Goal: Task Accomplishment & Management: Use online tool/utility

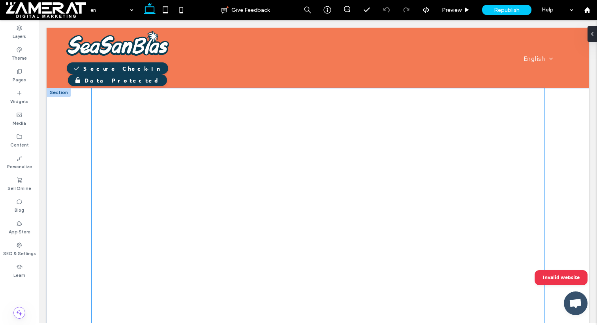
click at [253, 219] on div at bounding box center [318, 330] width 452 height 485
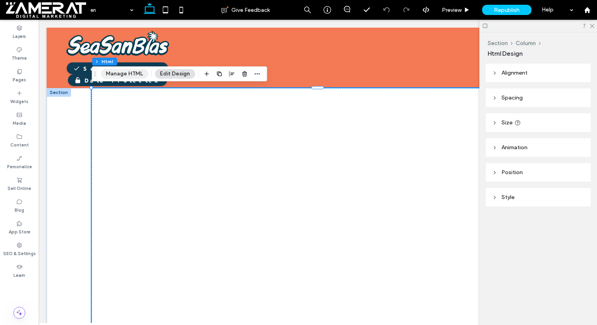
click at [135, 75] on button "Manage HTML" at bounding box center [124, 73] width 47 height 9
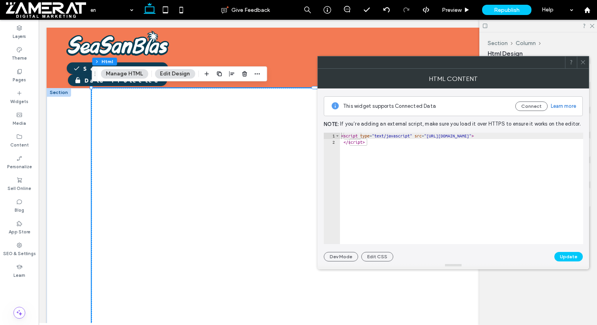
click at [580, 63] on icon at bounding box center [583, 62] width 6 height 6
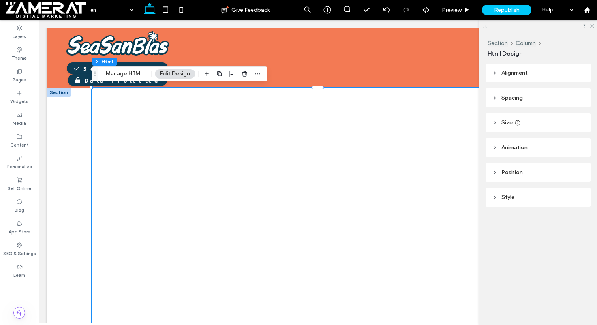
click at [594, 25] on icon at bounding box center [592, 25] width 5 height 5
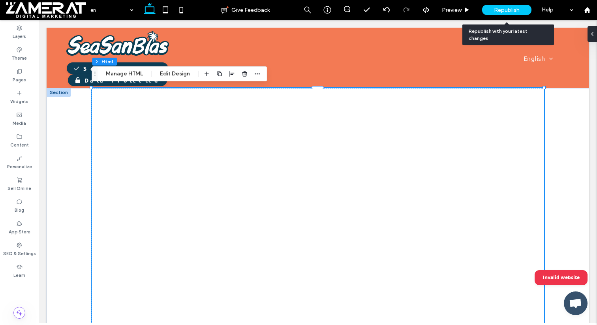
click at [509, 8] on span "Republish" at bounding box center [507, 10] width 26 height 7
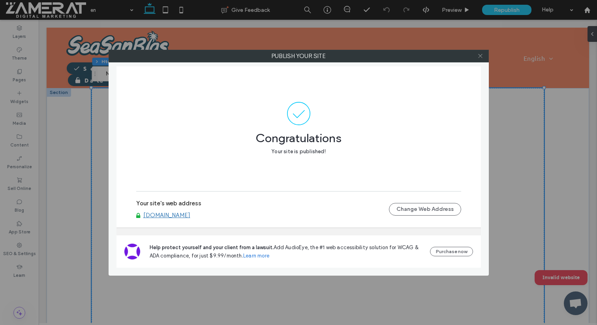
click at [482, 54] on use at bounding box center [481, 56] width 4 height 4
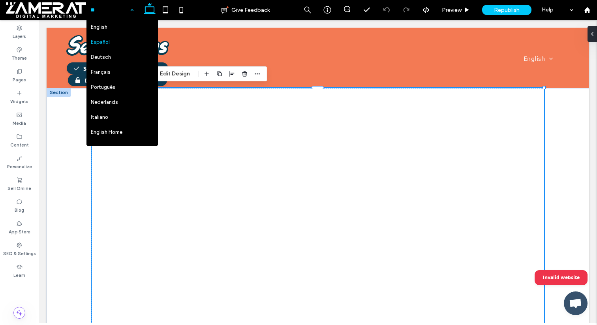
scroll to position [12, 0]
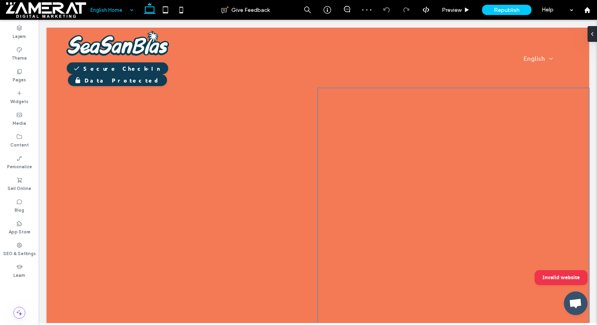
scroll to position [51, 0]
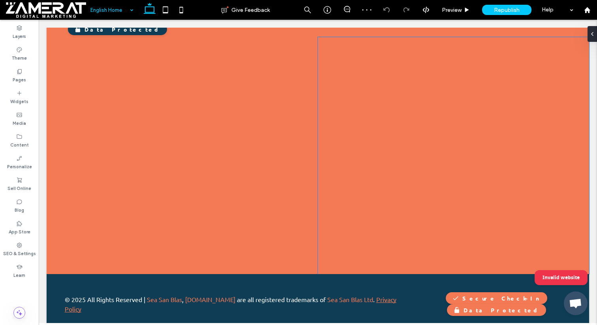
click at [413, 182] on div at bounding box center [453, 155] width 271 height 237
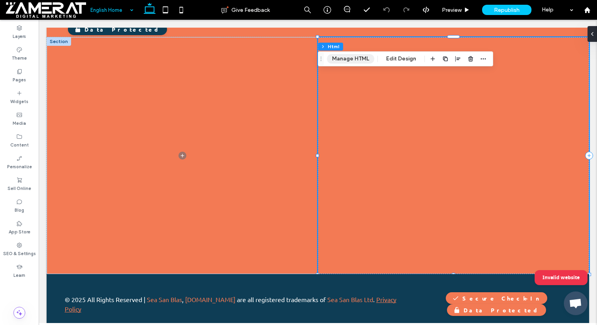
click at [352, 60] on button "Manage HTML" at bounding box center [350, 58] width 47 height 9
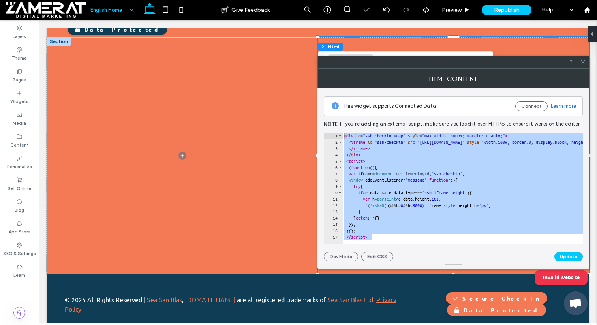
drag, startPoint x: 381, startPoint y: 239, endPoint x: 318, endPoint y: 126, distance: 129.5
click at [318, 126] on div "This widget supports Connected Data Connect Learn more Note: If you’re adding a…" at bounding box center [454, 175] width 272 height 173
click at [587, 65] on div at bounding box center [583, 63] width 12 height 12
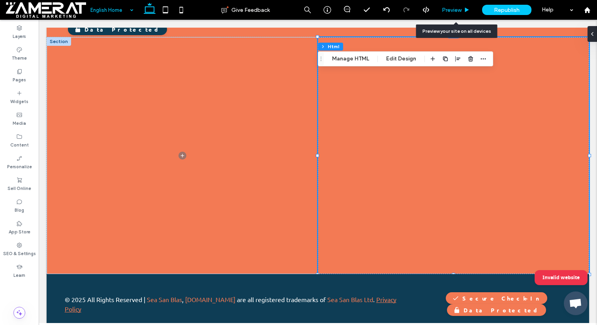
click at [460, 9] on span "Preview" at bounding box center [452, 10] width 20 height 7
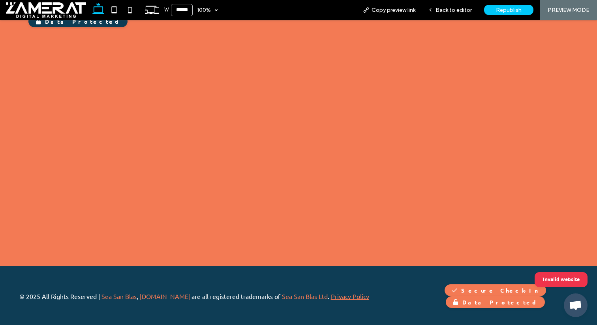
scroll to position [39, 0]
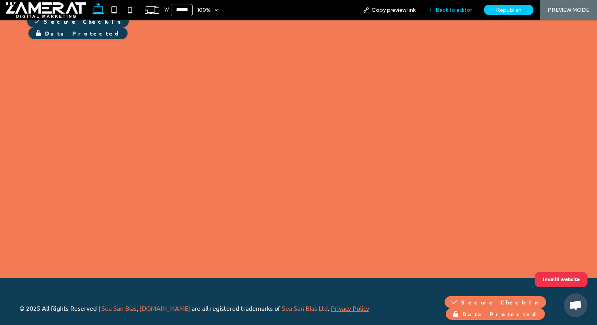
click at [468, 9] on span "Back to editor" at bounding box center [454, 10] width 36 height 7
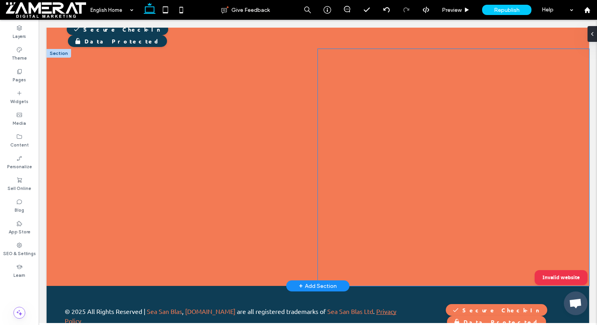
click at [334, 66] on div at bounding box center [453, 167] width 271 height 237
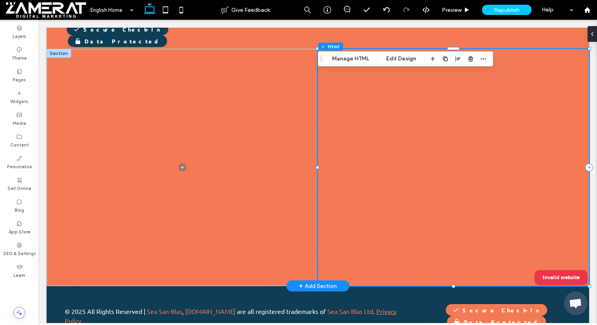
click at [330, 79] on div at bounding box center [453, 167] width 271 height 237
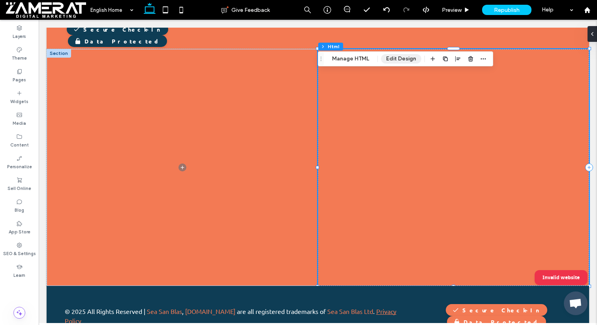
click at [412, 58] on button "Edit Design" at bounding box center [401, 58] width 40 height 9
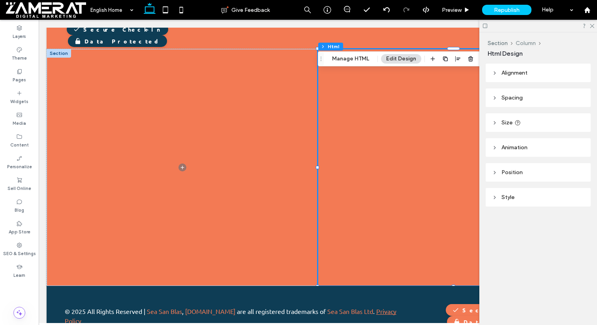
click at [531, 43] on button "Column" at bounding box center [526, 43] width 20 height 7
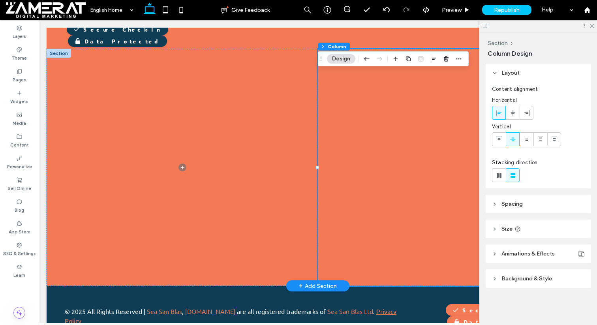
click at [339, 125] on div at bounding box center [453, 167] width 271 height 237
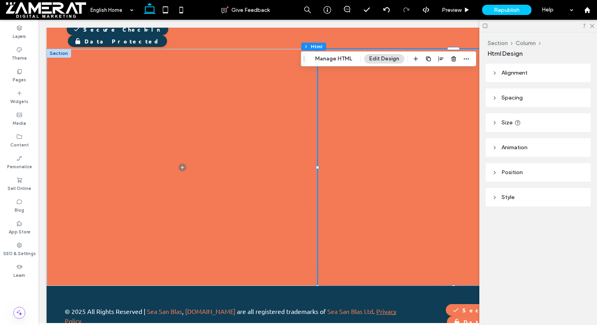
click at [548, 192] on header "Style" at bounding box center [538, 197] width 105 height 19
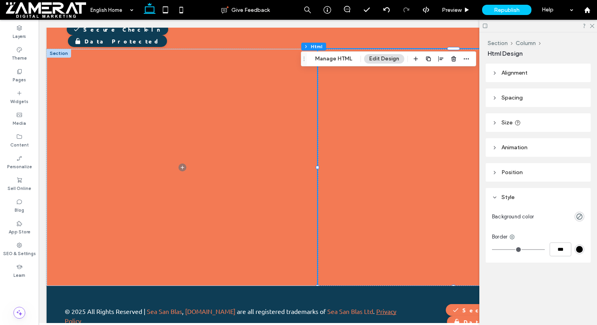
click at [583, 216] on div "rgba(0, 0, 0, 0)" at bounding box center [580, 217] width 10 height 10
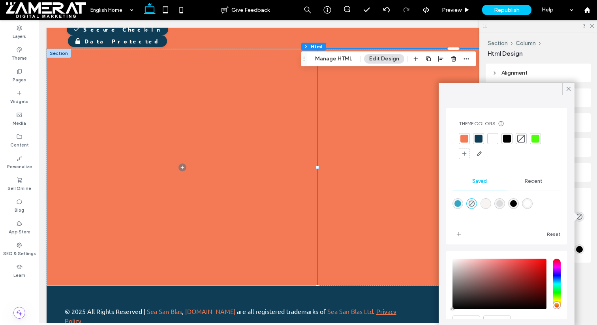
click at [467, 138] on div at bounding box center [465, 139] width 8 height 8
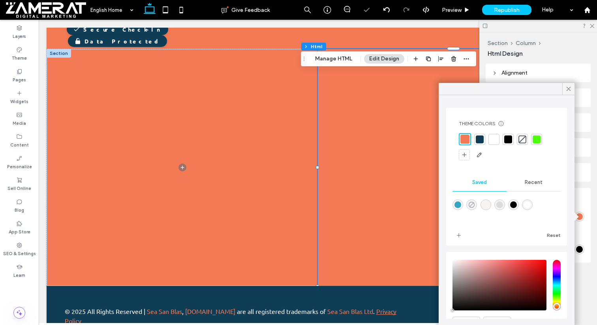
click at [471, 207] on use "rgba(0,0,0,0)" at bounding box center [472, 205] width 6 height 6
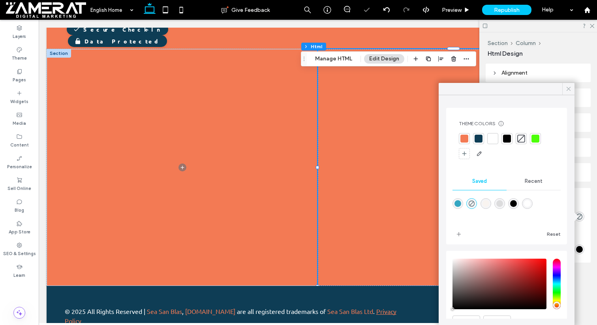
click at [569, 89] on use at bounding box center [569, 89] width 4 height 4
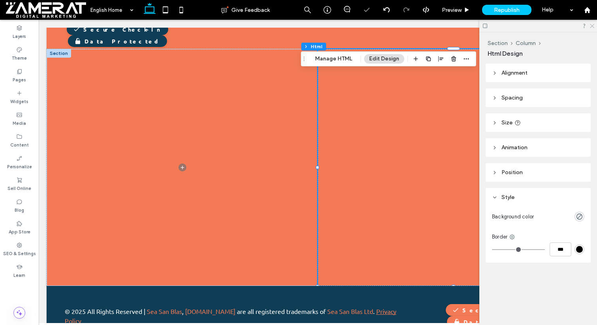
drag, startPoint x: 592, startPoint y: 26, endPoint x: 554, endPoint y: 6, distance: 43.7
click at [592, 26] on use at bounding box center [592, 26] width 4 height 4
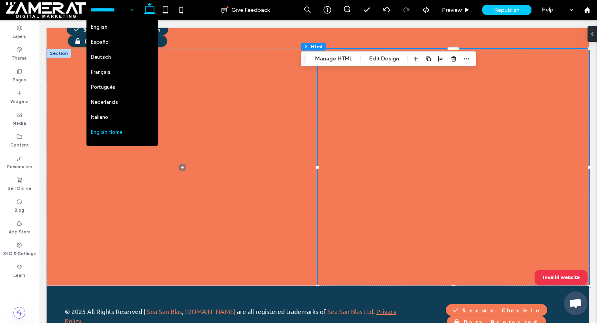
scroll to position [12, 0]
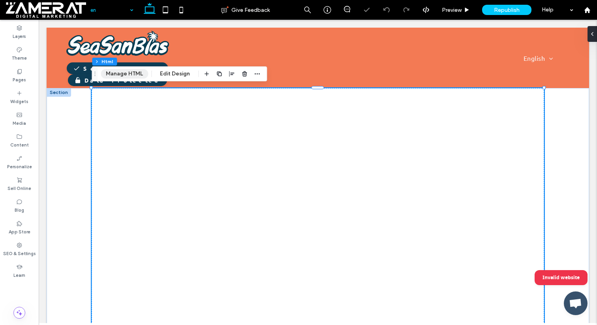
click at [138, 76] on button "Manage HTML" at bounding box center [124, 73] width 47 height 9
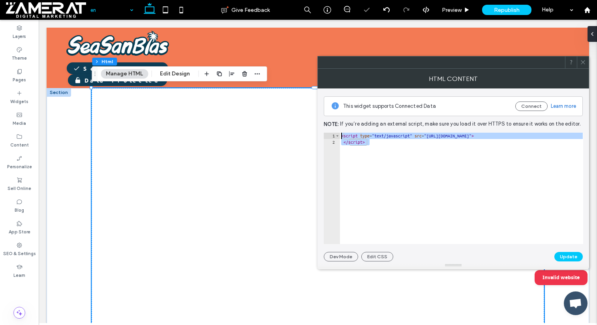
drag, startPoint x: 379, startPoint y: 146, endPoint x: 323, endPoint y: 126, distance: 60.1
click at [323, 126] on div "This widget supports Connected Data Connect Learn more Note: If you’re adding a…" at bounding box center [454, 175] width 272 height 173
type textarea "**********"
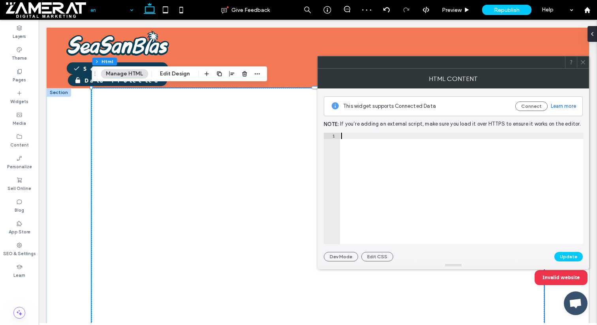
paste textarea "*********"
type textarea "*********"
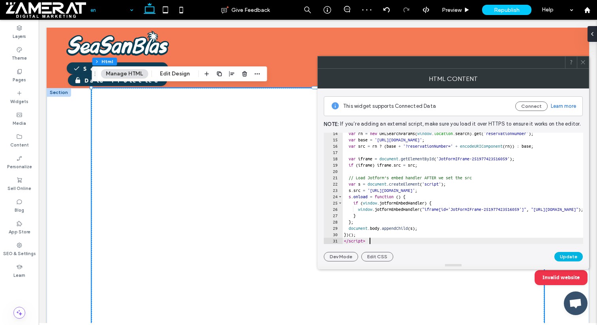
click at [565, 261] on button "Update" at bounding box center [569, 256] width 28 height 9
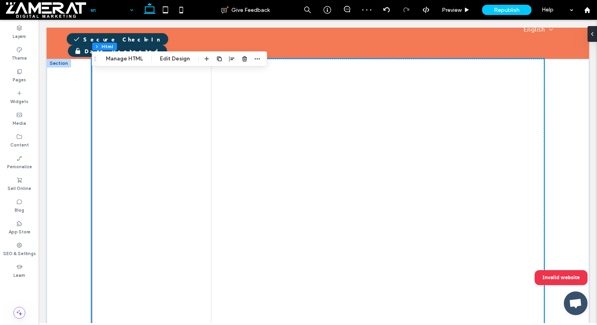
scroll to position [110, 0]
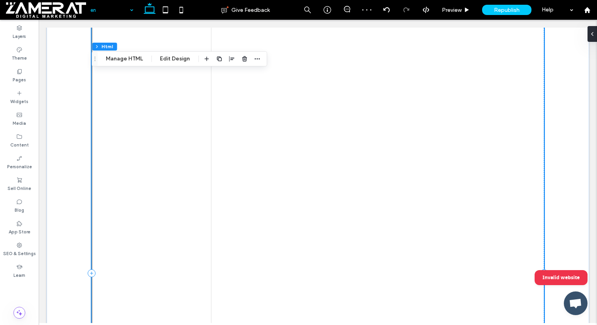
click at [207, 183] on div "frameborder=&amp;quot;0&amp;quot; style=&amp;quot;min-width:100%;max-width:100%…" at bounding box center [318, 273] width 452 height 590
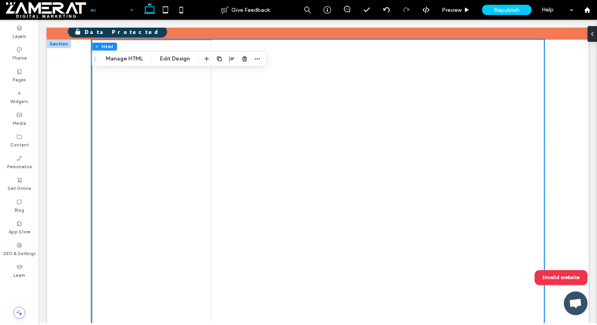
scroll to position [0, 0]
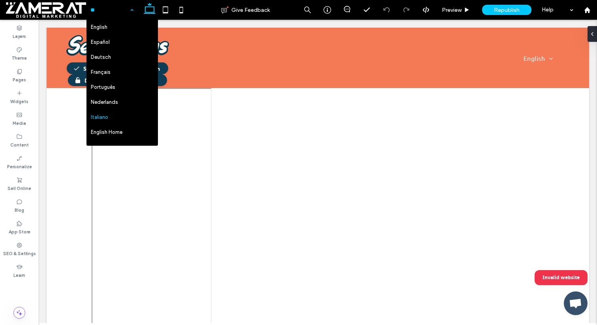
scroll to position [12, 0]
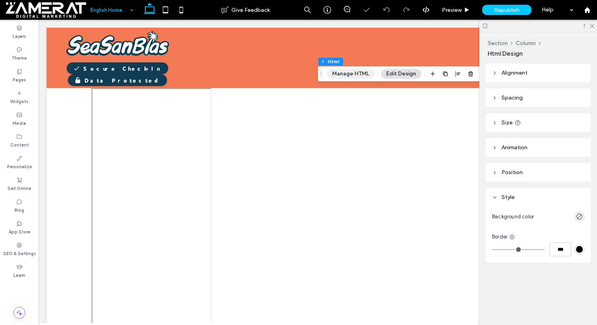
click at [355, 69] on button "Manage HTML" at bounding box center [350, 73] width 47 height 9
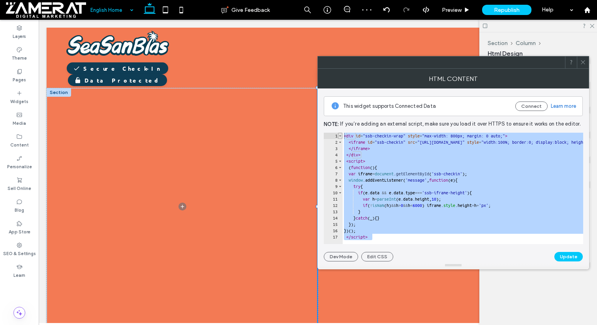
drag, startPoint x: 384, startPoint y: 237, endPoint x: 339, endPoint y: 138, distance: 108.9
click at [339, 138] on div "1 2 3 4 5 6 7 8 9 10 11 12 13 14 15 16 17 < div id = "ssb-checkin-wrap" style =…" at bounding box center [454, 188] width 260 height 111
type textarea "**********"
click at [582, 61] on icon at bounding box center [583, 62] width 6 height 6
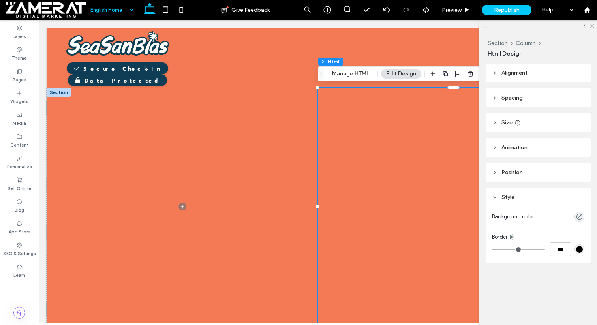
click at [591, 24] on icon at bounding box center [592, 25] width 5 height 5
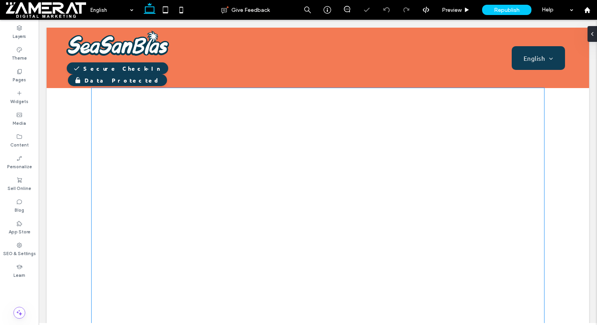
click at [215, 148] on div at bounding box center [318, 330] width 452 height 485
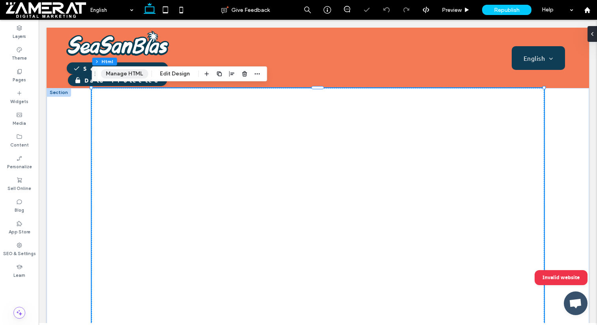
click at [134, 73] on button "Manage HTML" at bounding box center [124, 73] width 47 height 9
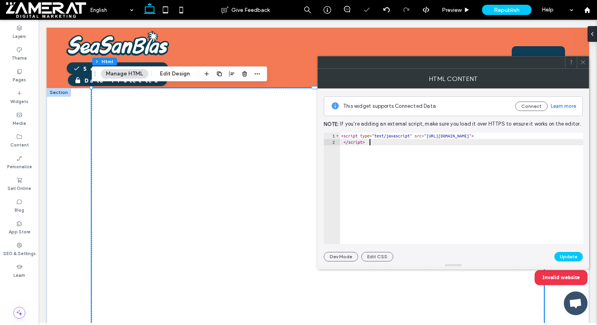
drag, startPoint x: 375, startPoint y: 142, endPoint x: 326, endPoint y: 124, distance: 52.6
click at [326, 124] on div "This widget supports Connected Data Connect Learn more Note: If you’re adding a…" at bounding box center [453, 175] width 259 height 173
type textarea "**********"
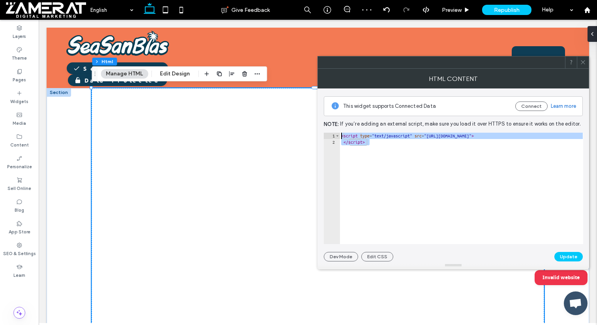
click at [583, 65] on icon at bounding box center [583, 62] width 6 height 6
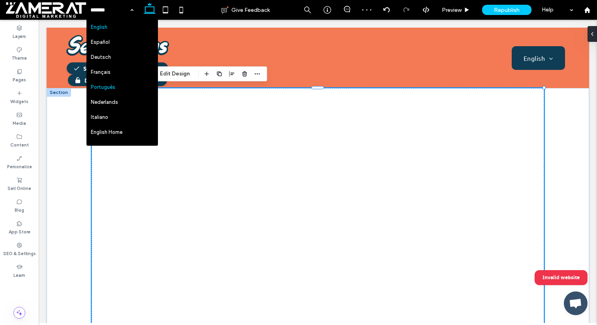
scroll to position [12, 0]
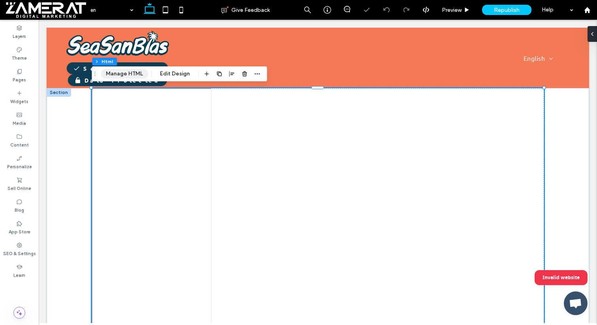
click at [132, 75] on button "Manage HTML" at bounding box center [124, 73] width 47 height 9
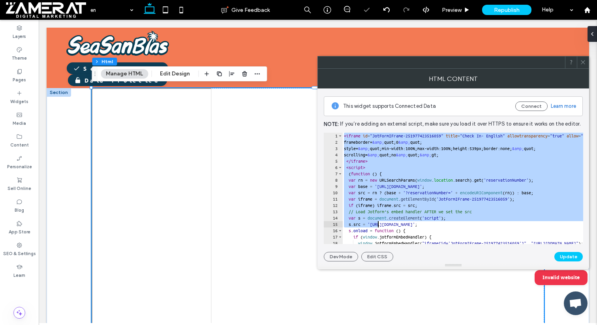
scroll to position [34, 0]
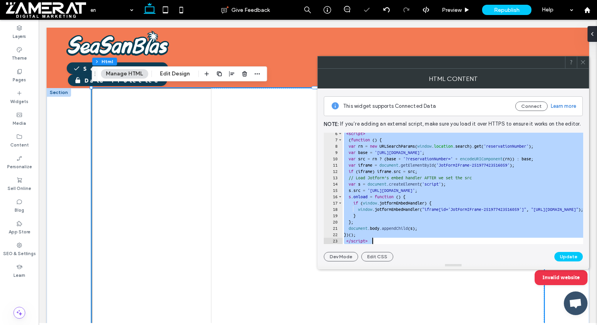
drag, startPoint x: 345, startPoint y: 135, endPoint x: 388, endPoint y: 251, distance: 124.0
click at [388, 251] on div "**********" at bounding box center [453, 175] width 259 height 173
type textarea "**********"
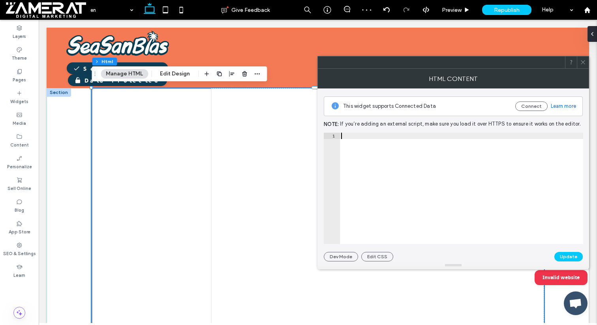
paste textarea "*********"
type textarea "*********"
click at [574, 258] on button "Update" at bounding box center [569, 256] width 28 height 9
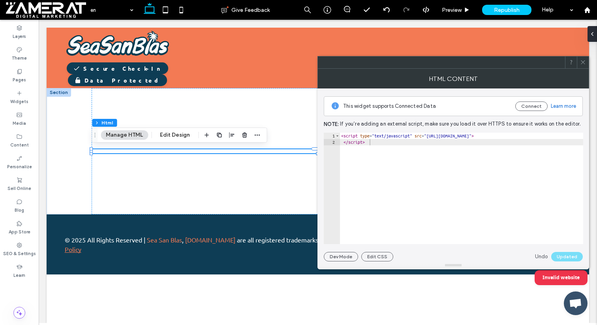
click at [585, 62] on icon at bounding box center [583, 62] width 6 height 6
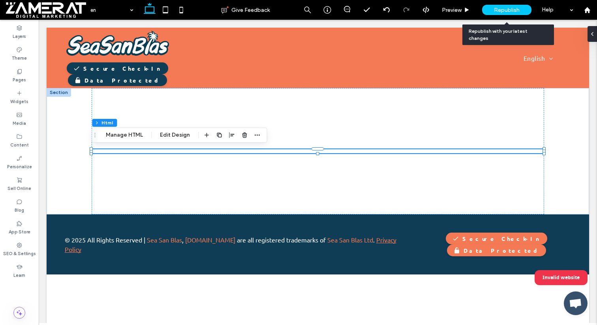
click at [517, 7] on span "Republish" at bounding box center [507, 10] width 26 height 7
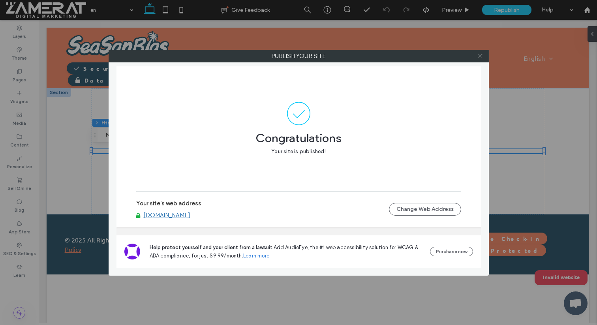
click at [482, 58] on use at bounding box center [481, 56] width 4 height 4
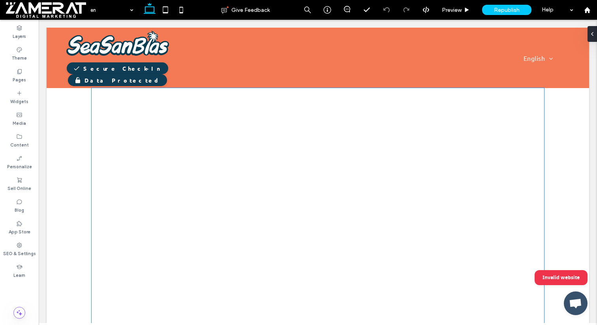
click at [167, 180] on div at bounding box center [318, 330] width 452 height 485
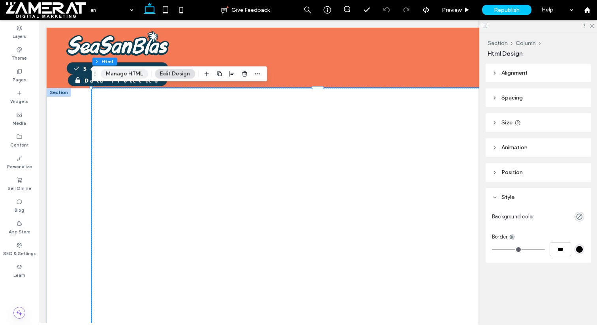
click at [132, 71] on button "Manage HTML" at bounding box center [124, 73] width 47 height 9
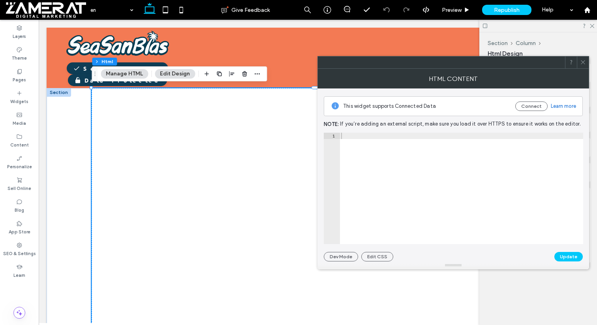
click at [363, 149] on div at bounding box center [462, 195] width 244 height 124
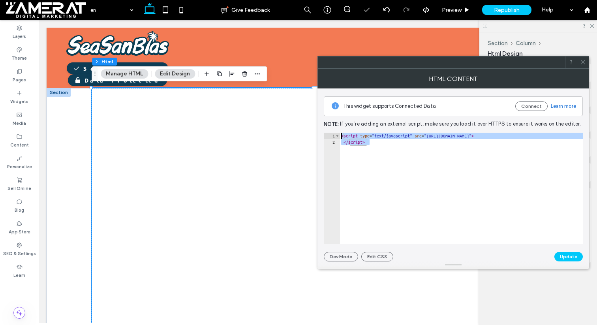
drag, startPoint x: 391, startPoint y: 148, endPoint x: 328, endPoint y: 119, distance: 69.5
click at [328, 119] on div "**********" at bounding box center [453, 175] width 259 height 173
type textarea "**********"
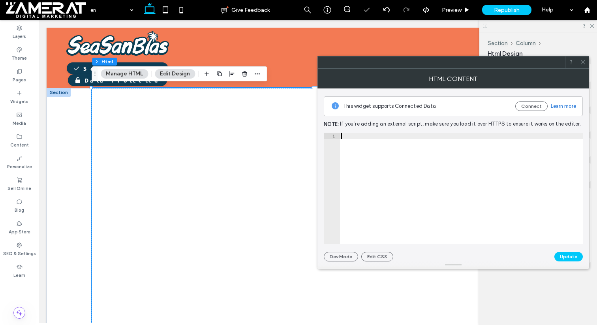
paste textarea "*********"
type textarea "*********"
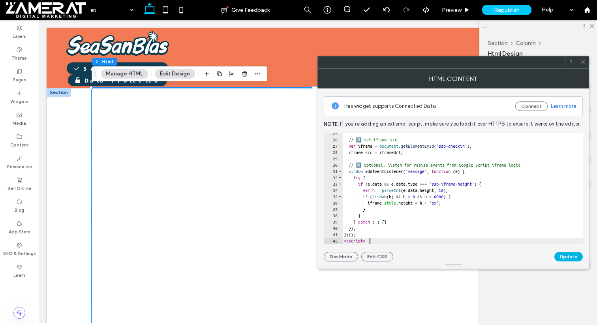
click at [566, 257] on button "Update" at bounding box center [569, 256] width 28 height 9
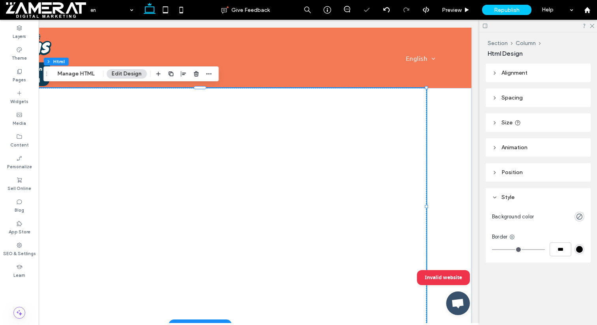
scroll to position [0, 0]
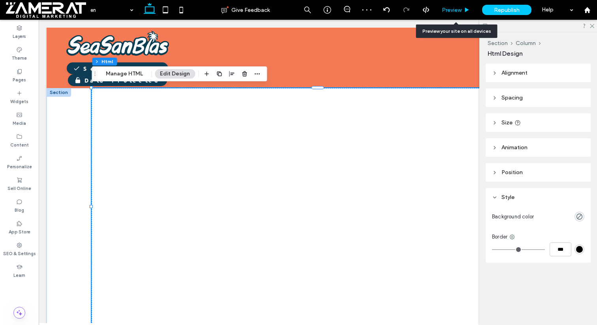
click at [455, 7] on span "Preview" at bounding box center [452, 10] width 20 height 7
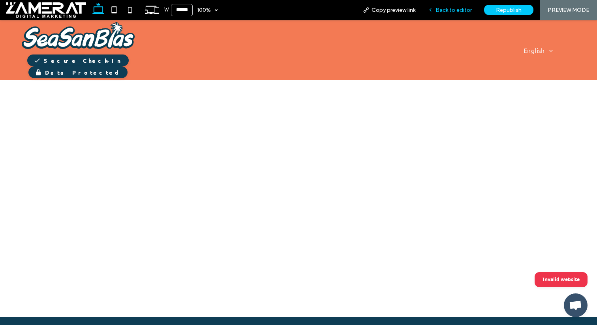
click at [458, 4] on div "Back to editor" at bounding box center [450, 10] width 57 height 20
click at [450, 8] on span "Back to editor" at bounding box center [454, 10] width 36 height 7
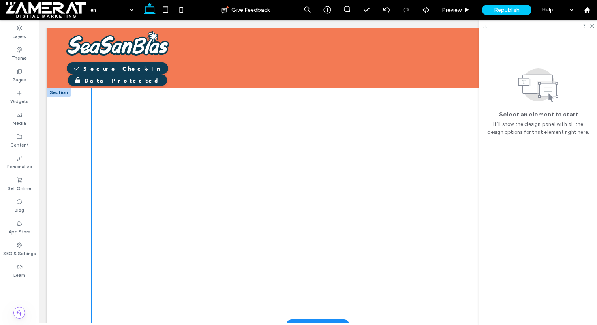
click at [363, 193] on div at bounding box center [318, 206] width 316 height 237
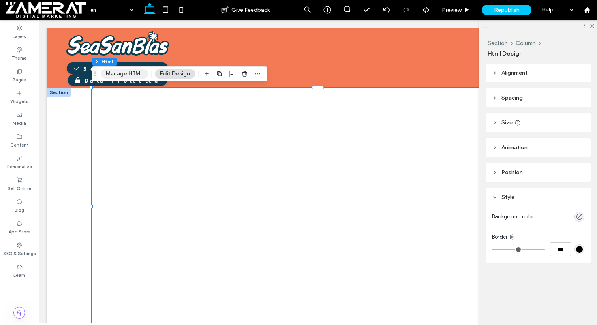
click at [141, 78] on button "Manage HTML" at bounding box center [124, 73] width 47 height 9
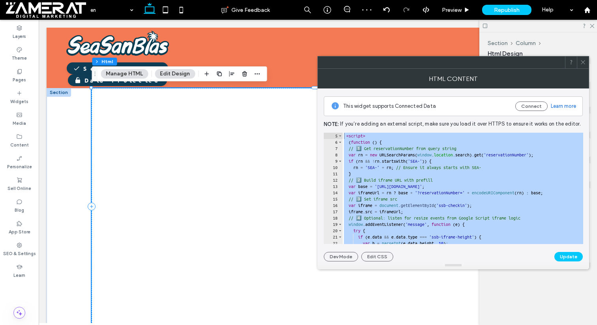
drag, startPoint x: 378, startPoint y: 239, endPoint x: 339, endPoint y: 100, distance: 144.1
click at [339, 100] on div "This widget supports Connected Data Connect Learn more Note: If you’re adding a…" at bounding box center [453, 175] width 259 height 173
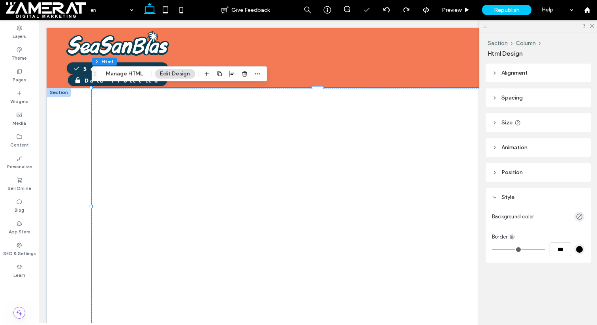
click at [339, 100] on div at bounding box center [318, 206] width 316 height 237
click at [114, 73] on button "Manage HTML" at bounding box center [124, 73] width 47 height 9
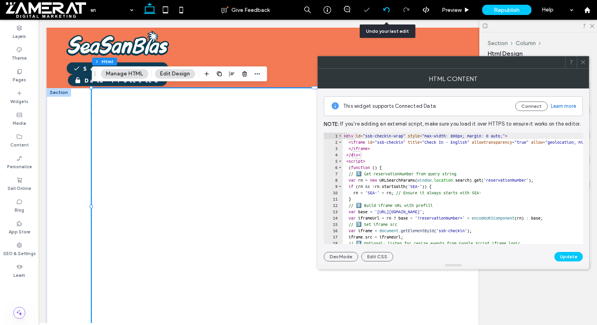
click at [388, 11] on icon at bounding box center [387, 10] width 6 height 6
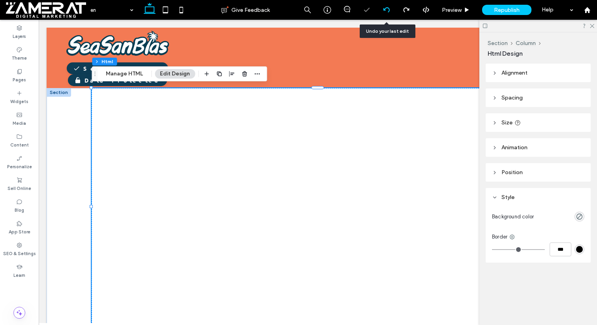
click at [388, 11] on icon at bounding box center [387, 10] width 6 height 6
click at [386, 5] on div at bounding box center [387, 10] width 20 height 20
click at [128, 75] on button "Manage HTML" at bounding box center [124, 73] width 47 height 9
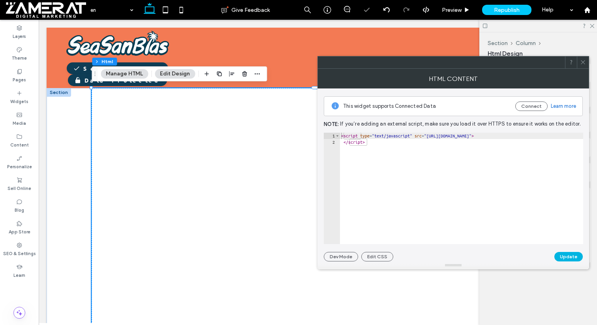
click at [569, 258] on button "Update" at bounding box center [569, 256] width 28 height 9
click at [586, 63] on icon at bounding box center [583, 62] width 6 height 6
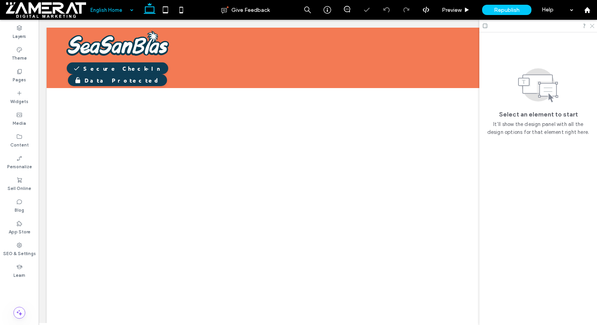
click at [593, 23] on icon at bounding box center [592, 25] width 5 height 5
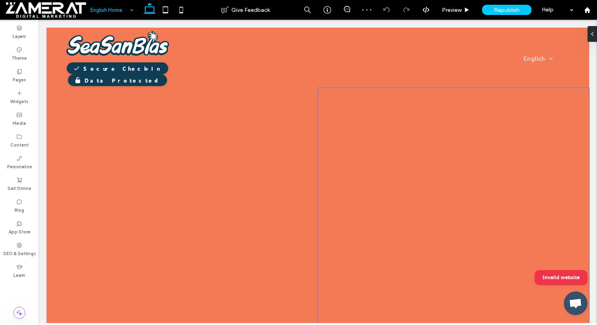
scroll to position [16, 0]
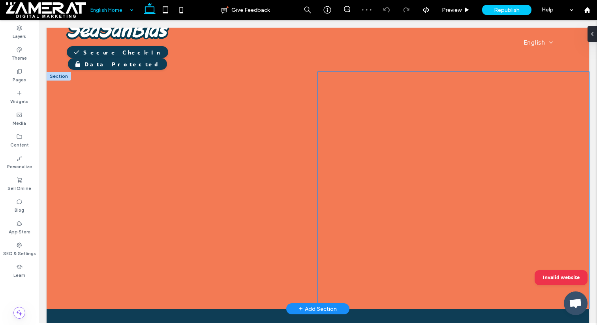
click at [499, 158] on div at bounding box center [453, 190] width 271 height 237
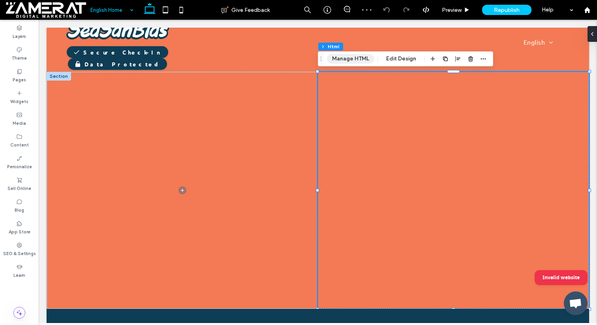
click at [347, 56] on button "Manage HTML" at bounding box center [350, 58] width 47 height 9
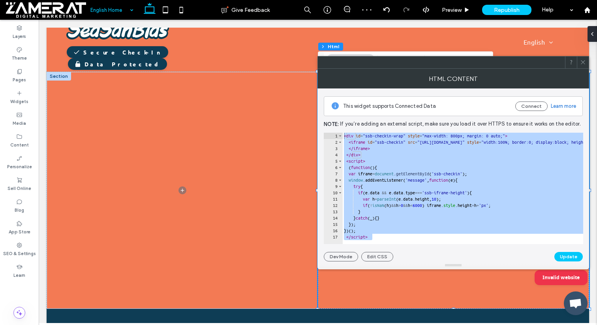
drag, startPoint x: 378, startPoint y: 236, endPoint x: 340, endPoint y: 120, distance: 122.1
click at [340, 120] on div "This widget supports Connected Data Connect Learn more Note: If you’re adding a…" at bounding box center [453, 175] width 259 height 173
click at [377, 256] on button "Edit CSS" at bounding box center [378, 256] width 32 height 9
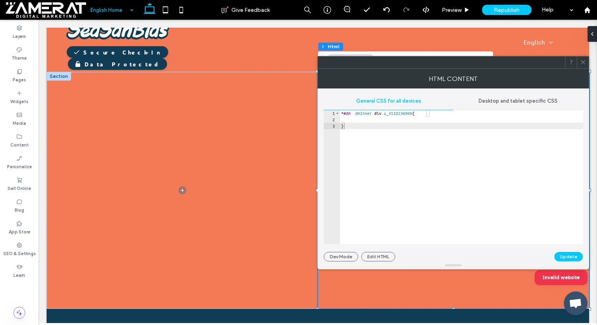
type textarea "*"
click at [361, 139] on div "* #dm .dmInner div .u_3110236900 { }" at bounding box center [462, 183] width 244 height 147
click at [351, 252] on button "Dev Mode" at bounding box center [341, 256] width 34 height 9
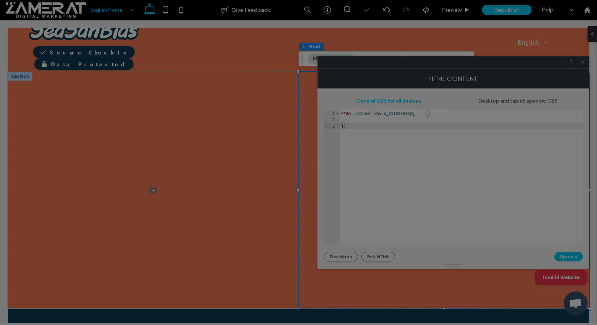
scroll to position [0, 0]
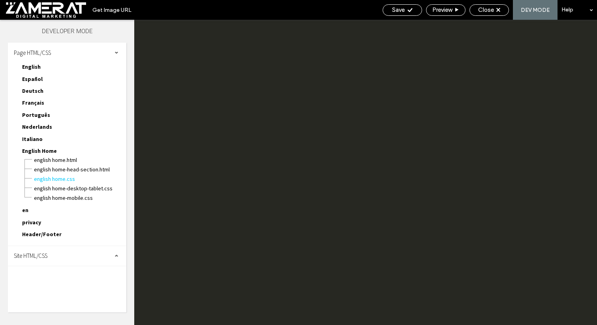
type textarea "**********"
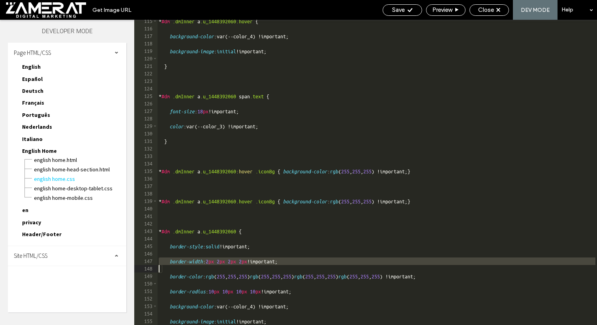
scroll to position [918, 0]
click at [489, 8] on span "Close" at bounding box center [487, 9] width 16 height 7
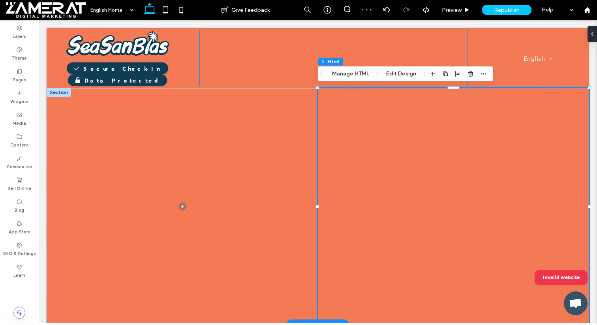
click at [356, 79] on div "Section Column Html Manage HTML Edit Design" at bounding box center [405, 73] width 175 height 15
click at [352, 72] on button "Manage HTML" at bounding box center [350, 73] width 47 height 9
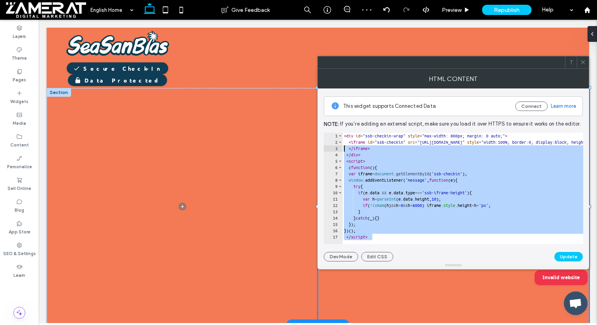
drag, startPoint x: 376, startPoint y: 236, endPoint x: 344, endPoint y: 149, distance: 92.3
type textarea "********* *******"
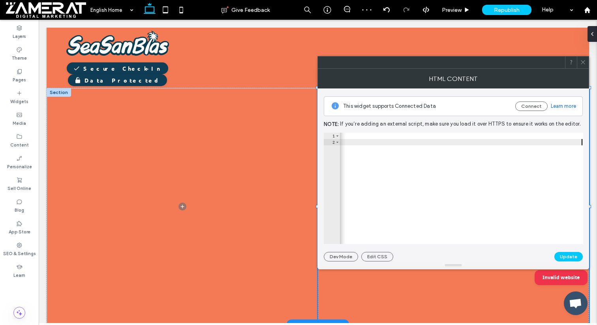
type textarea "**********"
click at [369, 141] on div "< div id = "ssb-checkin-wrap" style = "max-width: 800px; margin: 0 auto;" > < i…" at bounding box center [201, 195] width 766 height 124
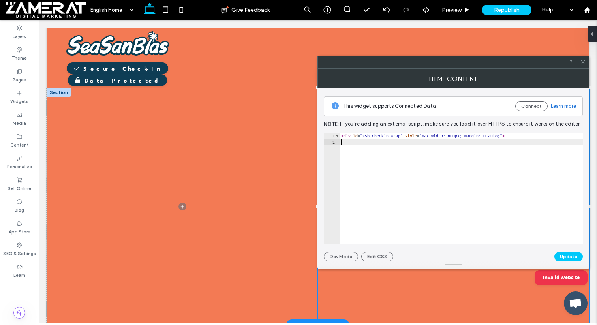
drag, startPoint x: 353, startPoint y: 144, endPoint x: 336, endPoint y: 118, distance: 31.5
click at [336, 118] on div "This widget supports Connected Data Connect Learn more Note: If you’re adding a…" at bounding box center [453, 175] width 259 height 173
type textarea "**********"
paste textarea "*********"
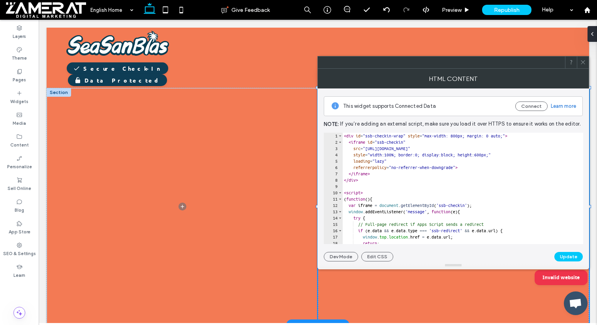
scroll to position [0, 0]
drag, startPoint x: 556, startPoint y: 147, endPoint x: 371, endPoint y: 149, distance: 185.7
click at [371, 149] on div "< div id = "ssb-checkin-wrap" style = "max-width: 800px; margin: 0 auto;" > < i…" at bounding box center [463, 195] width 241 height 124
paste textarea "**********"
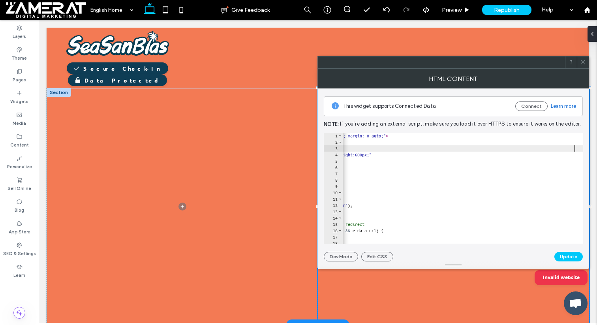
click at [574, 149] on div "< div id = "ssb-checkin-wrap" style = "max-width: 800px; margin: 0 auto;" > < i…" at bounding box center [405, 195] width 365 height 124
type textarea "**********"
click at [572, 257] on button "Update" at bounding box center [569, 256] width 28 height 9
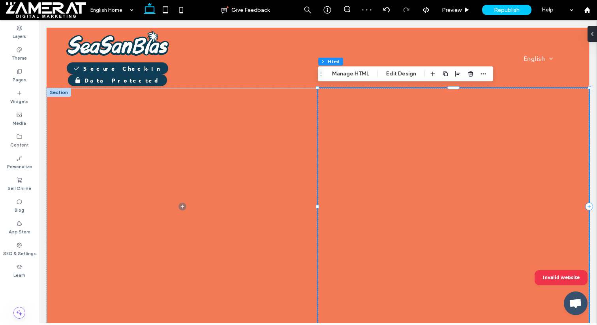
scroll to position [0, 0]
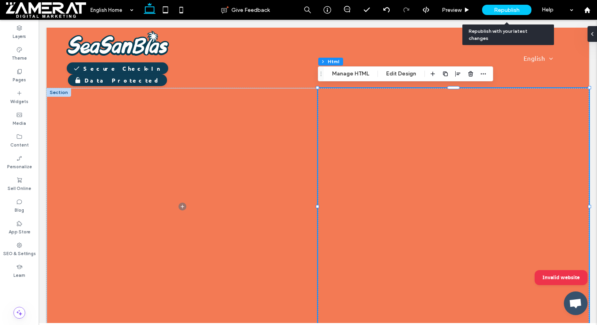
click at [510, 7] on span "Republish" at bounding box center [507, 10] width 26 height 7
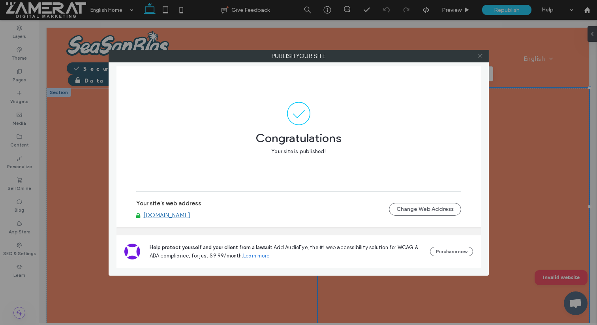
click at [478, 57] on icon at bounding box center [481, 56] width 6 height 6
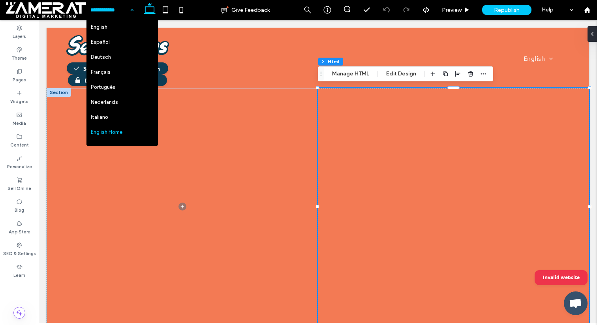
scroll to position [12, 0]
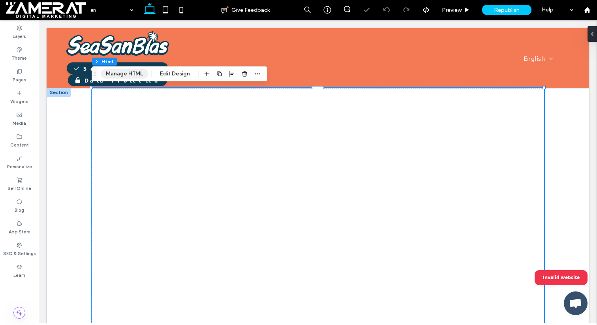
click at [126, 74] on button "Manage HTML" at bounding box center [124, 73] width 47 height 9
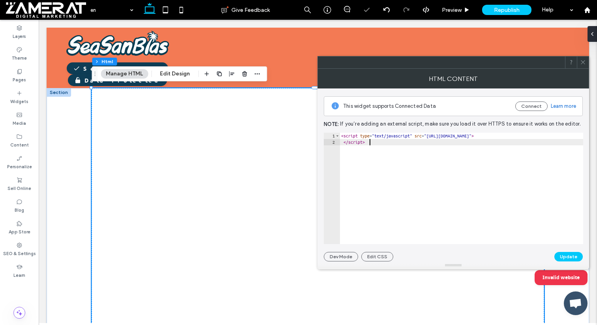
drag, startPoint x: 383, startPoint y: 148, endPoint x: 333, endPoint y: 130, distance: 52.9
click at [333, 130] on div "This widget supports Connected Data Connect Learn more Note: If you’re adding a…" at bounding box center [453, 175] width 259 height 173
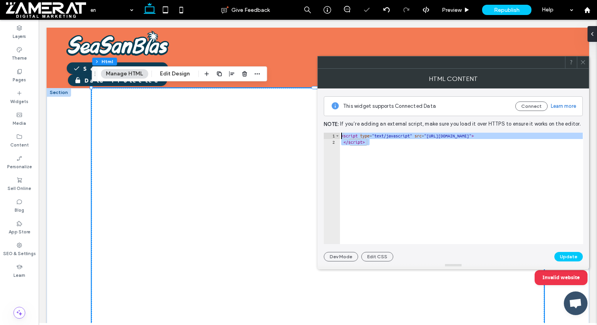
paste textarea "Cursor at row 1"
type textarea "*********"
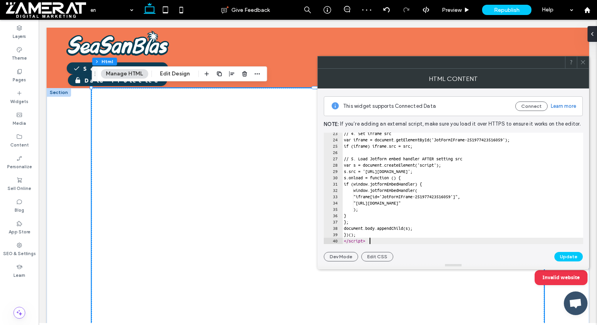
scroll to position [141, 0]
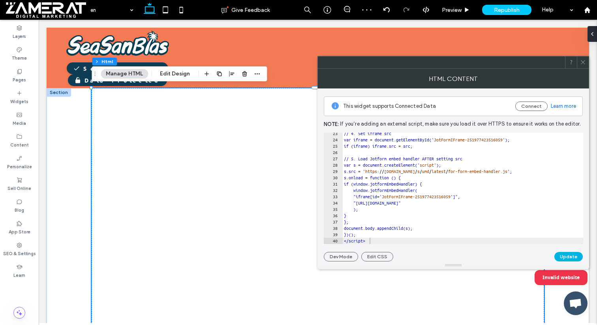
click at [576, 260] on button "Update" at bounding box center [569, 256] width 28 height 9
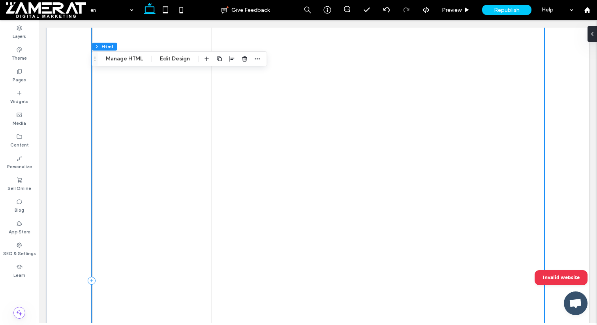
scroll to position [113, 0]
click at [193, 154] on div "frameborder=&amp;quot;0&amp;quot; style=&amp;quot;min-width:100%;max-width:100%…" at bounding box center [318, 270] width 452 height 590
click at [197, 141] on div "frameborder=&amp;quot;0&amp;quot; style=&amp;quot;min-width:100%;max-width:100%…" at bounding box center [318, 270] width 452 height 590
click at [136, 59] on button "Manage HTML" at bounding box center [124, 58] width 47 height 9
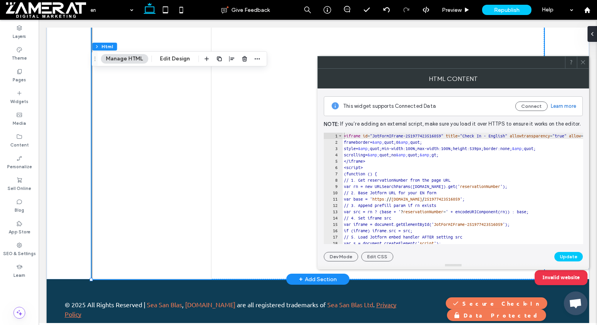
scroll to position [386, 0]
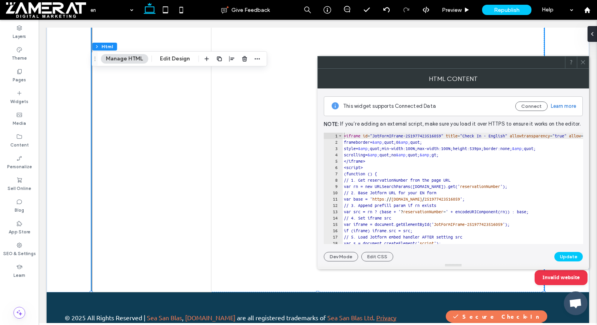
click at [582, 62] on use at bounding box center [583, 62] width 4 height 4
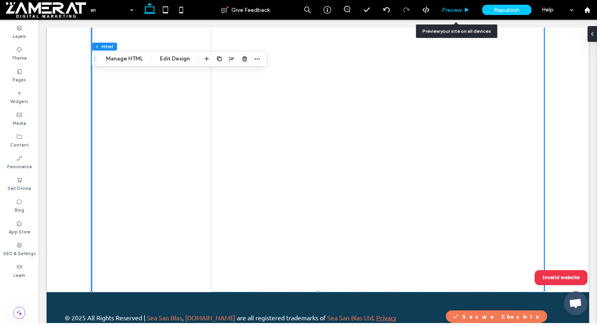
click at [460, 17] on div "Preview" at bounding box center [456, 10] width 40 height 20
click at [458, 9] on span "Preview" at bounding box center [452, 10] width 20 height 7
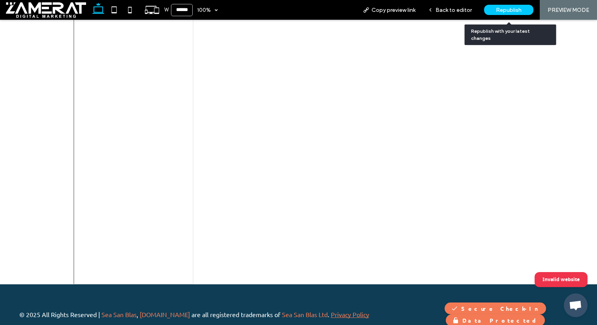
click at [497, 11] on span "Republish" at bounding box center [509, 10] width 26 height 7
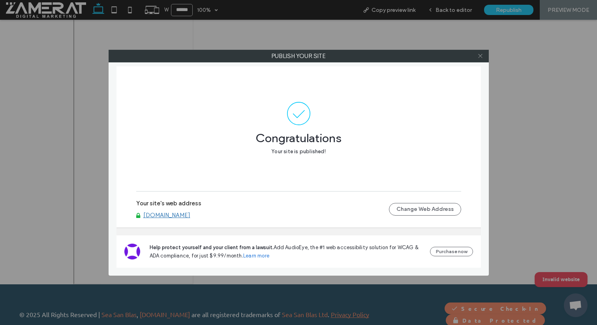
click at [481, 58] on icon at bounding box center [481, 56] width 6 height 6
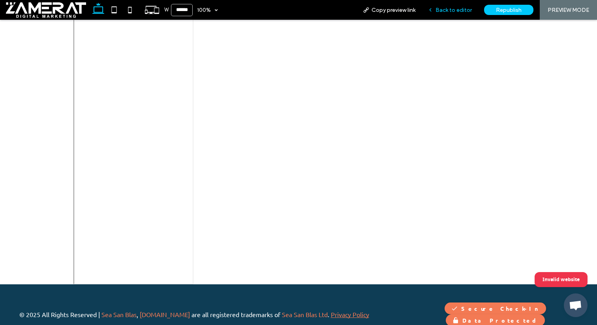
click at [460, 9] on span "Back to editor" at bounding box center [454, 10] width 36 height 7
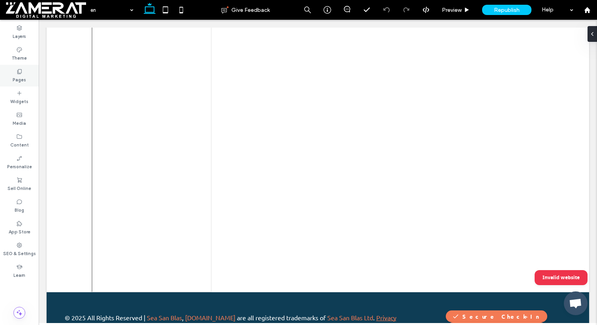
click at [25, 79] on label "Pages" at bounding box center [19, 79] width 13 height 9
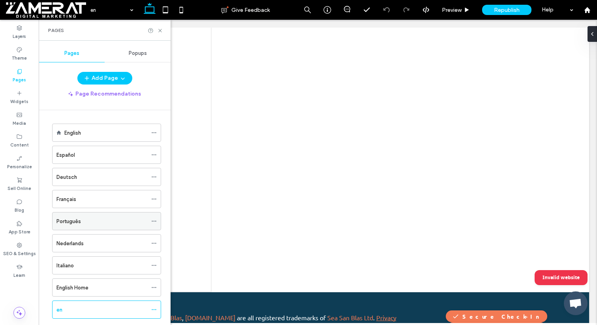
scroll to position [17, 0]
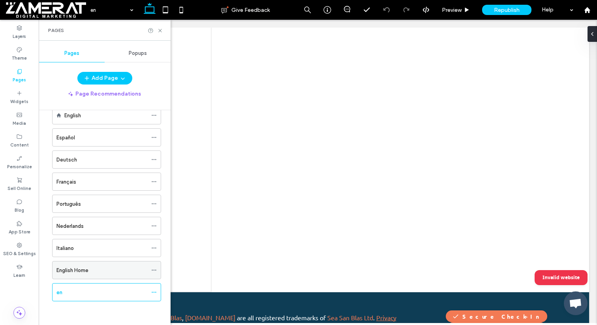
click at [155, 269] on icon at bounding box center [154, 271] width 6 height 6
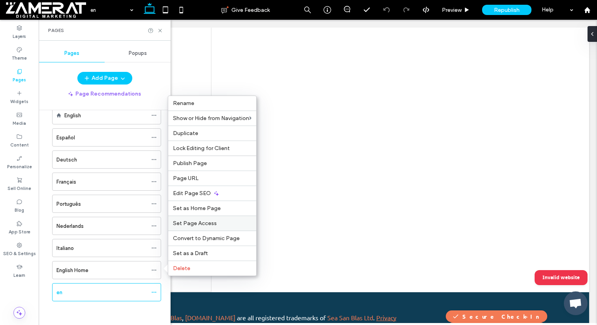
click at [197, 223] on span "Set Page Access" at bounding box center [195, 223] width 44 height 7
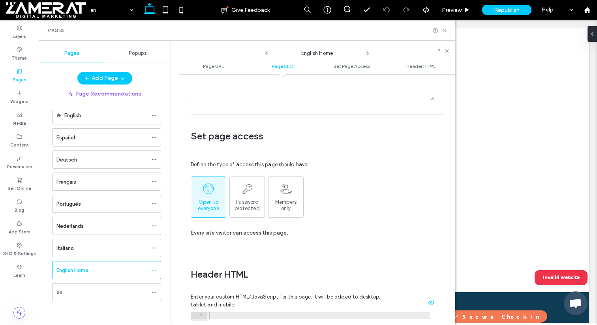
scroll to position [595, 0]
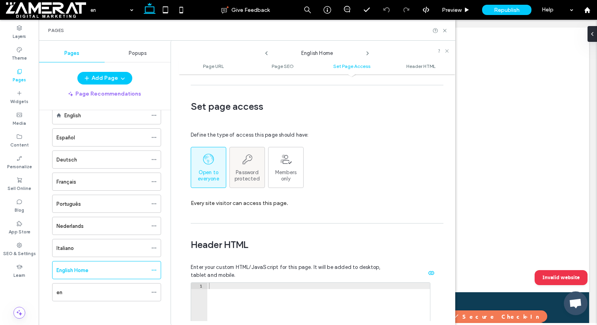
click at [243, 170] on span "Password protected" at bounding box center [247, 176] width 35 height 13
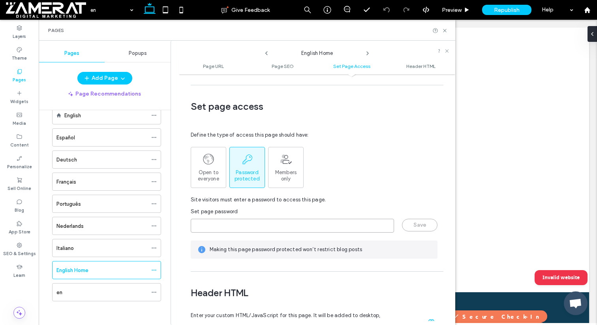
click at [218, 219] on input "page-password" at bounding box center [292, 226] width 203 height 14
type input "*****"
click at [410, 219] on button "Save" at bounding box center [420, 225] width 36 height 13
click at [446, 31] on use at bounding box center [444, 30] width 3 height 3
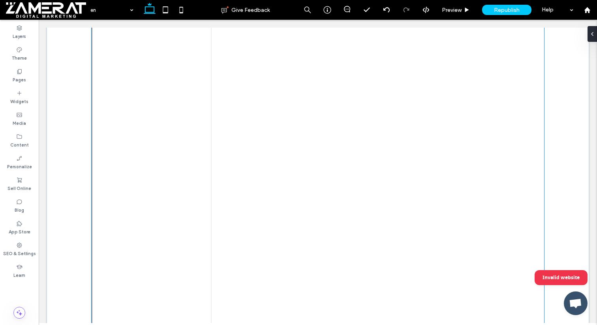
scroll to position [404, 0]
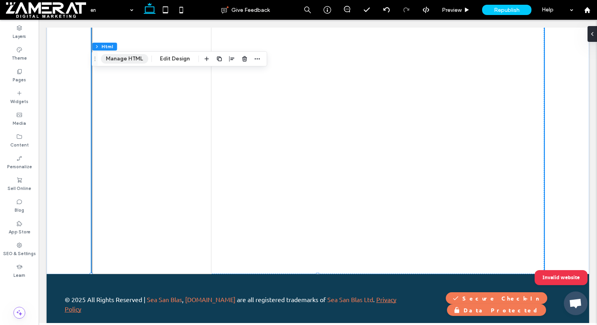
click at [136, 57] on button "Manage HTML" at bounding box center [124, 58] width 47 height 9
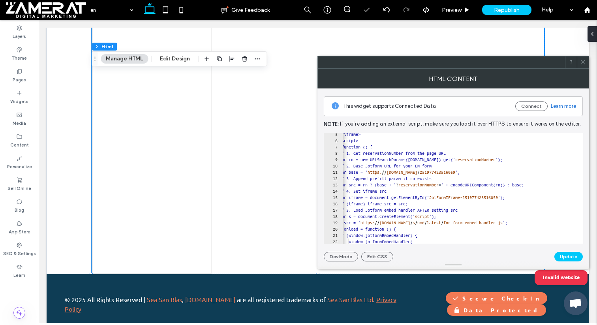
scroll to position [0, 5]
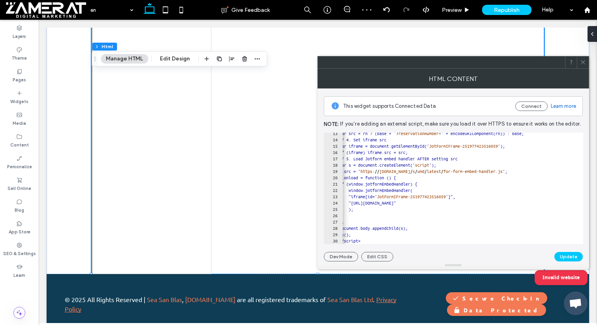
click at [101, 54] on button "Manage HTML" at bounding box center [124, 58] width 47 height 9
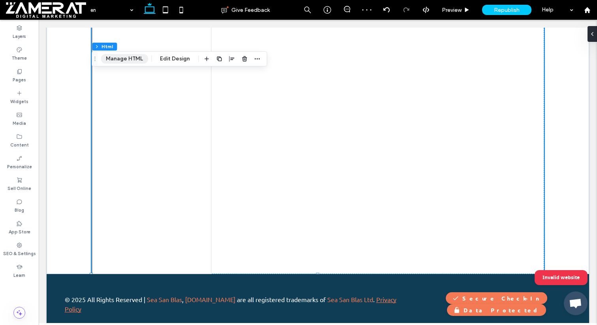
click at [140, 60] on button "Manage HTML" at bounding box center [124, 58] width 47 height 9
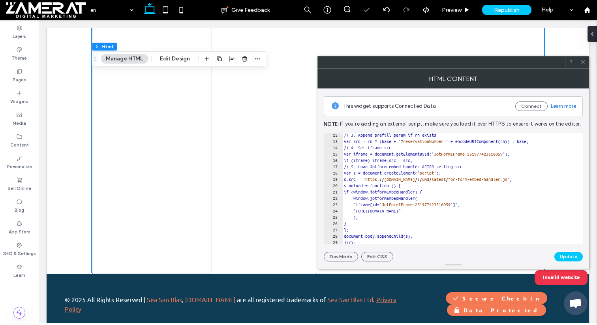
scroll to position [78, 0]
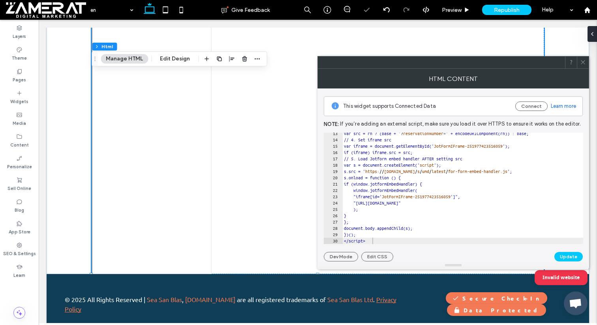
click at [101, 54] on button "Manage HTML" at bounding box center [124, 58] width 47 height 9
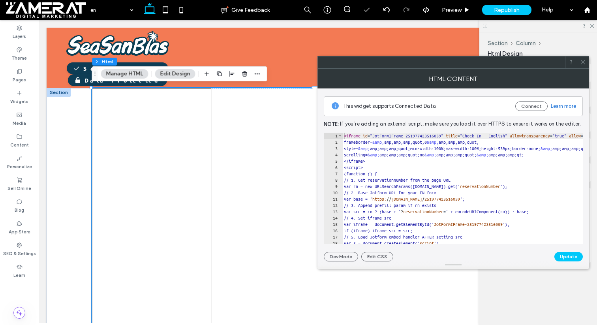
click at [595, 24] on div at bounding box center [539, 26] width 118 height 12
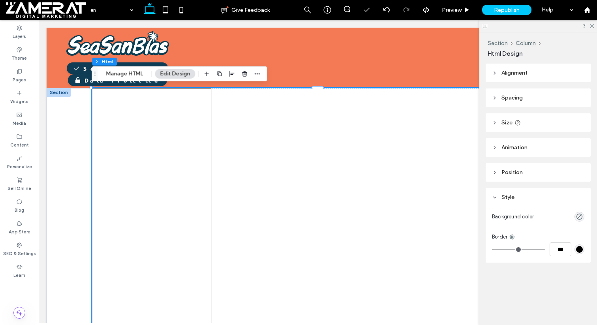
click at [595, 24] on div at bounding box center [539, 26] width 118 height 12
click at [591, 24] on use at bounding box center [592, 26] width 4 height 4
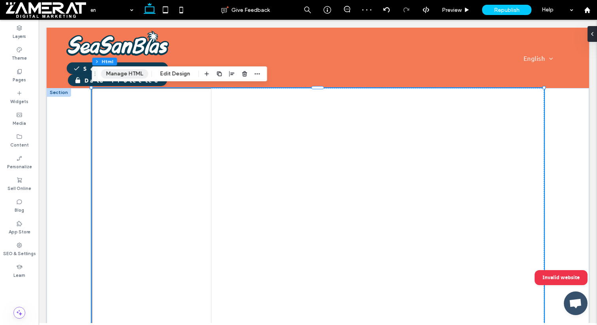
click at [136, 75] on button "Manage HTML" at bounding box center [124, 73] width 47 height 9
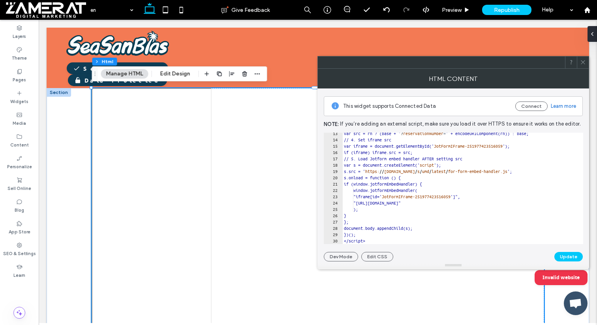
click at [101, 69] on button "Manage HTML" at bounding box center [124, 73] width 47 height 9
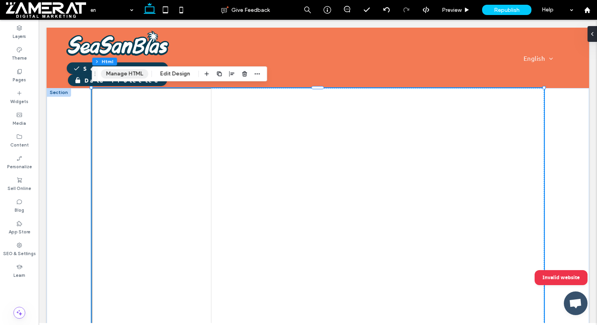
click at [122, 72] on button "Manage HTML" at bounding box center [124, 73] width 47 height 9
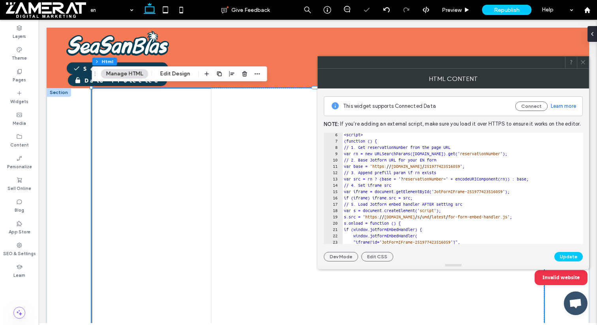
scroll to position [78, 0]
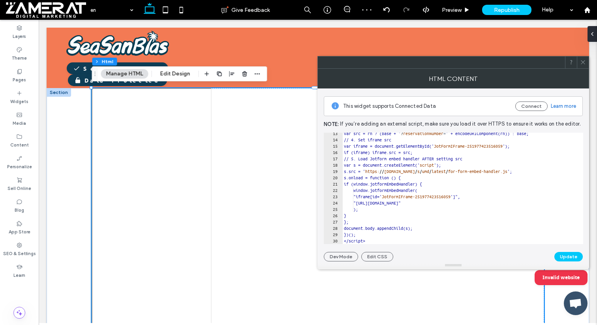
paste textarea "Cursor at row 30"
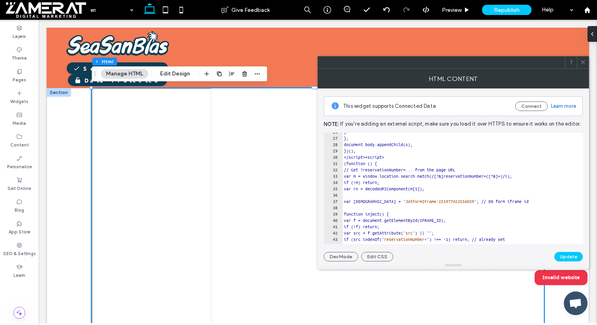
scroll to position [168, 0]
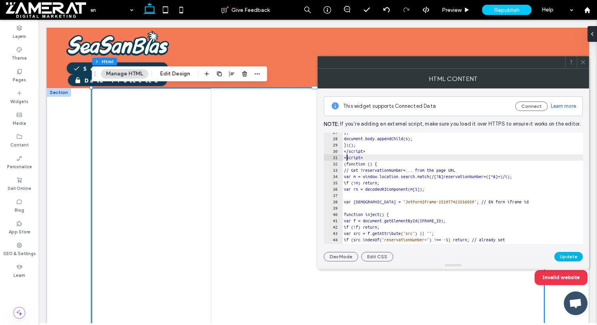
type textarea "********"
click at [574, 255] on button "Update" at bounding box center [569, 256] width 28 height 9
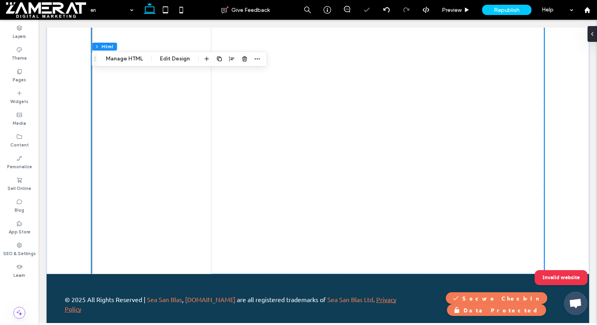
scroll to position [0, 0]
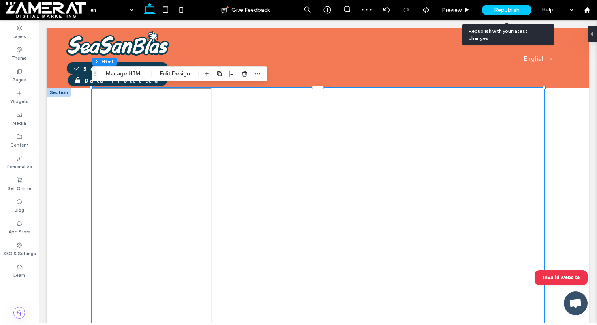
click at [499, 10] on span "Republish" at bounding box center [507, 10] width 26 height 7
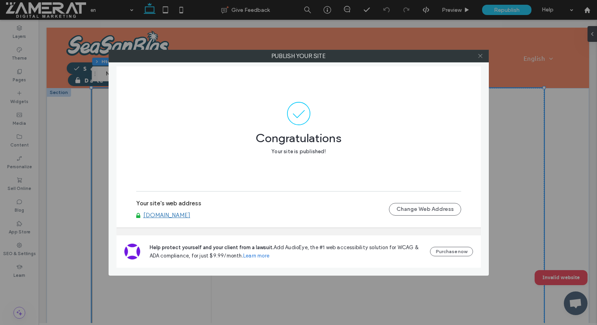
click at [481, 57] on icon at bounding box center [481, 56] width 6 height 6
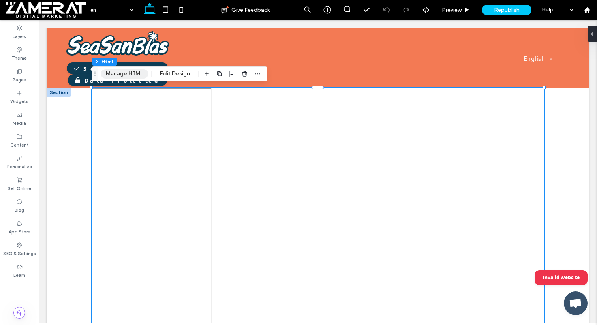
click at [128, 74] on button "Manage HTML" at bounding box center [124, 73] width 47 height 9
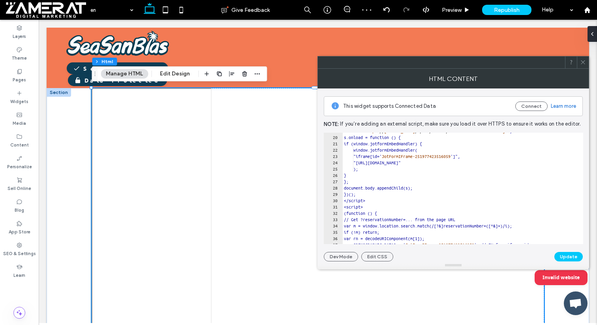
scroll to position [119, 0]
type textarea "********"
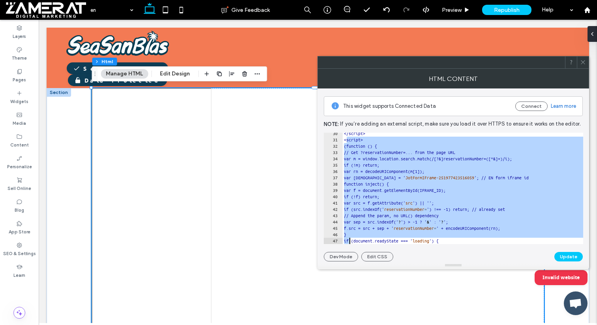
scroll to position [224, 0]
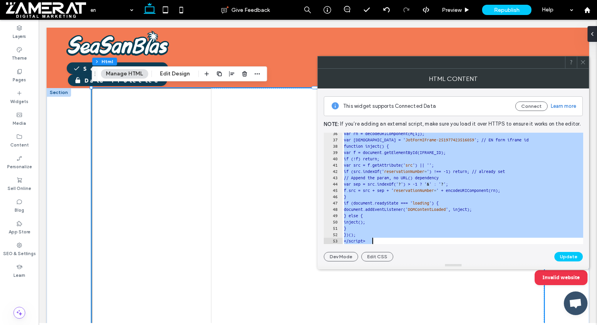
drag, startPoint x: 387, startPoint y: 228, endPoint x: 350, endPoint y: 272, distance: 57.8
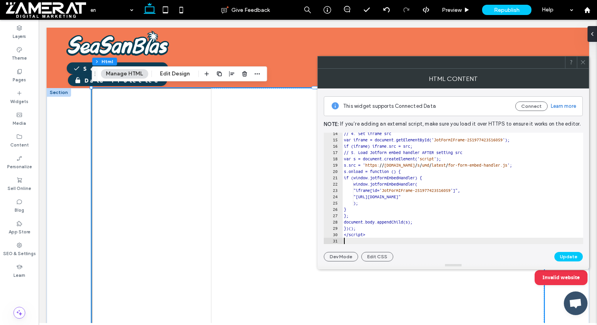
type textarea "*********"
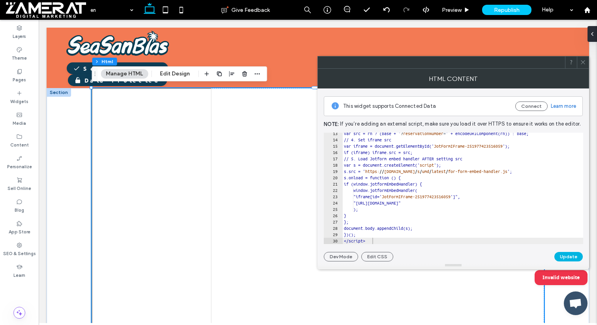
click at [566, 258] on button "Update" at bounding box center [569, 256] width 28 height 9
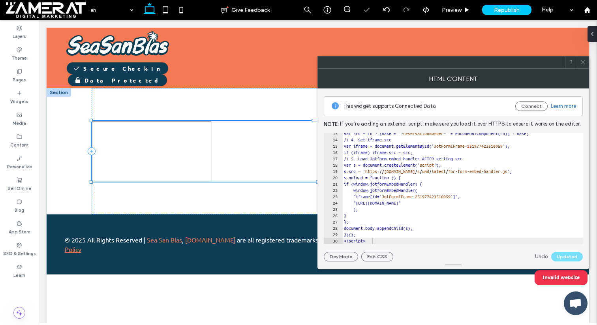
click at [583, 60] on icon at bounding box center [583, 62] width 6 height 6
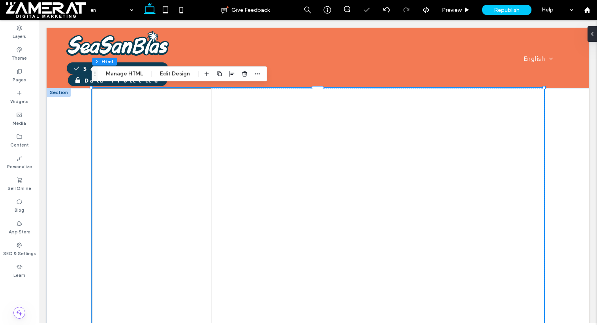
scroll to position [0, 0]
click at [19, 94] on icon at bounding box center [19, 93] width 6 height 6
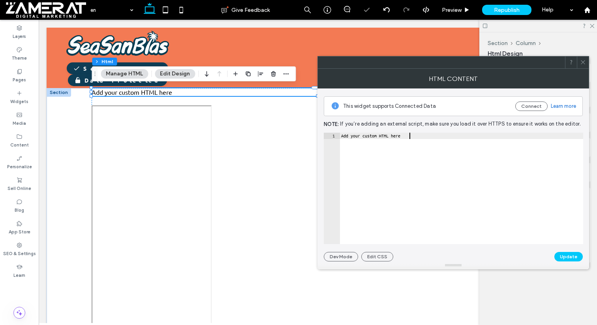
click at [409, 134] on div "Add your custom HTML here" at bounding box center [462, 195] width 244 height 124
paste textarea "Cursor at row 1"
type textarea "*********"
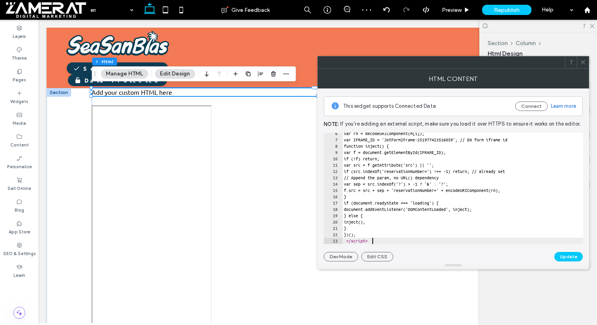
scroll to position [34, 0]
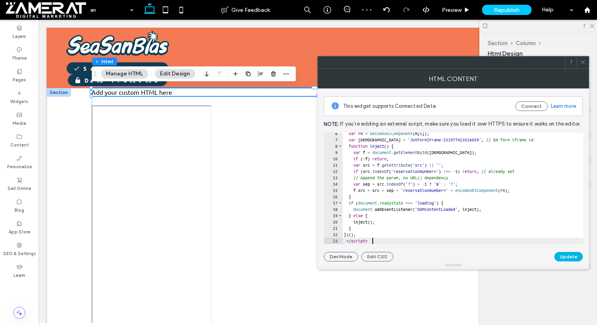
click at [571, 255] on button "Update" at bounding box center [569, 256] width 28 height 9
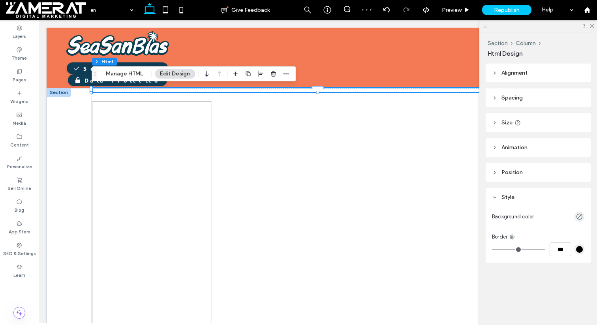
scroll to position [0, 0]
click at [516, 9] on span "Republish" at bounding box center [507, 10] width 26 height 7
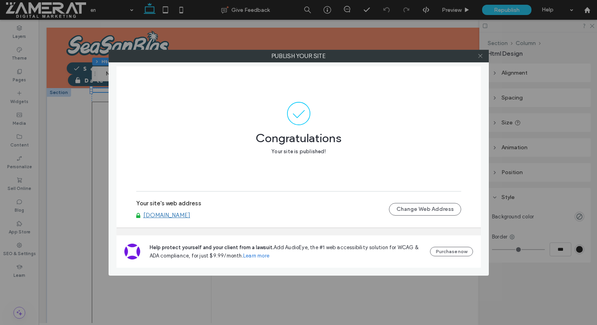
click at [481, 54] on icon at bounding box center [481, 56] width 6 height 6
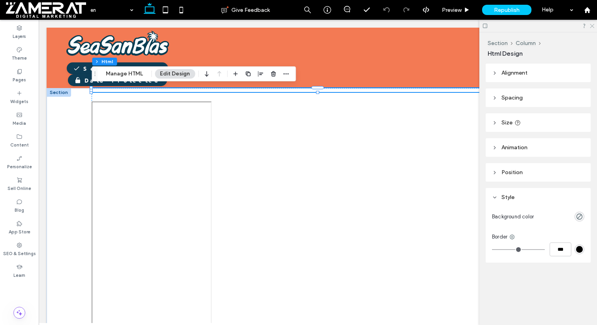
click at [591, 28] on icon at bounding box center [592, 25] width 5 height 5
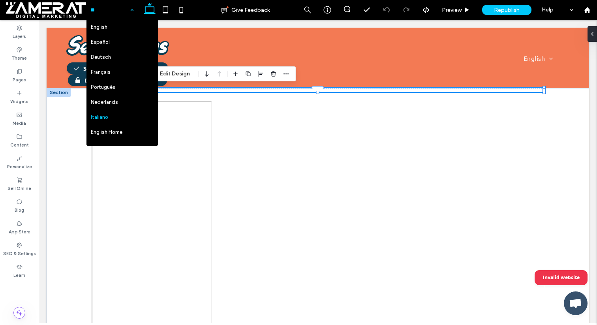
scroll to position [12, 0]
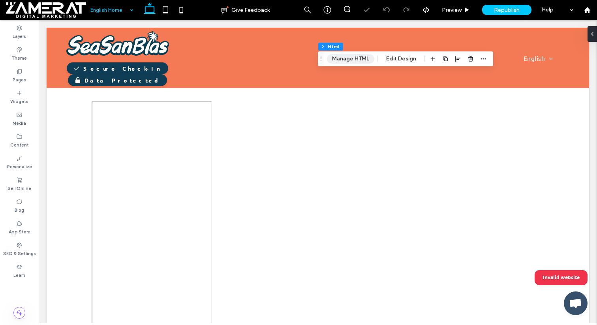
click at [349, 55] on button "Manage HTML" at bounding box center [350, 58] width 47 height 9
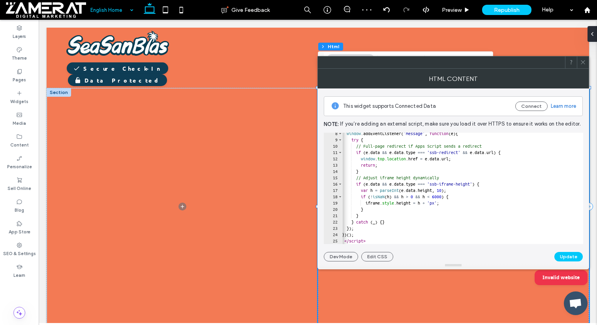
scroll to position [51, 0]
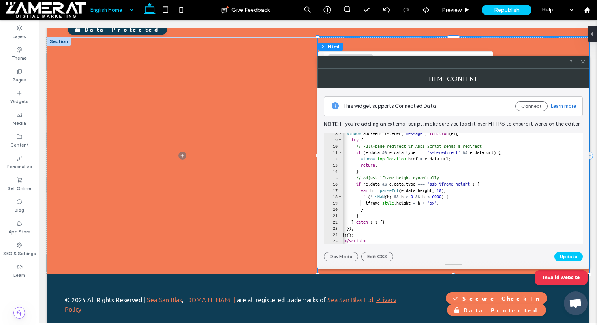
click at [327, 54] on button "Manage HTML" at bounding box center [350, 58] width 47 height 9
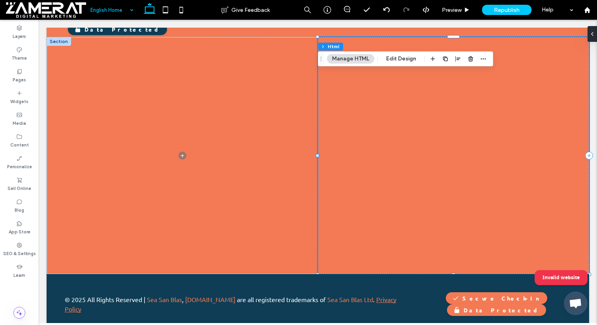
click at [327, 54] on button "Manage HTML" at bounding box center [350, 58] width 47 height 9
click at [369, 55] on button "Manage HTML" at bounding box center [350, 58] width 47 height 9
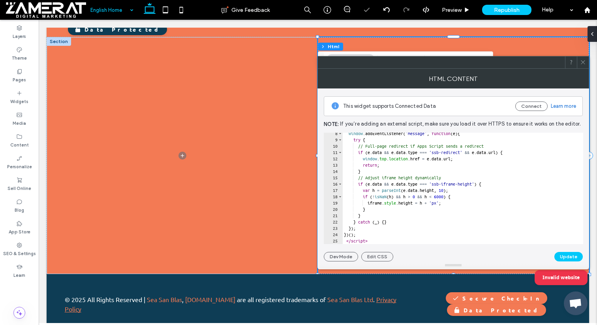
scroll to position [47, 0]
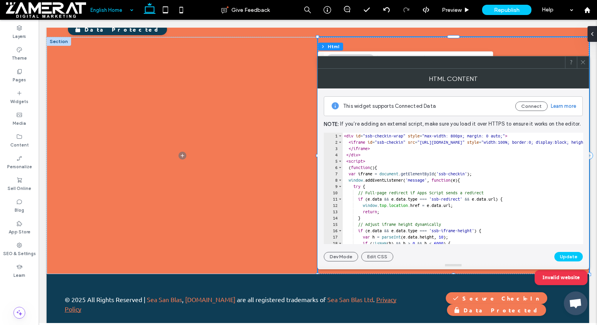
scroll to position [0, 0]
click at [340, 134] on span "Toggle code folding, rows 1 through 4" at bounding box center [340, 136] width 4 height 6
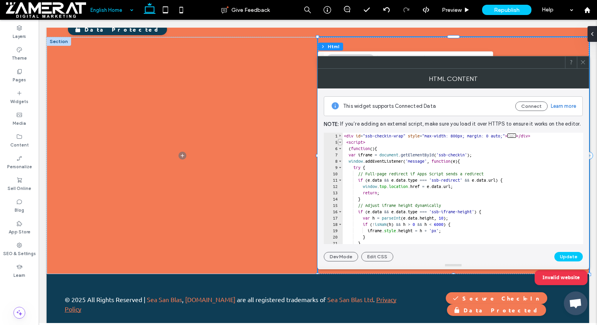
click at [340, 140] on span "Toggle code folding, rows 5 through 25" at bounding box center [340, 142] width 4 height 6
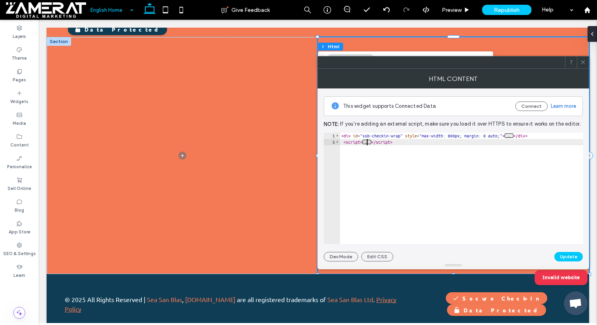
click at [412, 141] on div "< div id = "ssb-checkin-wrap" style = "max-width: 800px; margin: 0 auto;" > ...…" at bounding box center [462, 195] width 244 height 124
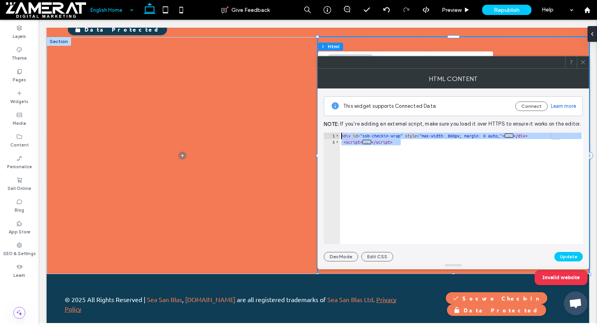
drag, startPoint x: 418, startPoint y: 143, endPoint x: 341, endPoint y: 131, distance: 78.1
click at [341, 131] on div "This widget supports Connected Data Connect Learn more Note: If you’re adding a…" at bounding box center [453, 175] width 259 height 173
type textarea "**********"
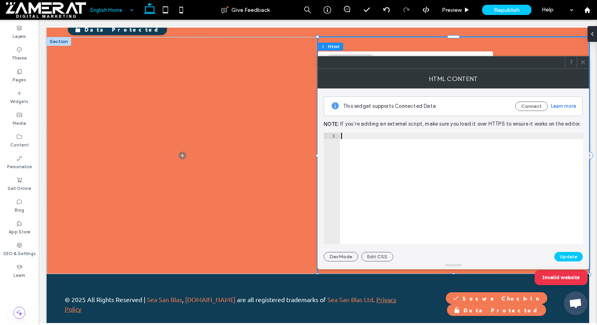
paste textarea "*********"
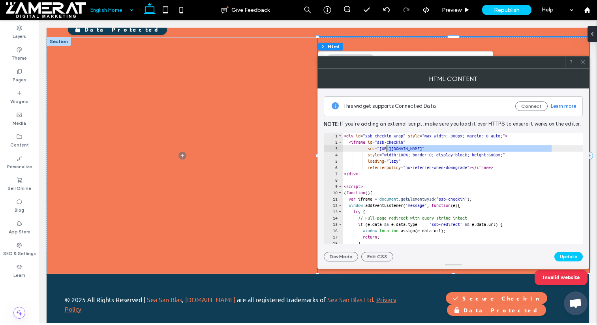
drag, startPoint x: 552, startPoint y: 149, endPoint x: 387, endPoint y: 147, distance: 164.8
click at [387, 147] on div "< div id = "ssb-checkin-wrap" style = "max-width: 800px; margin: 0 auto;" > < i…" at bounding box center [463, 195] width 241 height 124
paste textarea "**********"
type textarea "**********"
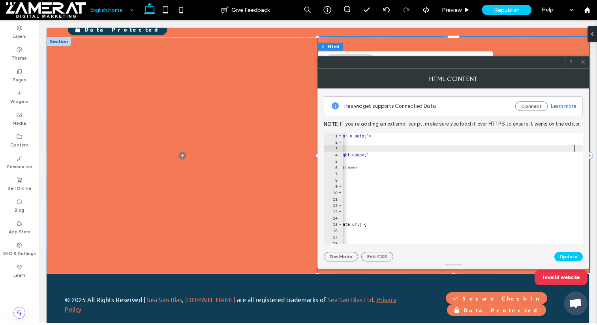
scroll to position [0, 136]
click at [573, 259] on button "Update" at bounding box center [569, 256] width 28 height 9
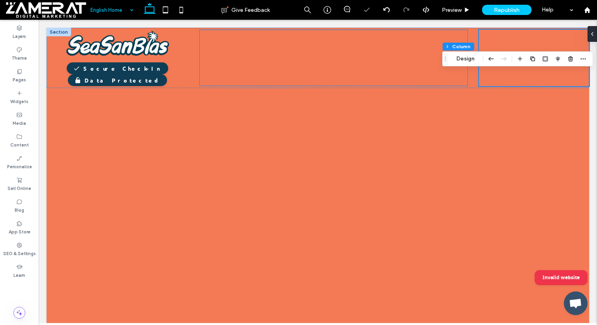
scroll to position [0, 0]
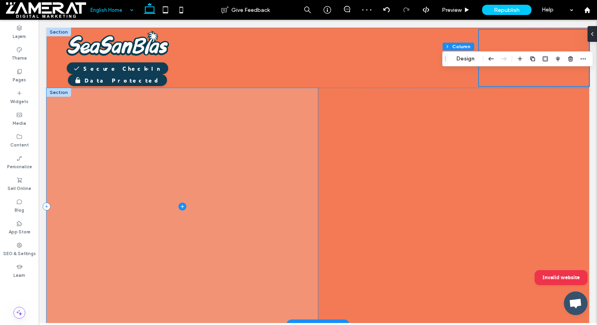
drag, startPoint x: 296, startPoint y: 98, endPoint x: 279, endPoint y: 122, distance: 30.0
click at [279, 122] on span at bounding box center [182, 206] width 271 height 237
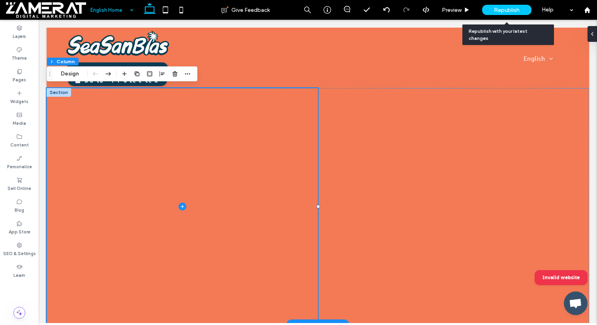
click at [503, 11] on span "Republish" at bounding box center [507, 10] width 26 height 7
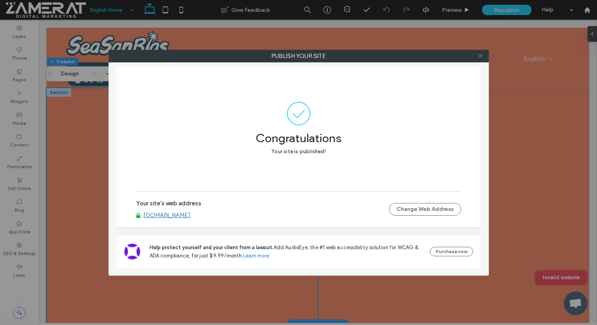
click at [480, 55] on icon at bounding box center [481, 56] width 6 height 6
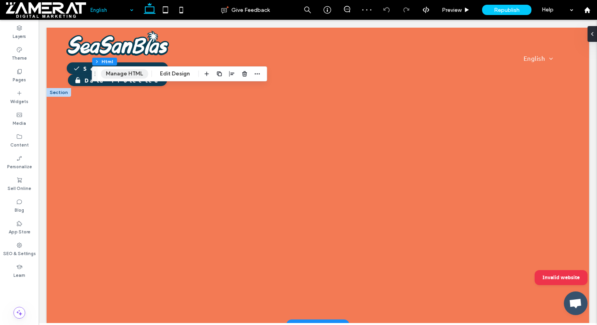
click at [138, 77] on button "Manage HTML" at bounding box center [124, 73] width 47 height 9
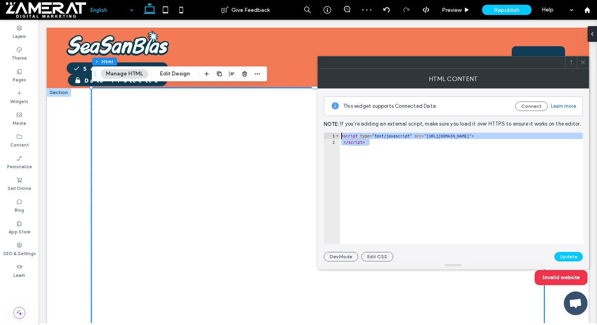
drag, startPoint x: 386, startPoint y: 145, endPoint x: 333, endPoint y: 136, distance: 53.7
click at [333, 136] on div "********* 1 2 < script type = "text/javascript" src = "https://form.jotform.com…" at bounding box center [454, 188] width 260 height 111
type textarea "**********"
click at [563, 254] on button "Update" at bounding box center [569, 256] width 28 height 9
click at [581, 61] on icon at bounding box center [583, 62] width 6 height 6
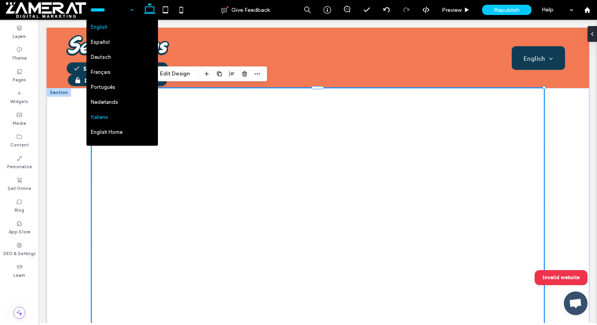
scroll to position [12, 0]
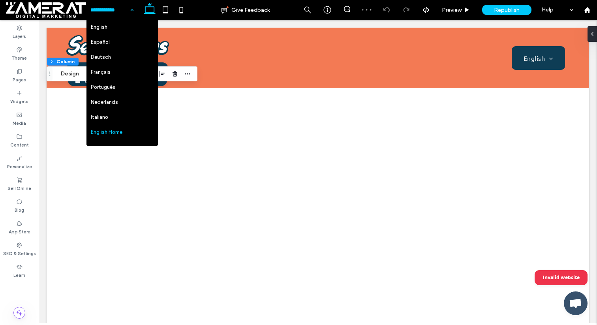
scroll to position [12, 0]
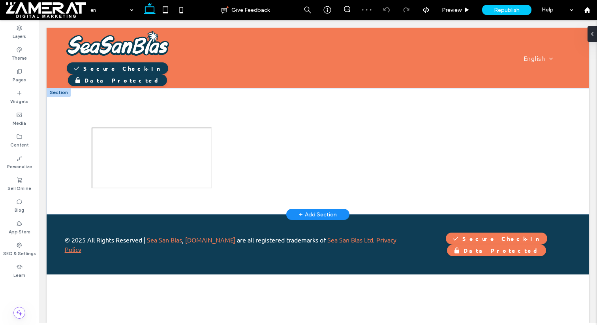
click at [306, 168] on div "frameborder=&amp;amp;amp;amp;amp;amp;amp;amp;amp;amp;amp;quot;0&amp;amp;amp;amp…" at bounding box center [318, 158] width 452 height 61
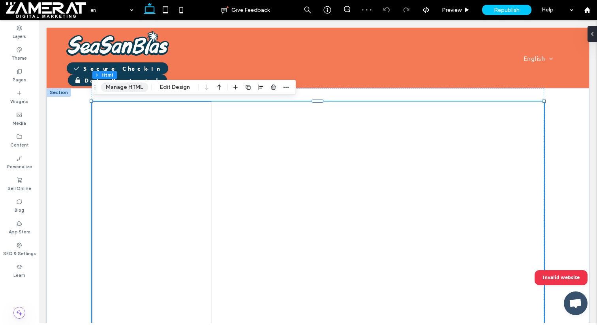
click at [131, 87] on button "Manage HTML" at bounding box center [124, 87] width 47 height 9
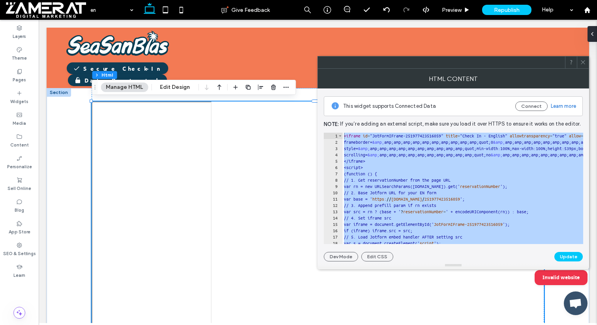
drag, startPoint x: 379, startPoint y: 241, endPoint x: 374, endPoint y: 129, distance: 112.0
click at [374, 129] on div "This widget supports Connected Data Connect Learn more Note: If you’re adding a…" at bounding box center [453, 175] width 259 height 173
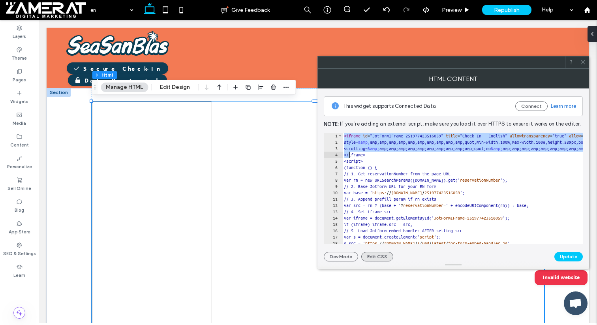
drag, startPoint x: 345, startPoint y: 136, endPoint x: 387, endPoint y: 252, distance: 123.5
click at [387, 252] on div "**********" at bounding box center [453, 175] width 259 height 173
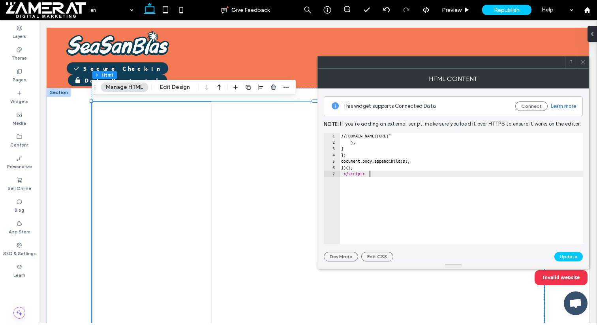
drag, startPoint x: 372, startPoint y: 170, endPoint x: 346, endPoint y: 138, distance: 41.0
click at [346, 140] on div "//form.jotform.com/" ); } }; document.body.appendChild(s); })(); </ script >" at bounding box center [462, 195] width 244 height 124
type textarea "** *****"
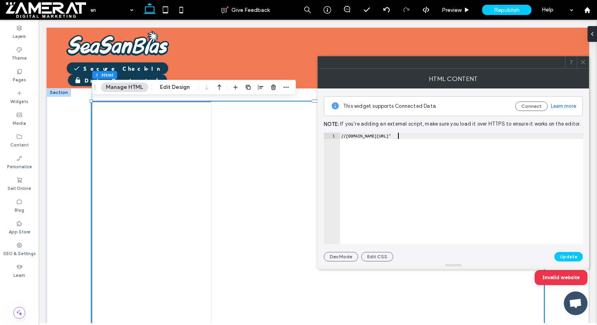
type textarea "**********"
click at [346, 138] on div "//form.jotform.com/" at bounding box center [462, 195] width 244 height 124
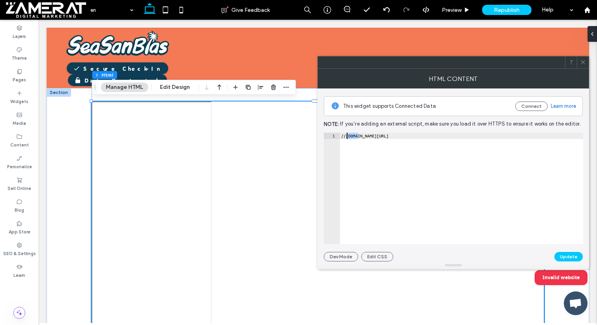
click at [346, 138] on div "//form.jotform.com/" at bounding box center [462, 195] width 244 height 124
paste textarea "*********"
type textarea "*********"
click at [576, 257] on button "Update" at bounding box center [569, 256] width 28 height 9
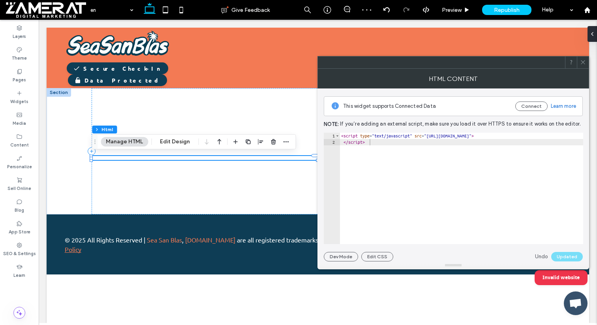
click at [583, 59] on icon at bounding box center [583, 62] width 6 height 6
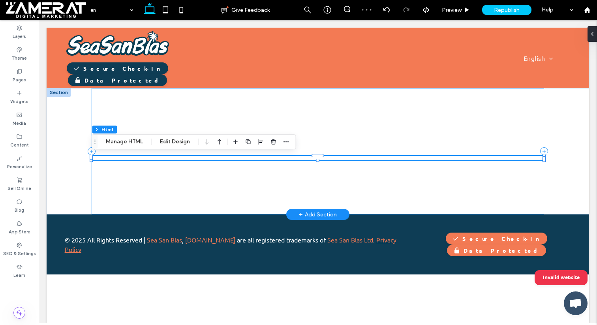
click at [118, 98] on div at bounding box center [318, 151] width 452 height 126
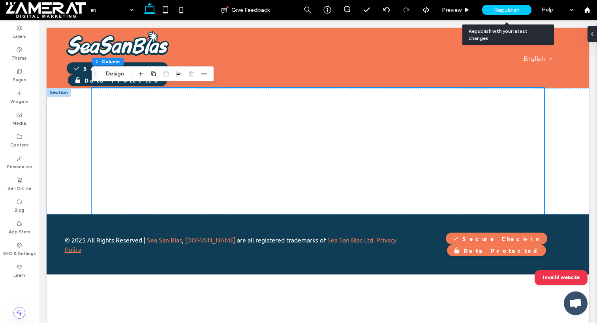
click at [501, 8] on span "Republish" at bounding box center [507, 10] width 26 height 7
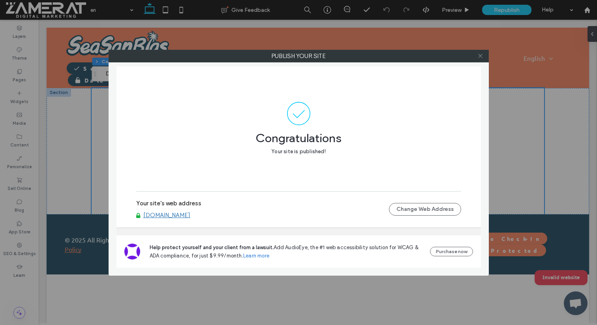
click at [480, 58] on icon at bounding box center [481, 56] width 6 height 6
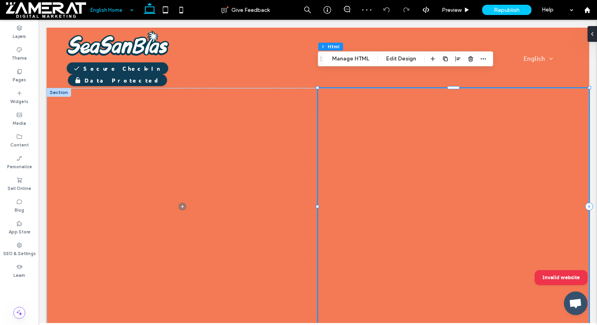
scroll to position [40, 0]
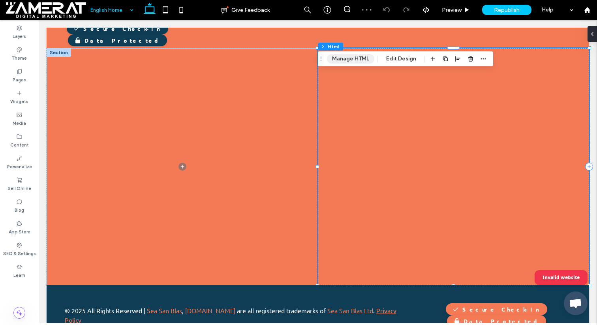
click at [365, 55] on button "Manage HTML" at bounding box center [350, 58] width 47 height 9
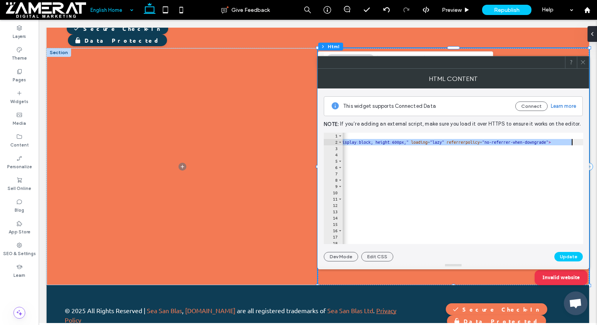
scroll to position [0, 196]
drag, startPoint x: 435, startPoint y: 142, endPoint x: 550, endPoint y: 144, distance: 115.0
click at [550, 144] on div "< div id = "ssb-checkin-wrap" style = "max-width: 800px; margin: 0 auto;" > < i…" at bounding box center [532, 195] width 771 height 124
paste textarea "*****"
drag, startPoint x: 575, startPoint y: 143, endPoint x: 565, endPoint y: 143, distance: 10.7
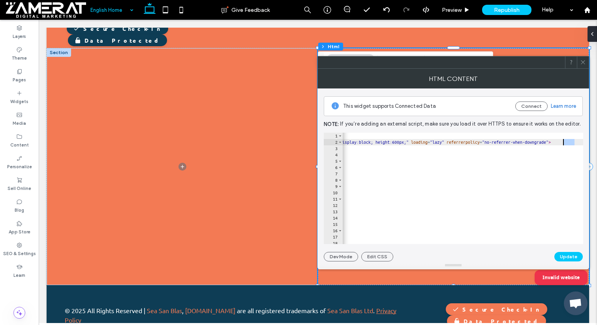
click at [565, 143] on div "**********" at bounding box center [454, 188] width 260 height 111
click at [576, 141] on div at bounding box center [580, 205] width 8 height 145
type textarea "**********"
click at [570, 256] on button "Update" at bounding box center [569, 256] width 28 height 9
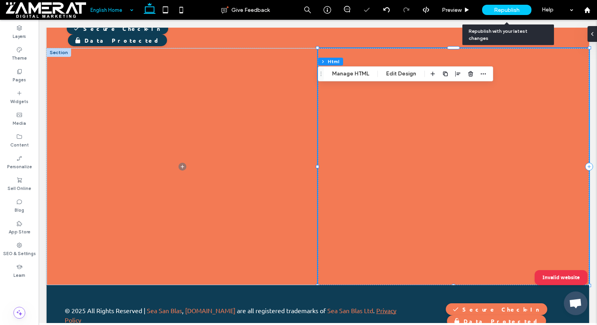
click at [510, 6] on div "Republish" at bounding box center [506, 10] width 49 height 10
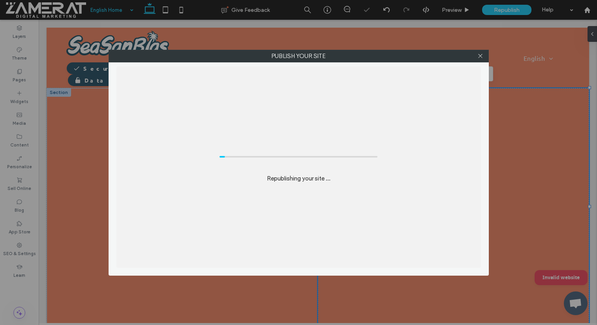
scroll to position [0, 0]
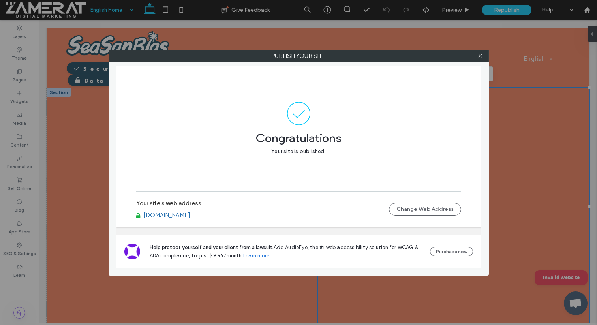
click at [484, 53] on div at bounding box center [481, 56] width 12 height 12
click at [482, 55] on icon at bounding box center [481, 56] width 6 height 6
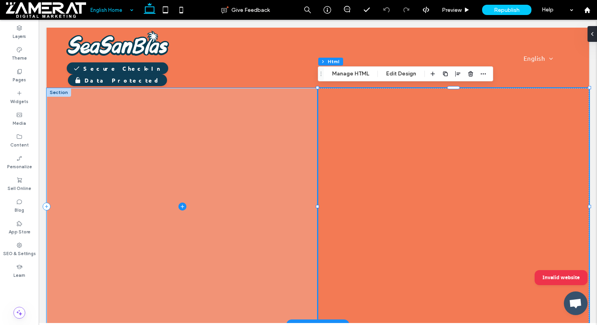
click at [188, 106] on span at bounding box center [182, 206] width 271 height 237
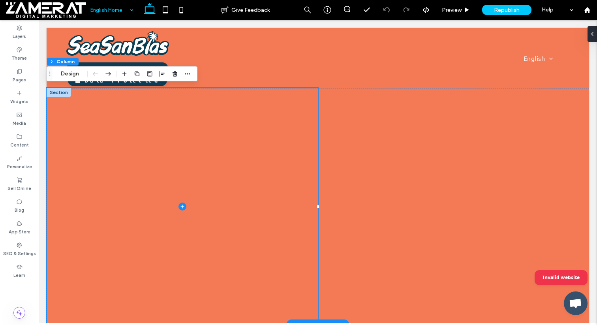
click at [65, 92] on div at bounding box center [59, 92] width 24 height 9
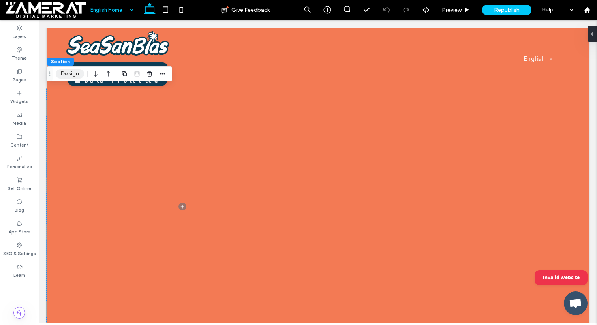
click at [71, 77] on button "Design" at bounding box center [70, 73] width 28 height 9
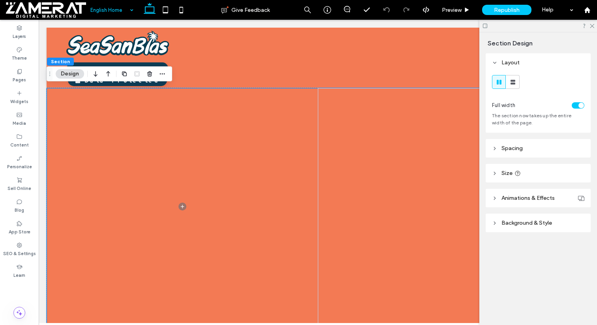
click at [516, 224] on span "Background & Style" at bounding box center [527, 223] width 51 height 7
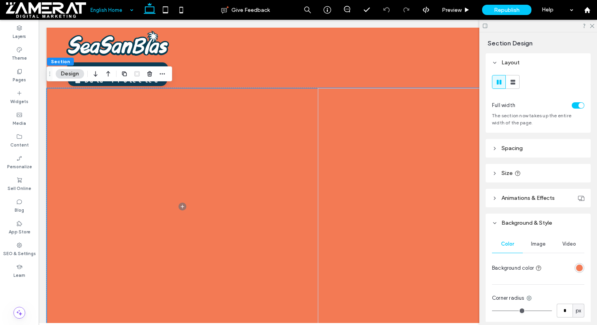
click at [580, 263] on div at bounding box center [565, 268] width 40 height 14
click at [581, 269] on div "rgba(243, 122, 84, 1)" at bounding box center [580, 268] width 7 height 7
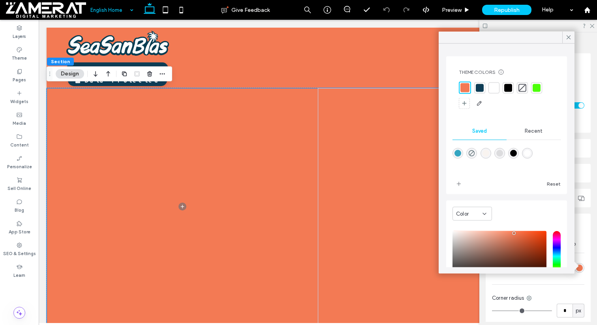
scroll to position [64, 0]
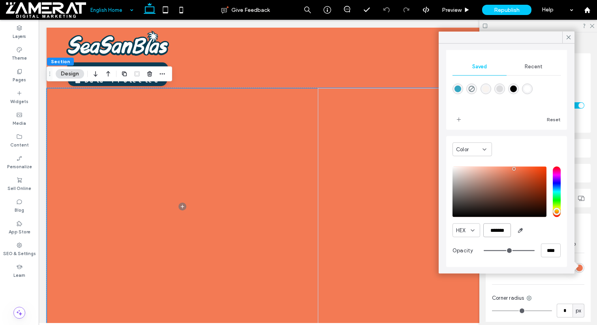
click at [503, 232] on input "*******" at bounding box center [498, 231] width 28 height 14
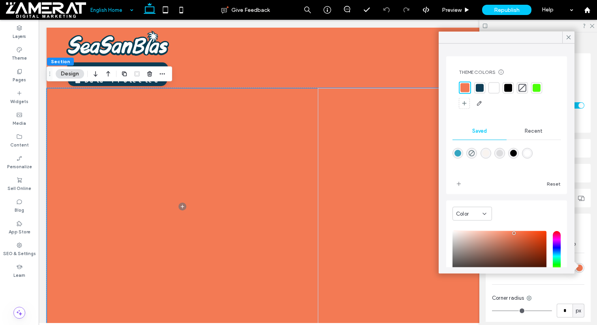
click at [480, 87] on div at bounding box center [480, 88] width 8 height 8
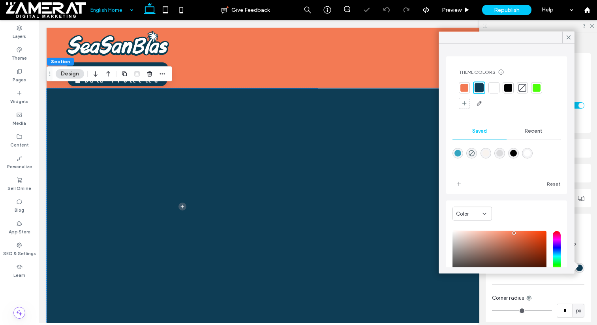
scroll to position [64, 0]
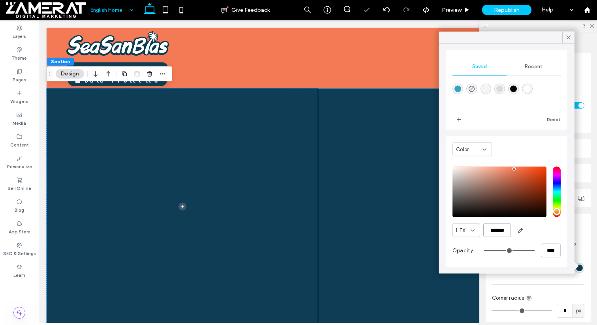
click at [499, 228] on input "*******" at bounding box center [498, 231] width 28 height 14
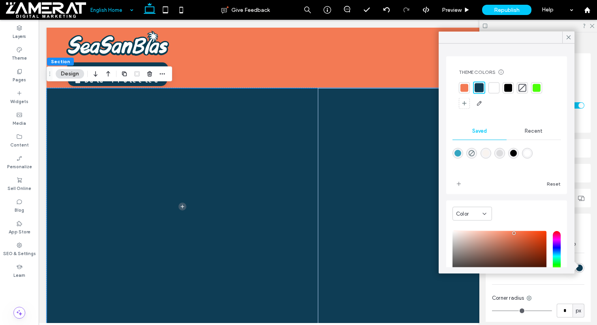
click at [465, 89] on div at bounding box center [465, 88] width 8 height 8
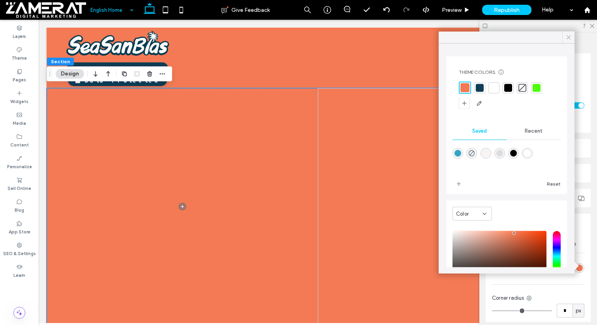
click at [569, 34] on icon at bounding box center [568, 37] width 7 height 7
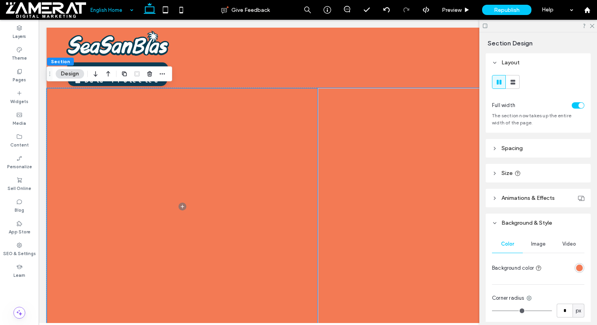
click at [392, 106] on div at bounding box center [453, 206] width 271 height 237
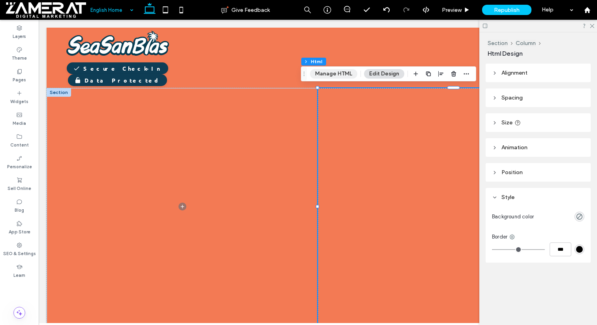
click at [324, 74] on button "Manage HTML" at bounding box center [333, 73] width 47 height 9
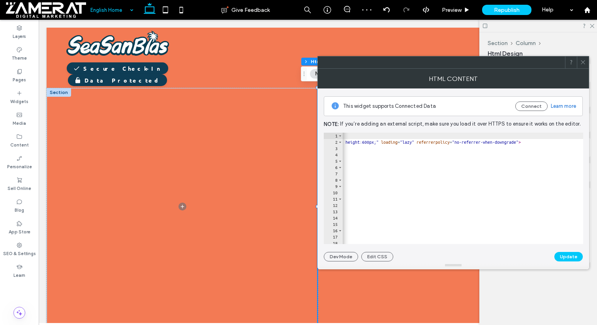
scroll to position [0, 226]
click at [546, 142] on div "< div id = "ssb-checkin-wrap" style = "max-width: 800px; margin: 0 auto;" > < i…" at bounding box center [502, 195] width 771 height 124
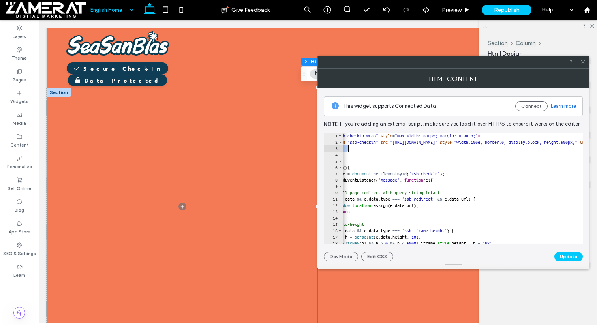
scroll to position [0, 0]
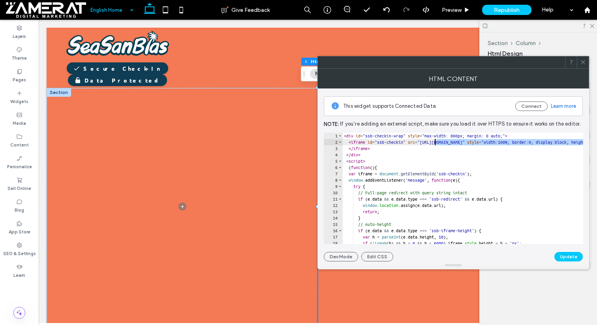
drag, startPoint x: 533, startPoint y: 142, endPoint x: 436, endPoint y: 145, distance: 97.2
paste textarea "Cursor at row 2"
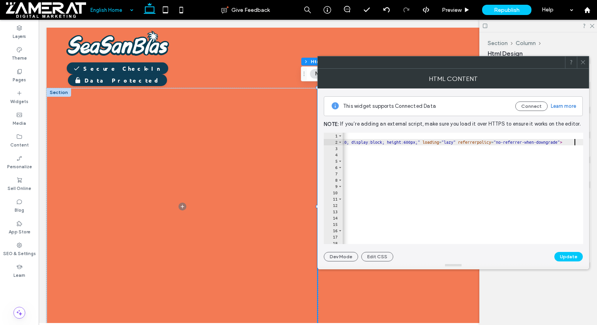
scroll to position [0, 185]
type textarea "**********"
click at [577, 259] on button "Update" at bounding box center [569, 256] width 28 height 9
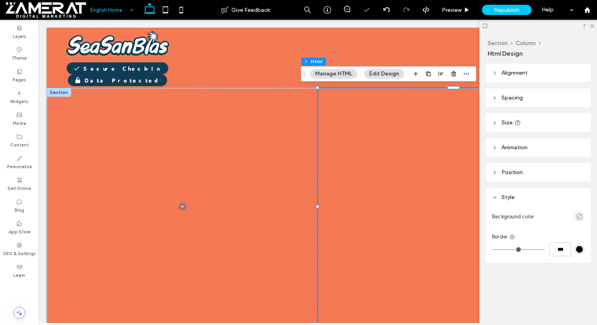
click at [582, 61] on use at bounding box center [583, 62] width 4 height 4
click at [594, 26] on icon at bounding box center [592, 25] width 5 height 5
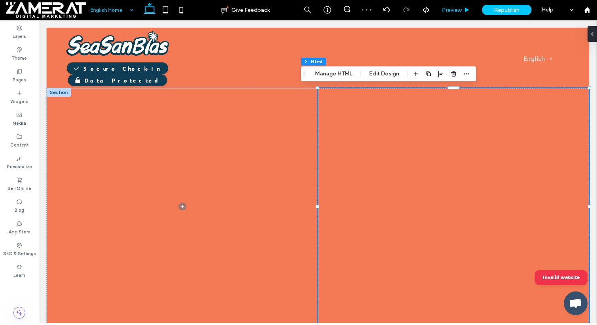
click at [455, 5] on div "Preview" at bounding box center [456, 10] width 40 height 20
click at [467, 15] on div "Preview" at bounding box center [456, 10] width 40 height 20
click at [467, 8] on use at bounding box center [467, 10] width 4 height 4
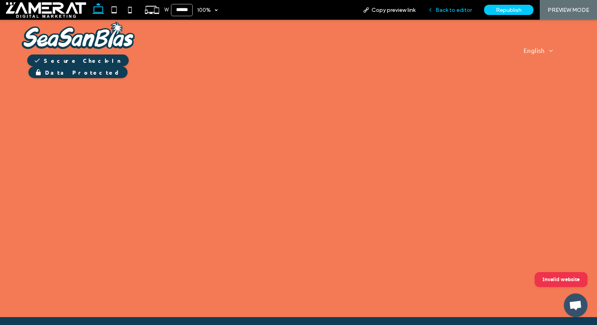
click at [458, 3] on div "Back to editor" at bounding box center [450, 10] width 57 height 20
click at [457, 9] on span "Back to editor" at bounding box center [454, 10] width 36 height 7
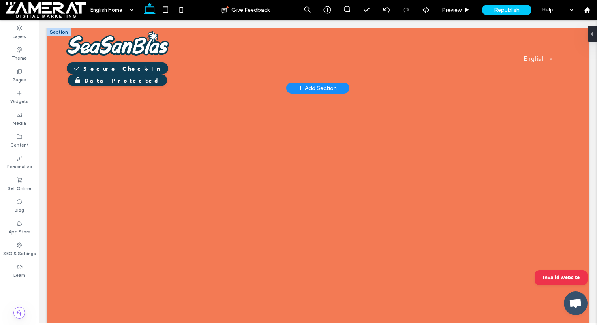
click at [62, 29] on div at bounding box center [59, 32] width 24 height 9
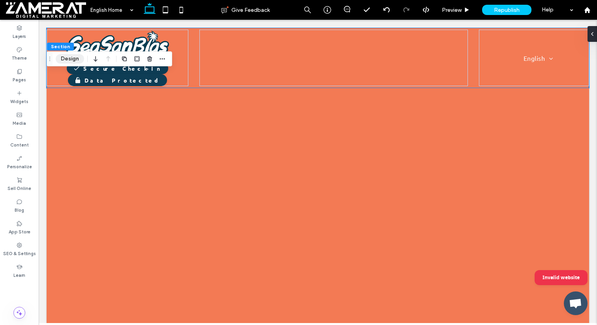
click at [77, 60] on button "Design" at bounding box center [70, 58] width 28 height 9
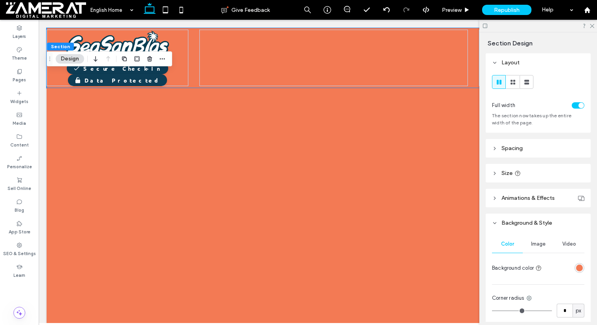
scroll to position [110, 0]
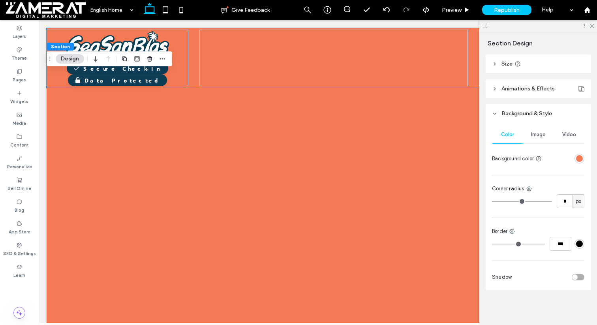
click at [508, 234] on span "Border" at bounding box center [499, 232] width 15 height 8
click at [512, 234] on use at bounding box center [512, 231] width 5 height 5
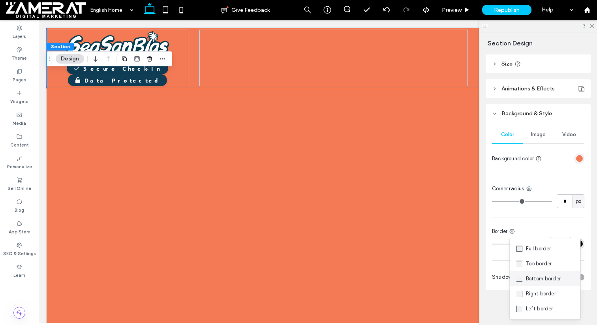
click at [529, 281] on span "Bottom border" at bounding box center [543, 279] width 35 height 8
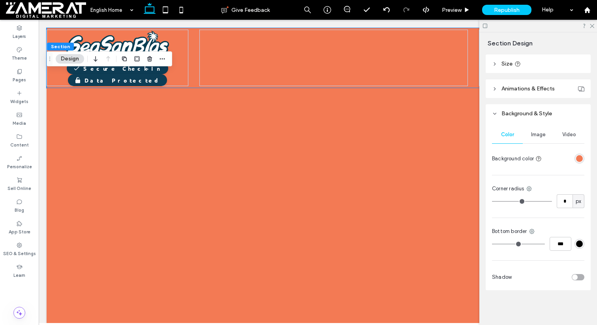
click at [579, 241] on div "#000000" at bounding box center [580, 244] width 7 height 7
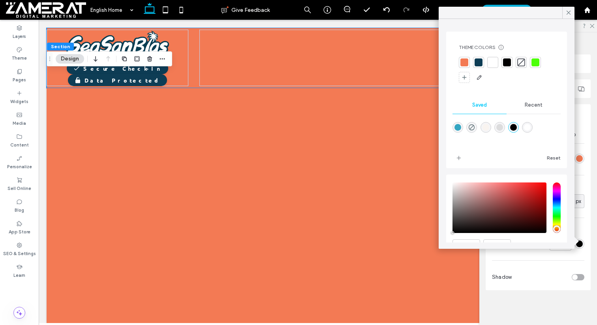
click at [526, 128] on div "rgba(255,255,255,1)" at bounding box center [527, 127] width 7 height 7
type input "*******"
click at [583, 234] on div "Bottom border" at bounding box center [538, 232] width 92 height 8
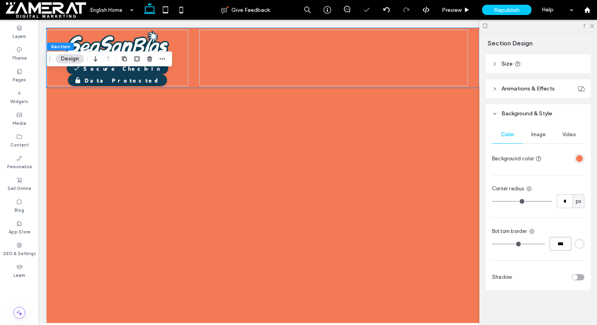
click at [568, 245] on input "***" at bounding box center [561, 244] width 22 height 14
type input "*"
click at [568, 245] on input "***" at bounding box center [561, 244] width 22 height 14
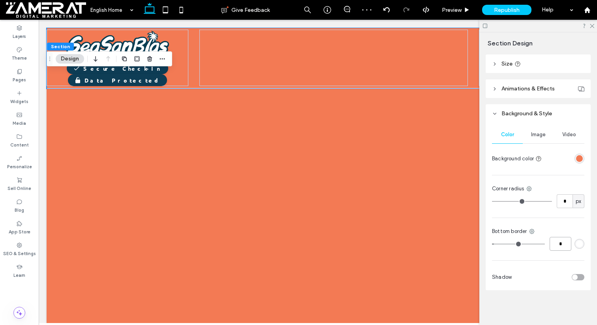
type input "*"
type input "***"
click at [593, 27] on icon at bounding box center [592, 25] width 5 height 5
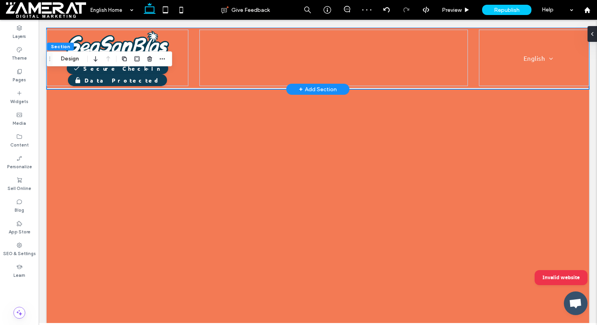
click at [192, 53] on div "Secure Check-In Data Protected Why is Check-In Required? English Español Deutsc…" at bounding box center [318, 58] width 543 height 60
click at [187, 61] on div "Secure Check-In Data Protected" at bounding box center [118, 58] width 142 height 57
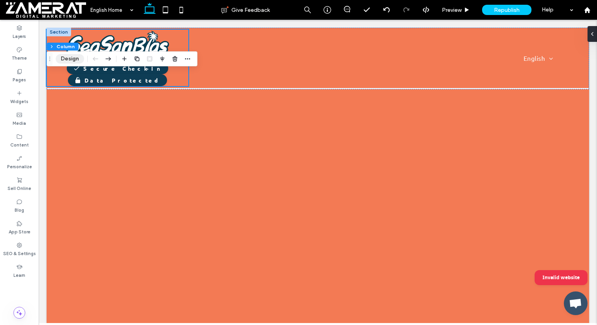
click at [67, 62] on button "Design" at bounding box center [70, 58] width 28 height 9
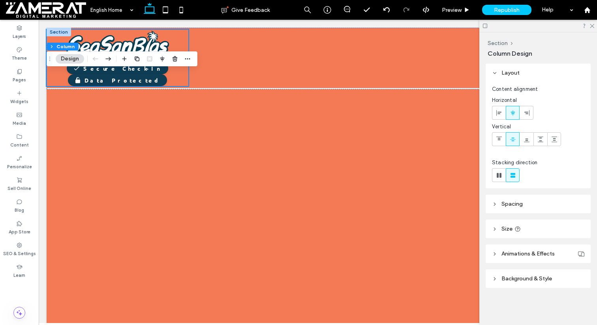
click at [498, 279] on header "Background & Style" at bounding box center [538, 278] width 105 height 19
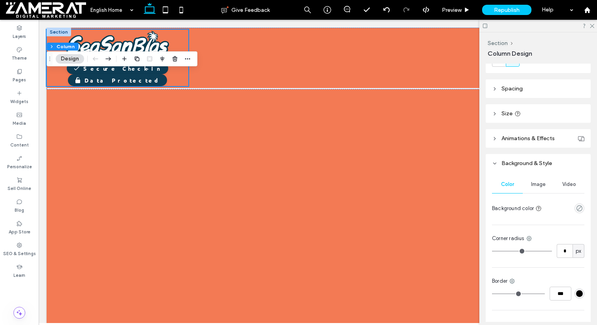
scroll to position [140, 0]
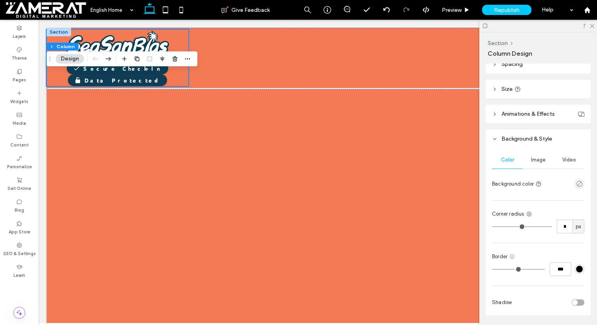
click at [513, 256] on use at bounding box center [512, 256] width 5 height 5
click at [540, 223] on span "Right border" at bounding box center [541, 225] width 30 height 8
click at [567, 271] on input "***" at bounding box center [561, 269] width 22 height 14
type input "*"
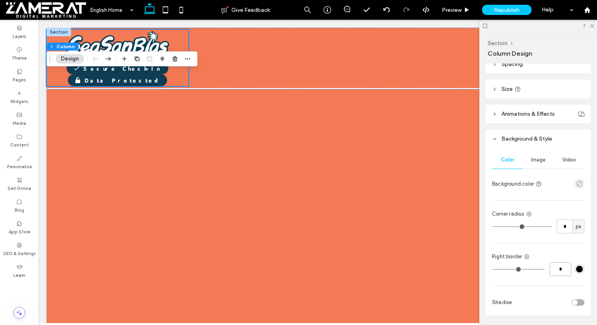
type input "***"
click at [581, 271] on div "#000000" at bounding box center [580, 269] width 7 height 7
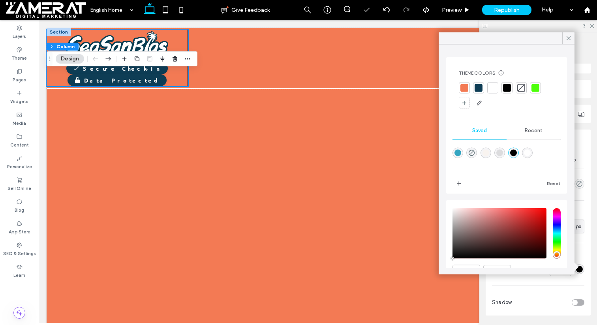
click at [526, 153] on div "rgba(255,255,255,1)" at bounding box center [527, 153] width 7 height 7
type input "*******"
click at [571, 284] on div "Color Image Video Background color Corner radius * px Right border *** Shadow" at bounding box center [538, 232] width 105 height 168
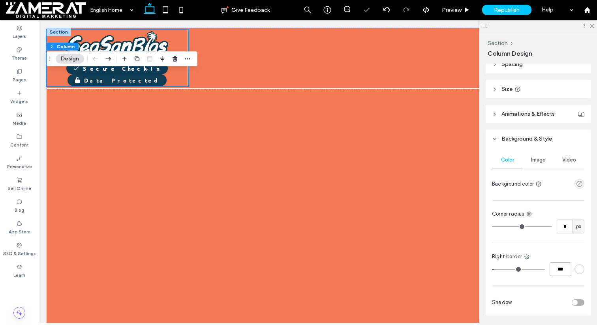
click at [566, 269] on input "***" at bounding box center [561, 269] width 22 height 14
type input "*"
type input "***"
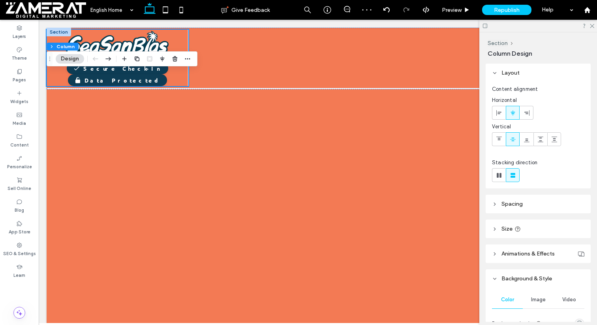
click at [530, 199] on header "Spacing" at bounding box center [538, 204] width 105 height 19
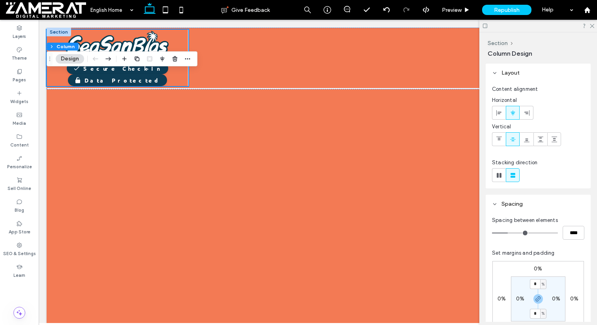
type input "**"
type input "****"
type input "*"
type input "***"
type input "*"
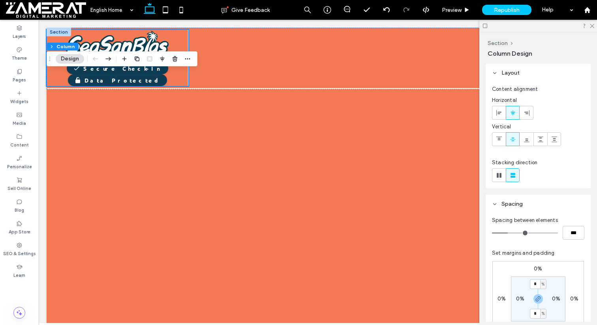
type input "***"
drag, startPoint x: 511, startPoint y: 232, endPoint x: 473, endPoint y: 232, distance: 38.3
type input "*"
click at [492, 233] on input "range" at bounding box center [525, 233] width 66 height 1
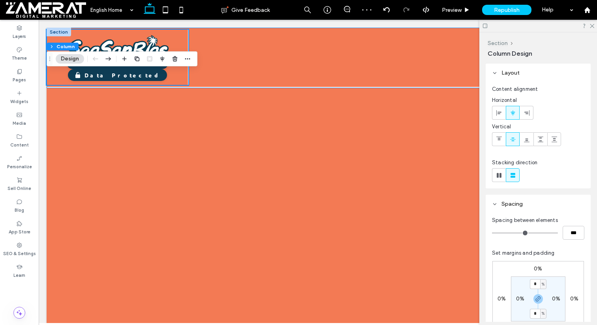
click at [503, 43] on button "Section" at bounding box center [498, 43] width 20 height 7
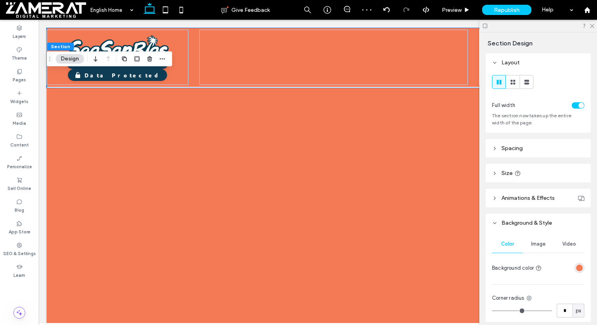
click at [527, 156] on header "Spacing" at bounding box center [538, 148] width 105 height 19
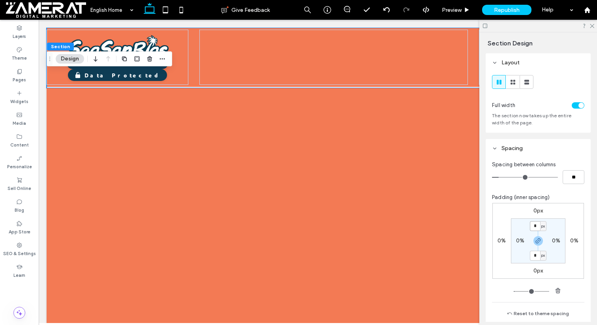
click at [536, 222] on input "*" at bounding box center [535, 226] width 10 height 10
type input "*"
click at [572, 155] on header "Spacing" at bounding box center [538, 148] width 105 height 19
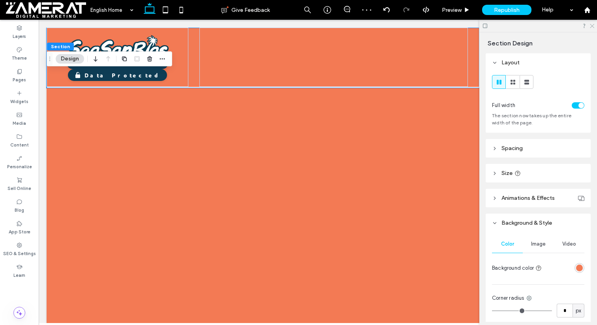
click at [590, 28] on icon at bounding box center [592, 25] width 5 height 5
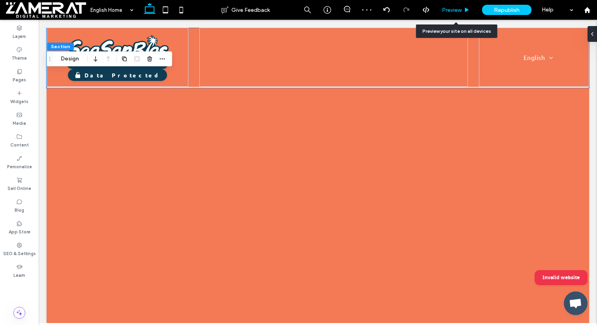
click at [466, 13] on div "Preview" at bounding box center [456, 10] width 40 height 20
click at [462, 13] on div "Preview" at bounding box center [456, 10] width 40 height 20
click at [455, 10] on span "Preview" at bounding box center [452, 10] width 20 height 7
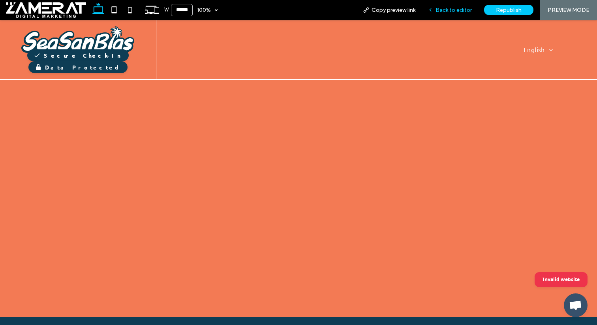
click at [456, 7] on span "Back to editor" at bounding box center [454, 10] width 36 height 7
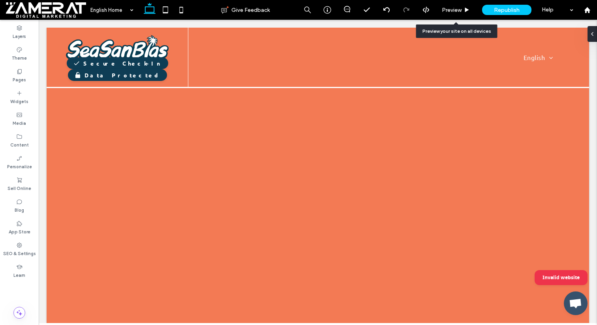
click at [456, 7] on span "Preview" at bounding box center [452, 10] width 20 height 7
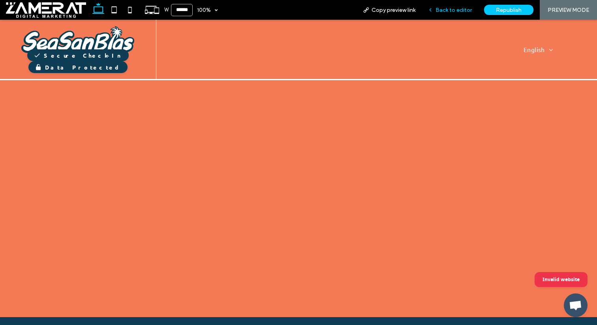
click at [443, 11] on span "Back to editor" at bounding box center [454, 10] width 36 height 7
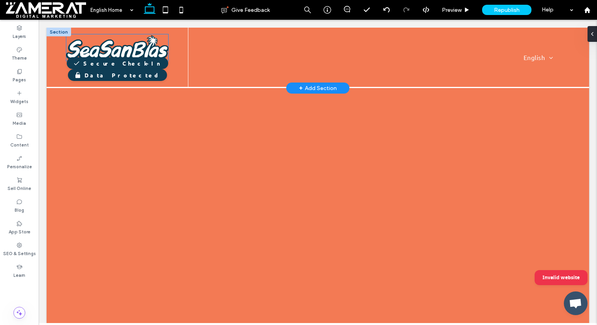
click at [131, 55] on img at bounding box center [117, 47] width 103 height 27
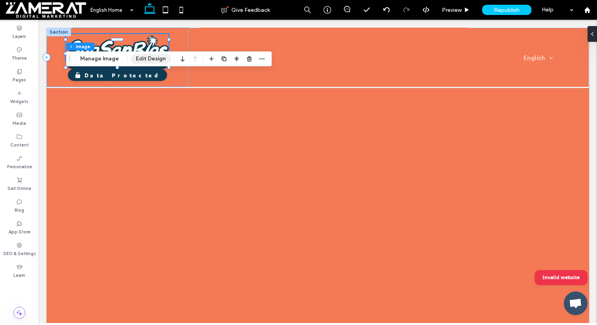
click at [148, 60] on button "Edit Design" at bounding box center [151, 58] width 40 height 9
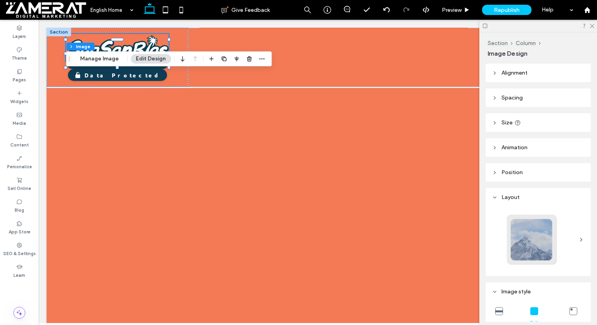
click at [534, 93] on header "Spacing" at bounding box center [538, 98] width 105 height 19
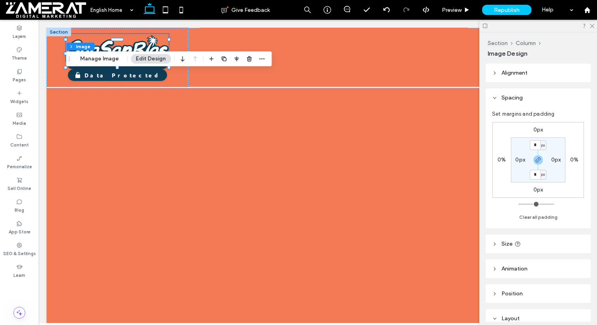
click at [537, 190] on label "0px" at bounding box center [539, 190] width 10 height 7
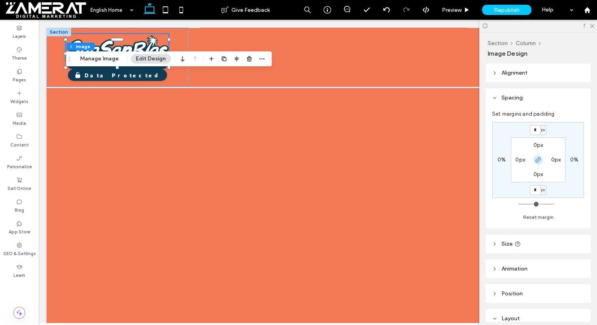
click at [540, 159] on use "button" at bounding box center [538, 160] width 5 height 5
click at [537, 194] on input "*" at bounding box center [535, 190] width 10 height 10
type input "**"
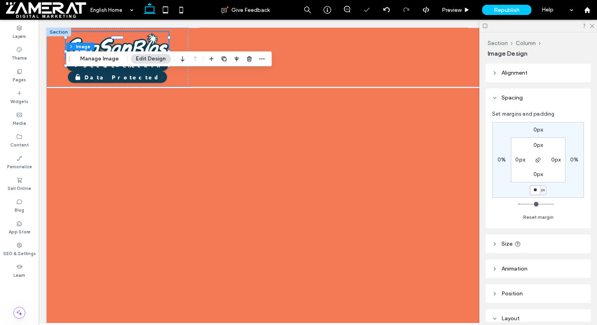
click at [537, 194] on input "**" at bounding box center [535, 190] width 10 height 10
type input "**"
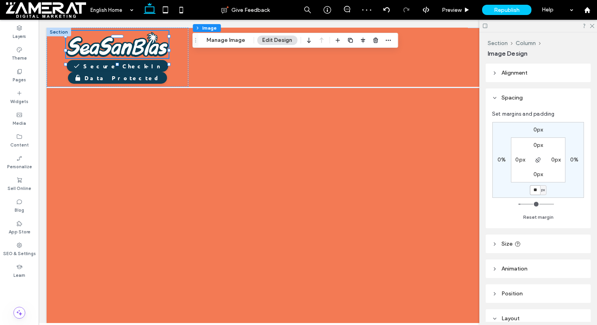
drag, startPoint x: 69, startPoint y: 57, endPoint x: 209, endPoint y: 43, distance: 141.0
click at [196, 42] on use "Drag" at bounding box center [195, 40] width 1 height 4
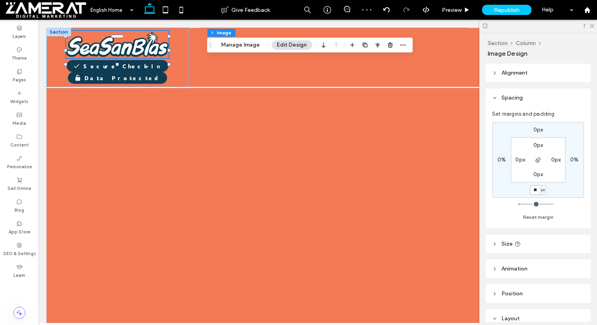
click at [533, 192] on input "**" at bounding box center [535, 190] width 10 height 10
type input "**"
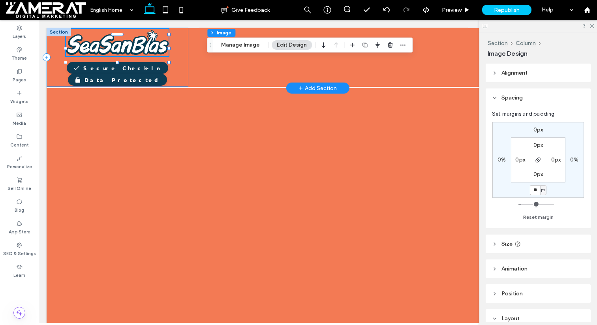
click at [185, 45] on div "Secure Check-In Data Protected" at bounding box center [118, 57] width 142 height 59
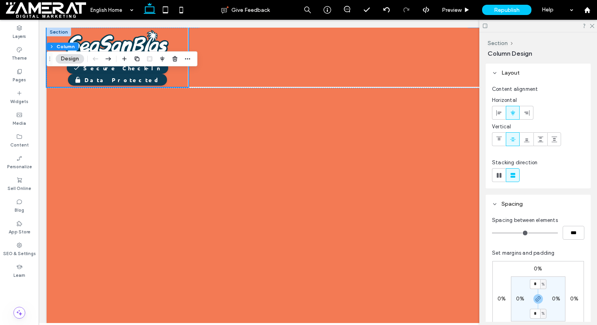
scroll to position [319, 0]
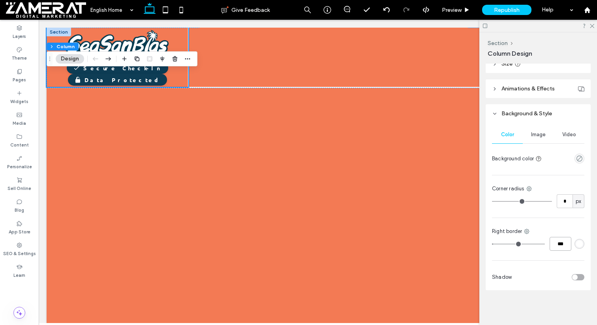
click at [564, 244] on input "***" at bounding box center [561, 244] width 22 height 14
type input "*"
type input "***"
click at [591, 24] on use at bounding box center [592, 26] width 4 height 4
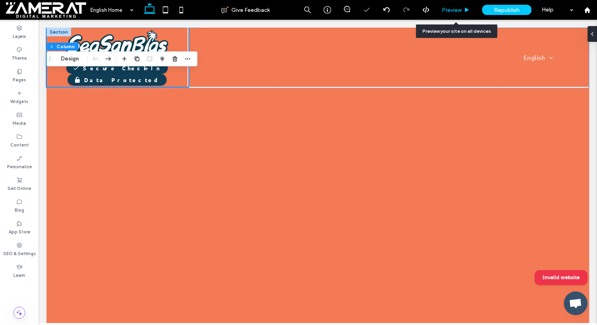
click at [472, 11] on div "Preview" at bounding box center [456, 10] width 40 height 7
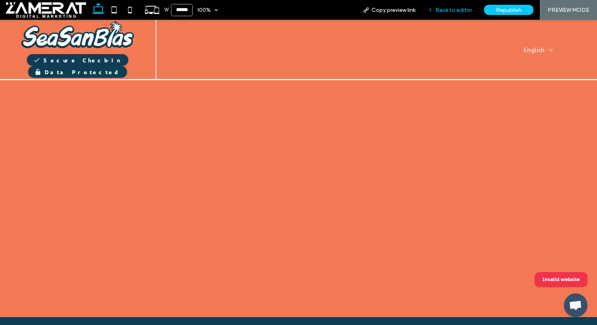
click at [463, 9] on span "Back to editor" at bounding box center [454, 10] width 36 height 7
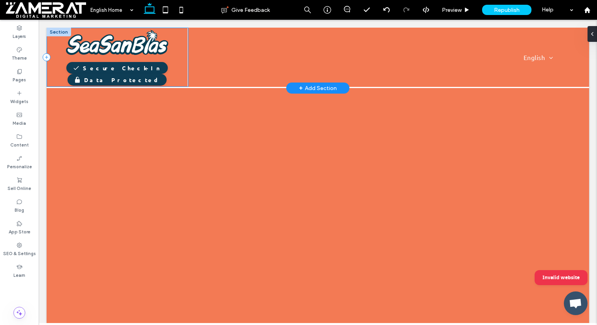
click at [188, 47] on div "Secure Check-In Data Protected" at bounding box center [118, 57] width 142 height 59
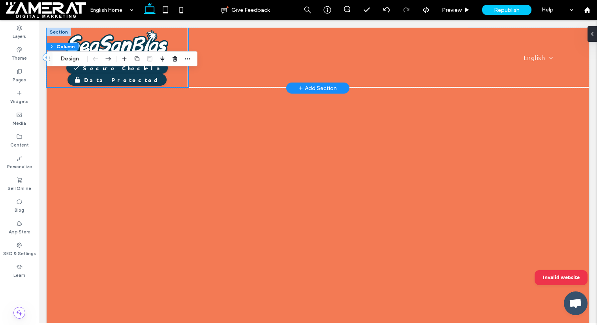
click at [187, 46] on div "Secure Check-In Data Protected" at bounding box center [118, 57] width 142 height 59
click at [74, 60] on button "Design" at bounding box center [70, 58] width 28 height 9
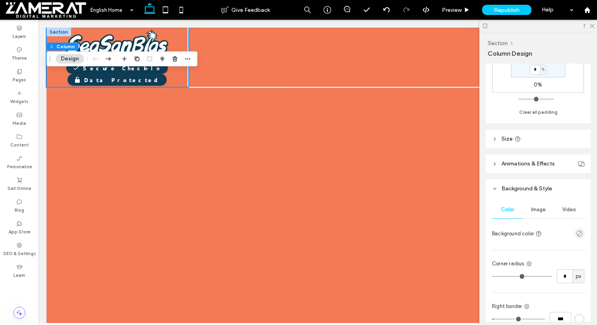
scroll to position [319, 0]
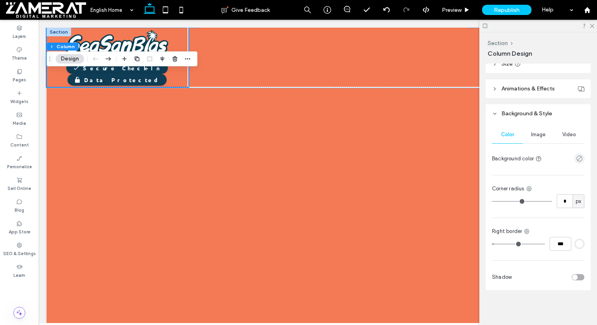
type input "*"
type input "***"
drag, startPoint x: 494, startPoint y: 241, endPoint x: 485, endPoint y: 241, distance: 9.1
type input "*"
click at [492, 244] on input "range" at bounding box center [518, 244] width 53 height 1
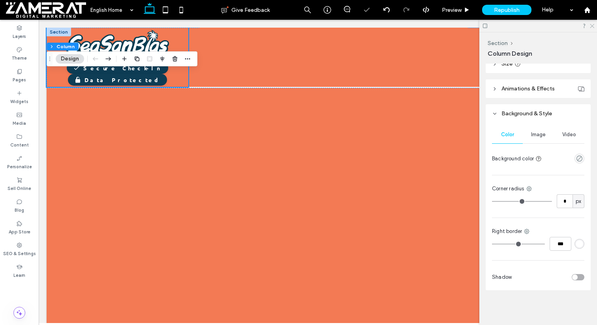
click at [594, 23] on icon at bounding box center [592, 25] width 5 height 5
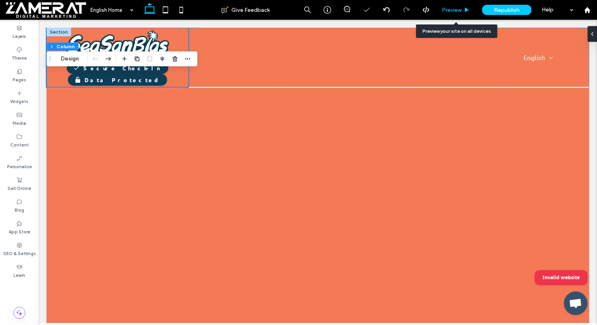
click at [447, 9] on span "Preview" at bounding box center [452, 10] width 20 height 7
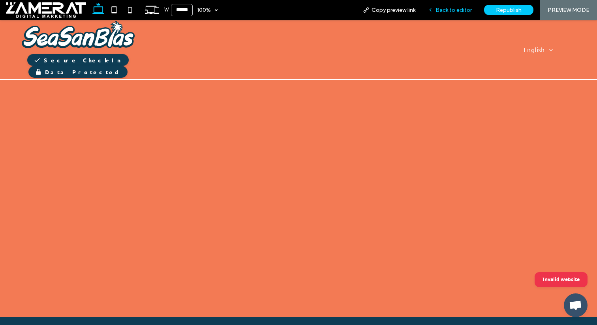
click at [454, 6] on div "Back to editor" at bounding box center [450, 10] width 57 height 20
click at [446, 5] on div "Back to editor" at bounding box center [450, 10] width 57 height 20
click at [443, 9] on span "Back to editor" at bounding box center [454, 10] width 36 height 7
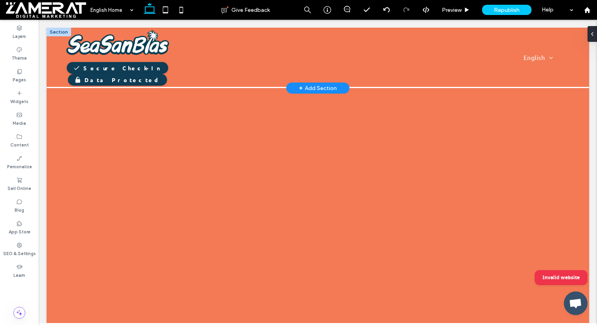
click at [64, 32] on div at bounding box center [59, 32] width 24 height 9
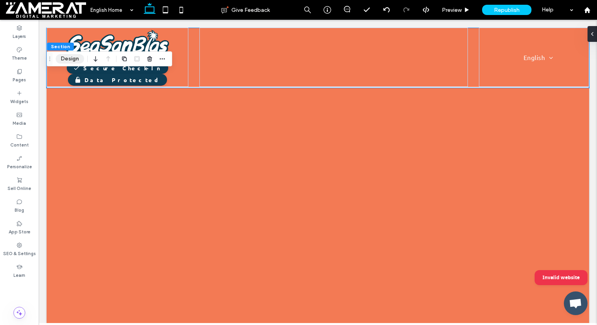
click at [67, 62] on button "Design" at bounding box center [70, 58] width 28 height 9
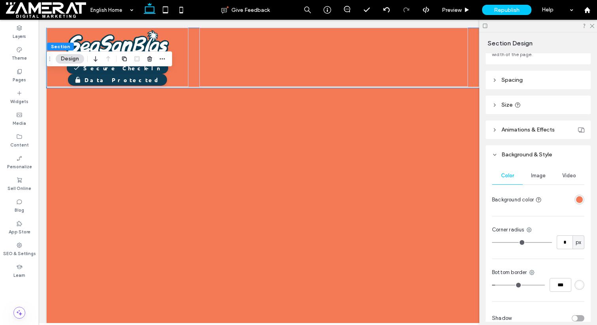
scroll to position [110, 0]
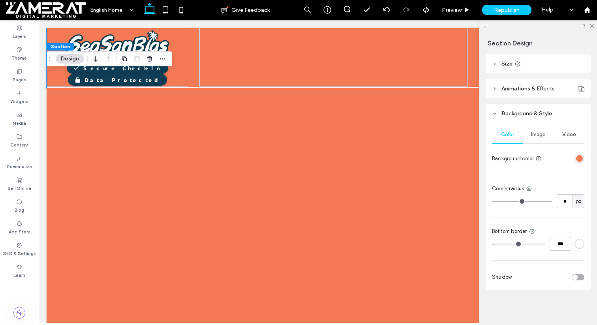
type input "*"
type input "***"
type input "*"
type input "***"
type input "*"
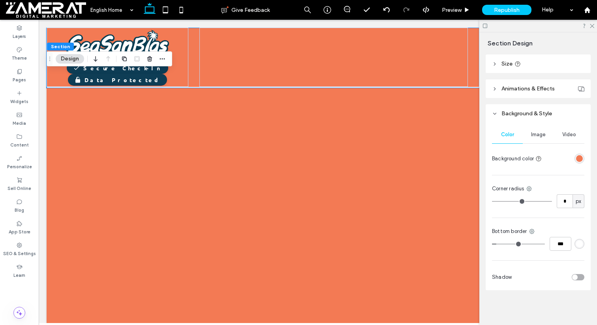
type input "***"
drag, startPoint x: 499, startPoint y: 242, endPoint x: 478, endPoint y: 242, distance: 20.5
type input "*"
click at [492, 244] on input "range" at bounding box center [518, 244] width 53 height 1
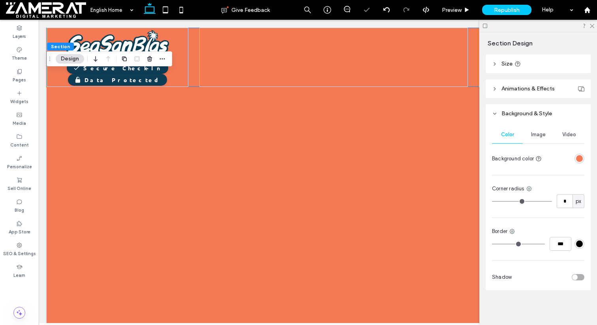
click at [580, 245] on div "#000000" at bounding box center [580, 244] width 7 height 7
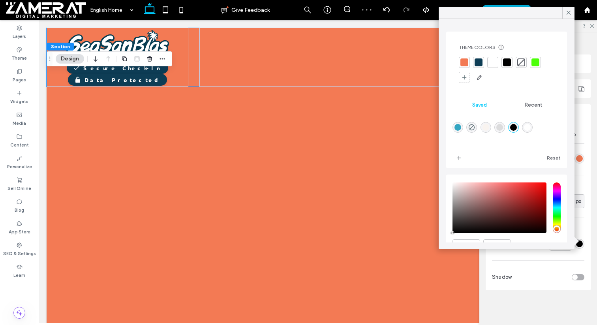
click at [477, 129] on div at bounding box center [507, 133] width 108 height 30
click at [569, 11] on icon at bounding box center [568, 12] width 7 height 7
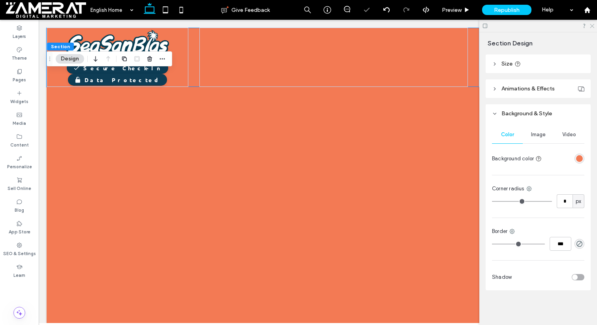
click at [593, 27] on icon at bounding box center [592, 25] width 5 height 5
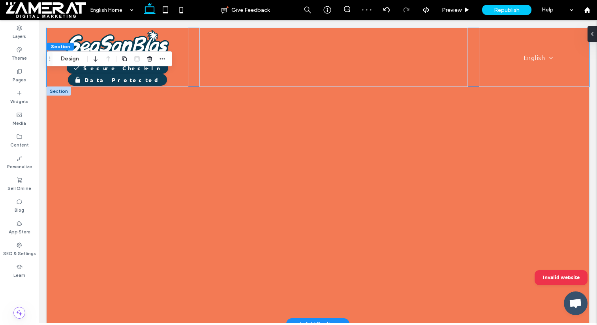
click at [57, 91] on div at bounding box center [59, 91] width 24 height 9
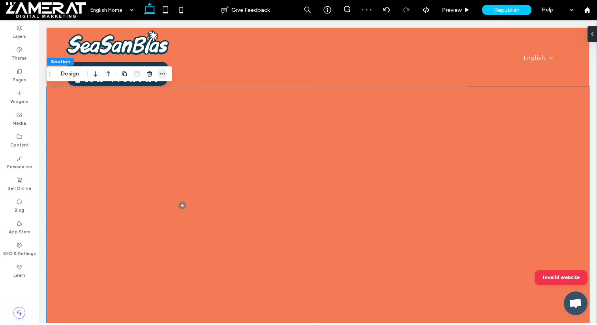
click at [161, 75] on icon "button" at bounding box center [162, 74] width 6 height 6
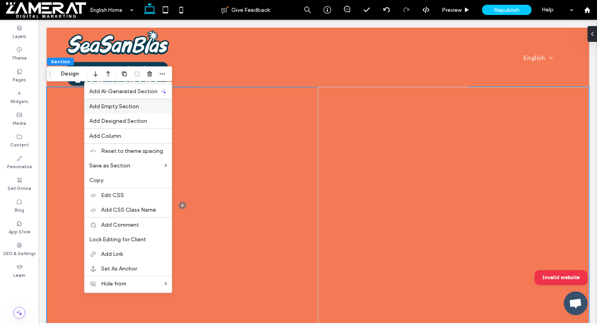
click at [146, 107] on label "Add Empty Section" at bounding box center [128, 106] width 78 height 7
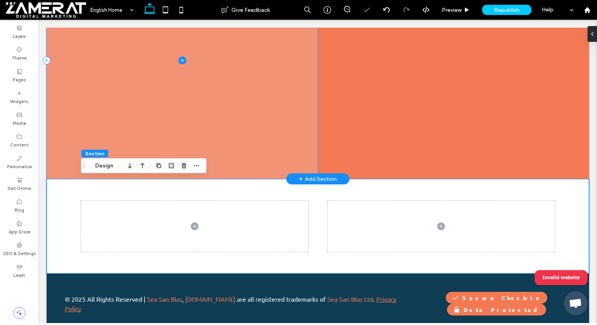
scroll to position [146, 0]
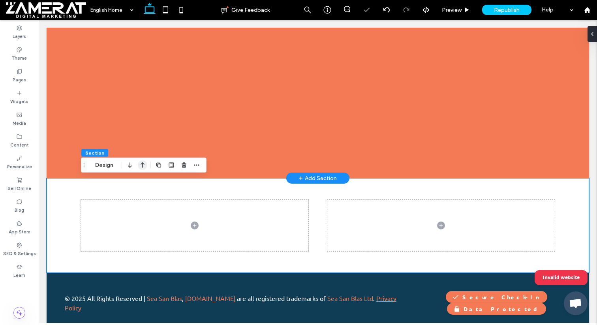
click at [142, 167] on icon "button" at bounding box center [142, 165] width 9 height 14
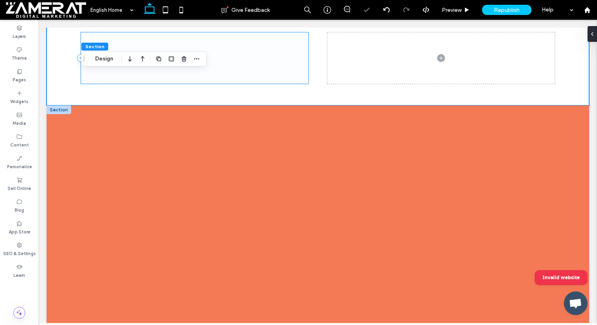
scroll to position [0, 0]
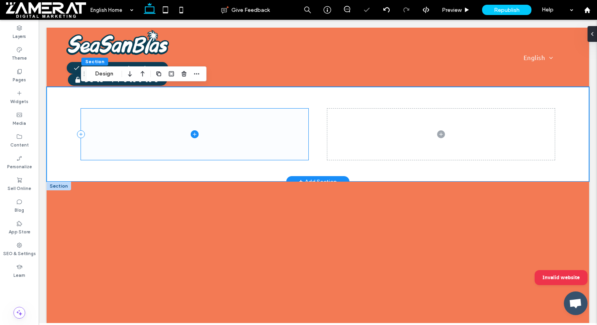
click at [294, 122] on span at bounding box center [195, 134] width 228 height 51
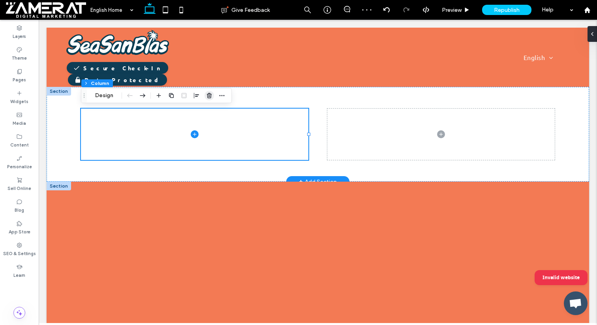
click at [208, 95] on icon "button" at bounding box center [209, 95] width 6 height 6
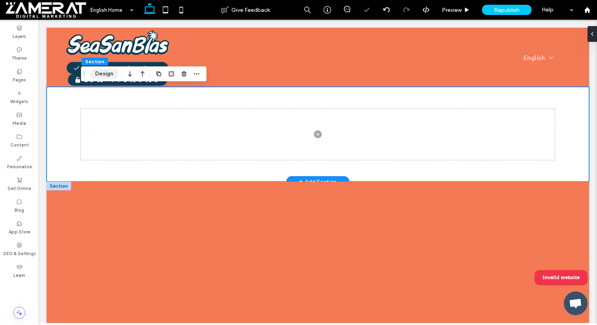
click at [96, 73] on button "Design" at bounding box center [104, 73] width 28 height 9
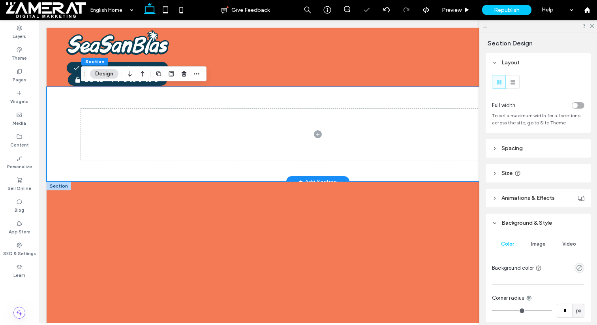
click at [578, 106] on div "toggle" at bounding box center [578, 105] width 13 height 6
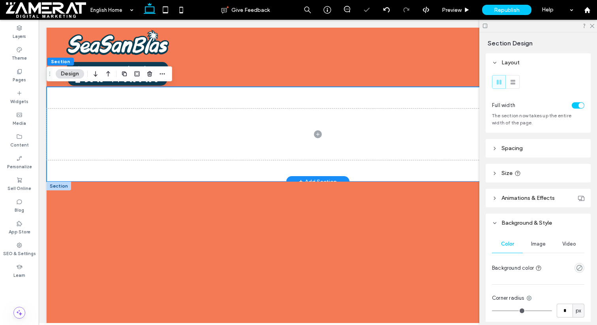
click at [526, 153] on header "Spacing" at bounding box center [538, 148] width 105 height 19
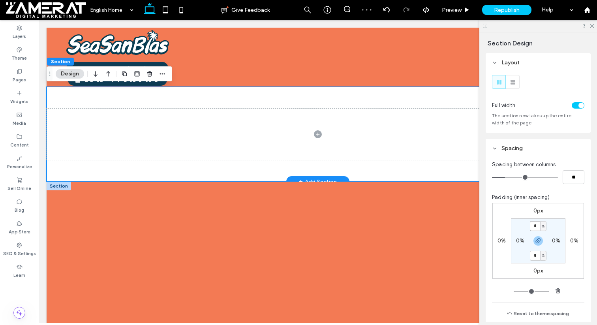
click at [535, 228] on input "*" at bounding box center [535, 226] width 10 height 10
type input "*"
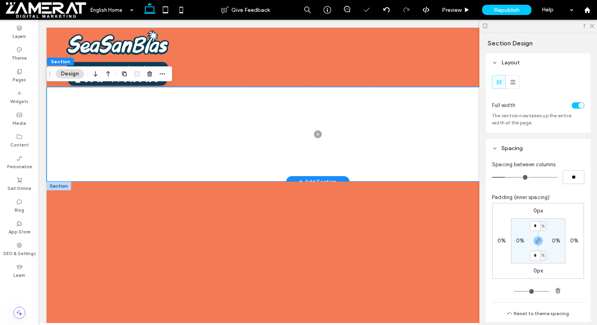
type input "**"
type input "*"
type input "**"
drag, startPoint x: 505, startPoint y: 180, endPoint x: 479, endPoint y: 180, distance: 26.5
type input "*"
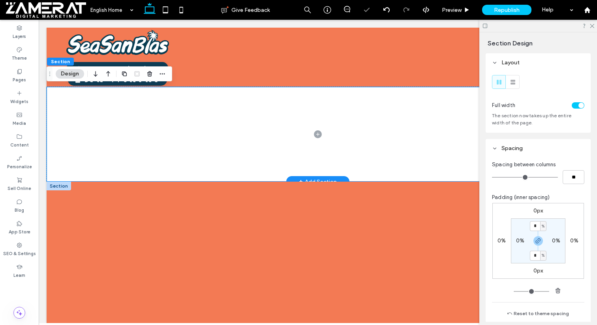
click at [492, 178] on input "range" at bounding box center [525, 177] width 66 height 1
click at [520, 193] on div "Spacing between columns ** Padding (inner spacing) 0px 0% 0px 0% * % 0% * % 0% …" at bounding box center [538, 241] width 105 height 167
click at [26, 96] on label "Widgets" at bounding box center [19, 100] width 18 height 9
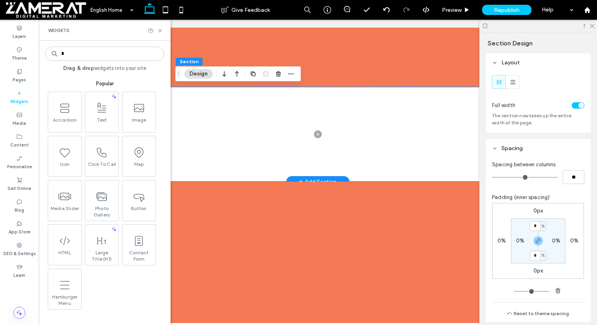
type input "*"
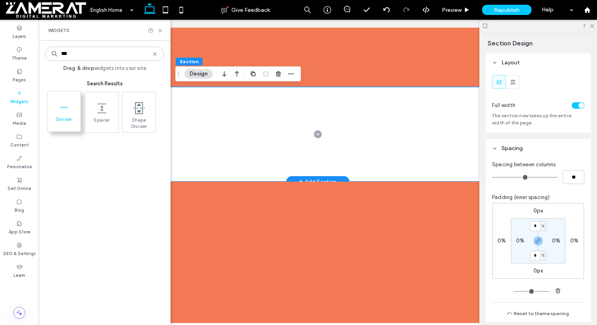
type input "***"
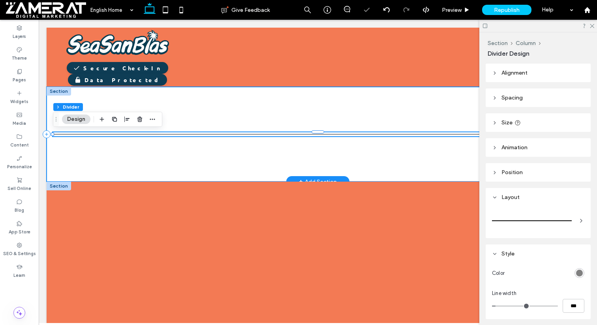
click at [539, 215] on div at bounding box center [532, 221] width 80 height 16
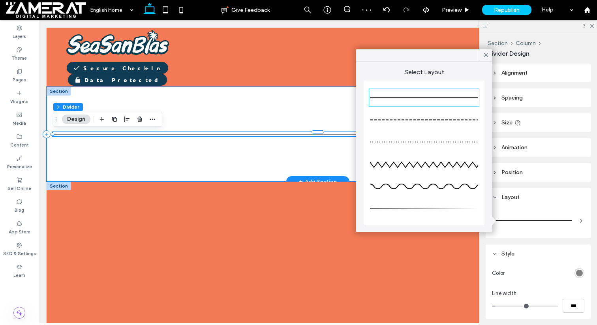
click at [414, 185] on div at bounding box center [424, 187] width 108 height 8
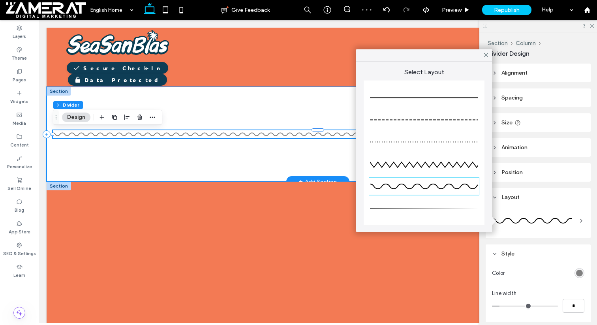
click at [582, 273] on div "rgb(128, 128, 128)" at bounding box center [580, 273] width 7 height 7
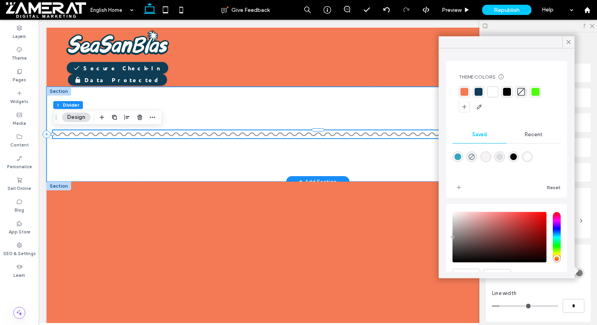
click at [524, 157] on div "rgba(255,255,255,1)" at bounding box center [527, 157] width 11 height 11
type input "*******"
click at [568, 41] on use at bounding box center [569, 42] width 4 height 4
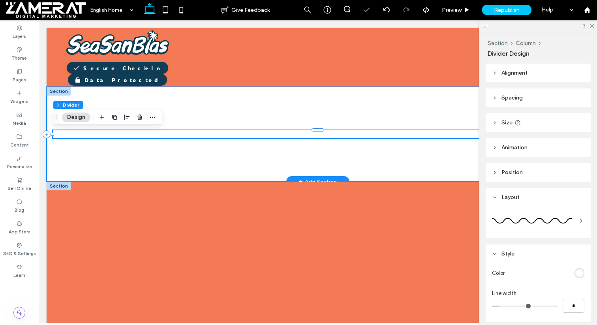
click at [427, 100] on div at bounding box center [318, 134] width 543 height 95
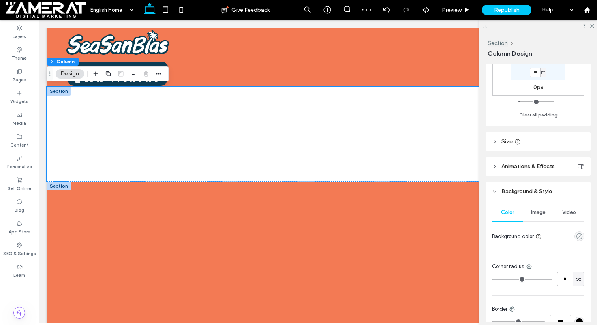
scroll to position [319, 0]
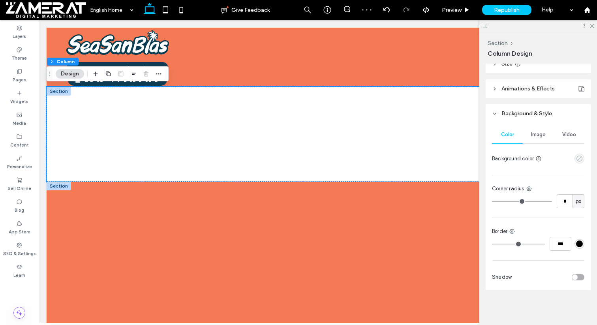
click at [580, 160] on icon "empty color" at bounding box center [580, 158] width 7 height 7
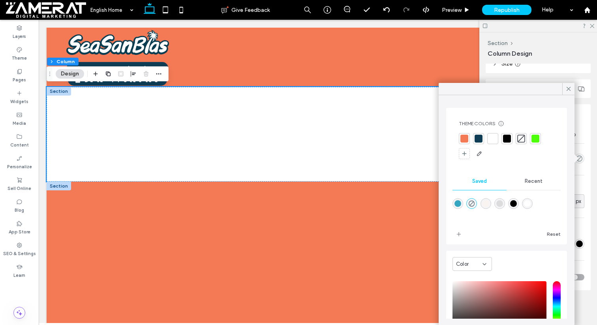
click at [465, 134] on div at bounding box center [464, 138] width 11 height 11
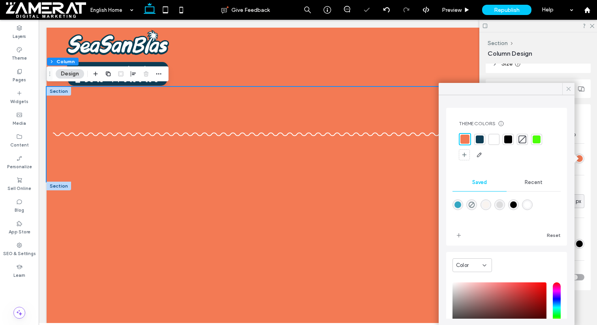
click at [566, 87] on icon at bounding box center [568, 88] width 7 height 7
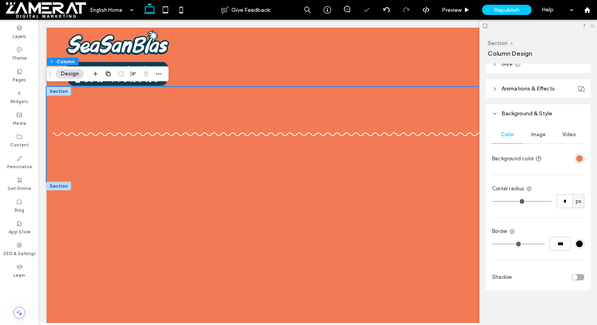
click at [592, 23] on icon at bounding box center [592, 25] width 5 height 5
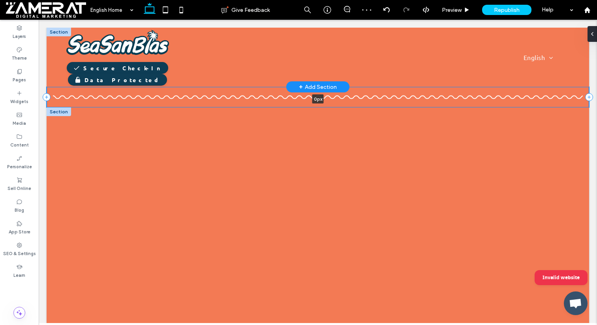
drag, startPoint x: 386, startPoint y: 180, endPoint x: 412, endPoint y: 84, distance: 99.4
click at [413, 84] on div "Secure Check-In Data Protected Why is Check-In Required? English Español Deutsc…" at bounding box center [318, 186] width 543 height 317
type input "*"
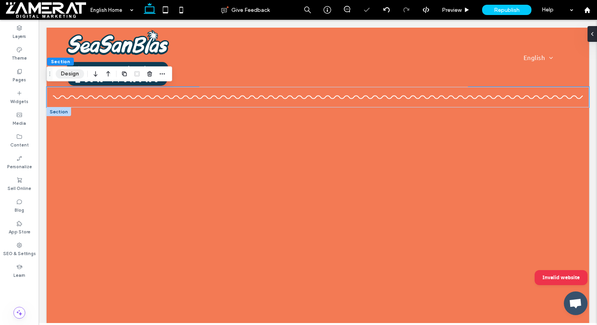
click at [62, 73] on button "Design" at bounding box center [70, 73] width 28 height 9
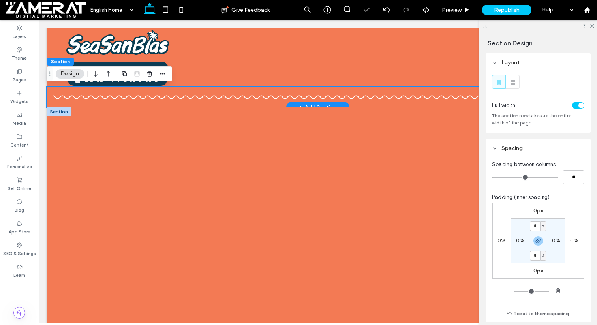
click at [81, 100] on div at bounding box center [318, 97] width 530 height 8
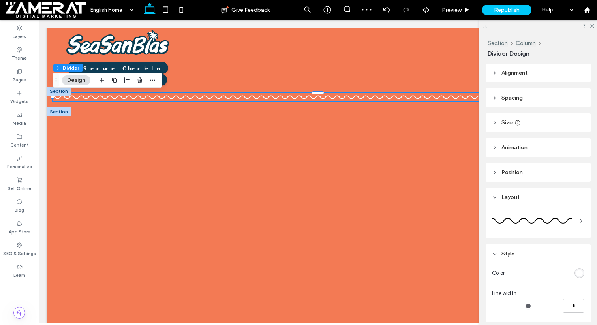
click at [535, 96] on header "Spacing" at bounding box center [538, 98] width 105 height 19
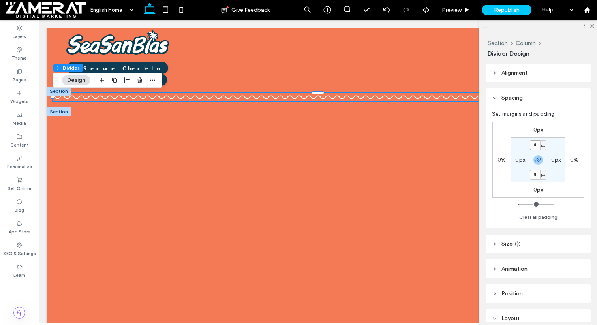
click at [537, 144] on input "*" at bounding box center [535, 145] width 10 height 10
type input "*"
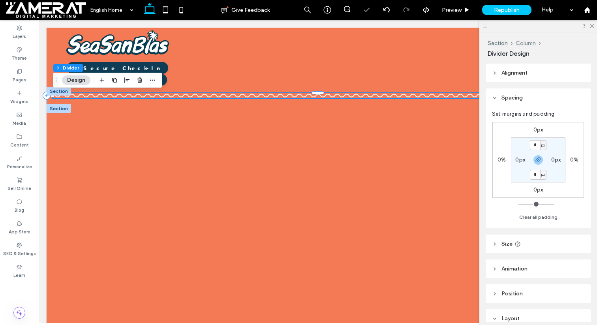
click at [526, 41] on button "Column" at bounding box center [526, 43] width 20 height 7
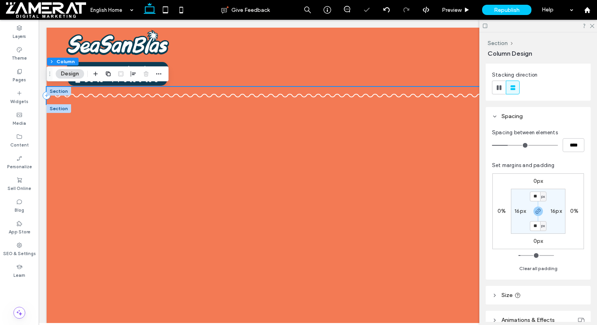
scroll to position [117, 0]
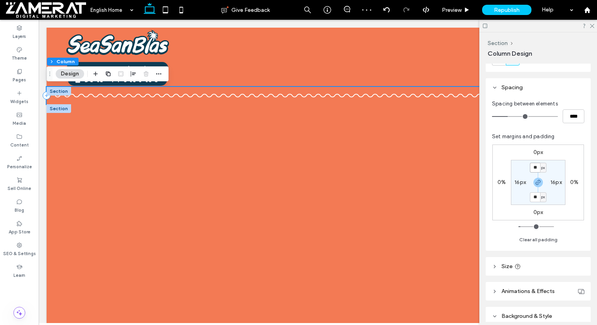
click at [538, 166] on input "**" at bounding box center [535, 168] width 10 height 10
type input "*"
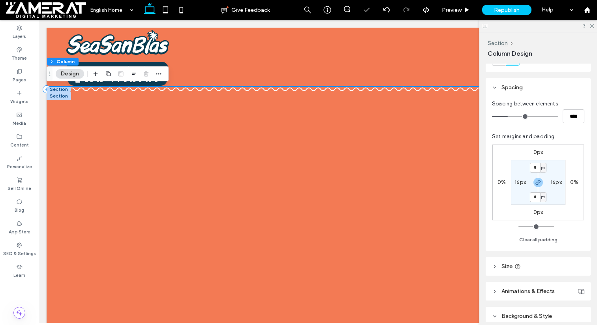
type input "**"
type input "****"
type input "**"
type input "****"
type input "*"
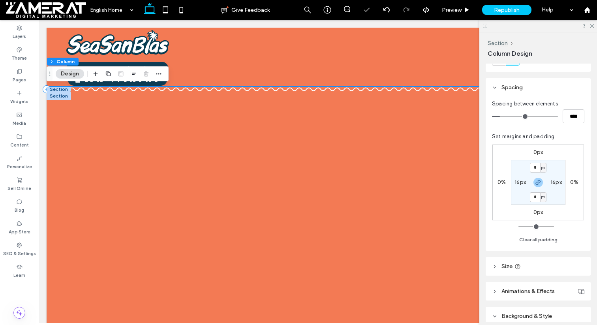
type input "***"
drag, startPoint x: 509, startPoint y: 117, endPoint x: 471, endPoint y: 117, distance: 37.5
type input "*"
click at [492, 117] on input "range" at bounding box center [525, 116] width 66 height 1
click at [519, 182] on label "16px" at bounding box center [520, 182] width 11 height 7
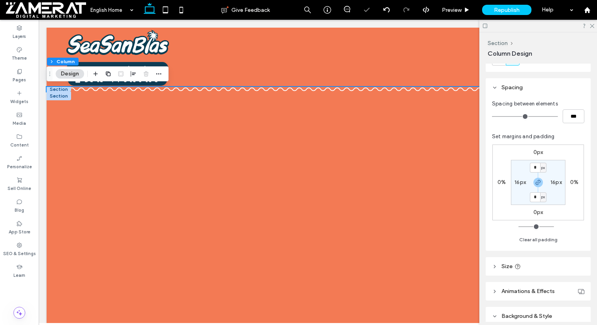
type input "**"
type input "*"
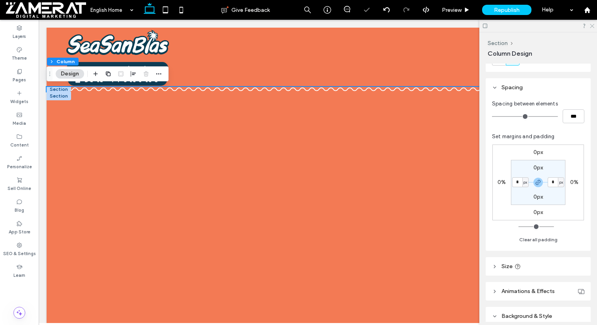
click at [593, 23] on icon at bounding box center [592, 25] width 5 height 5
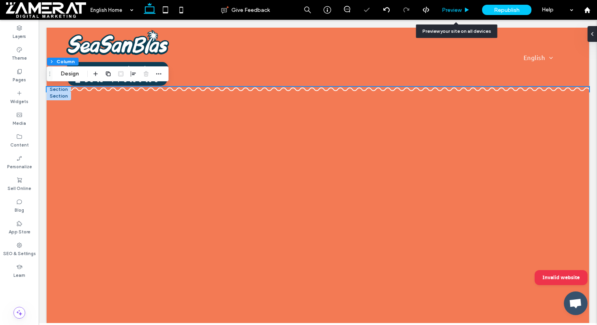
click at [457, 8] on span "Preview" at bounding box center [452, 10] width 20 height 7
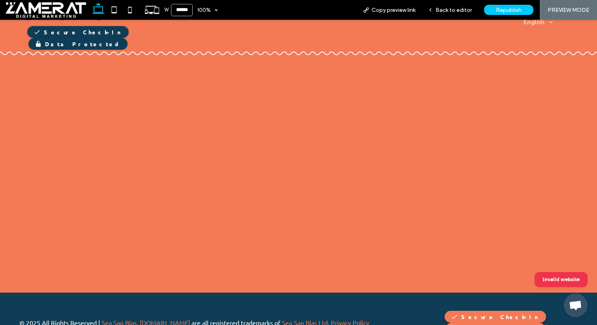
scroll to position [16, 0]
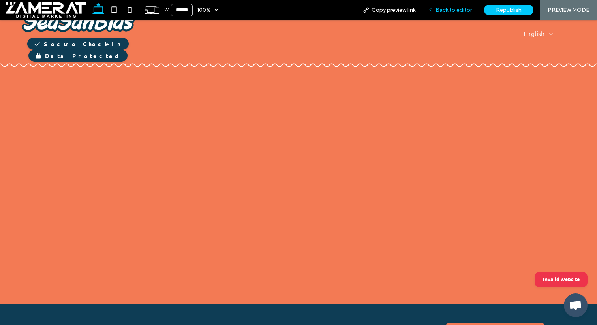
click at [464, 8] on span "Back to editor" at bounding box center [454, 10] width 36 height 7
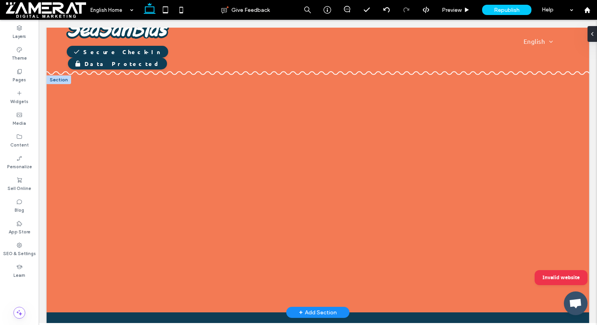
click at [64, 78] on div at bounding box center [59, 79] width 24 height 9
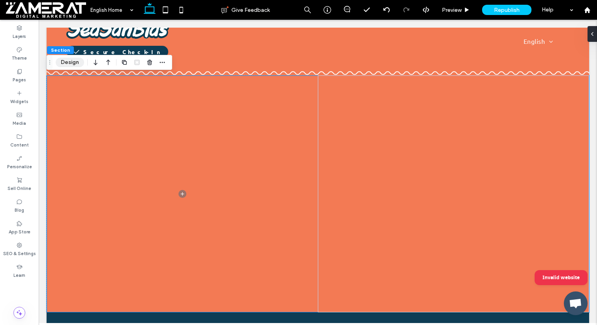
click at [71, 61] on button "Design" at bounding box center [70, 62] width 28 height 9
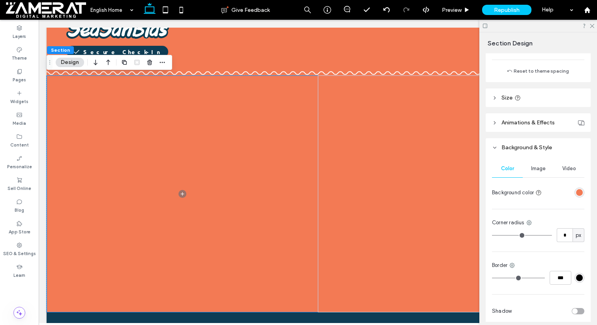
scroll to position [277, 0]
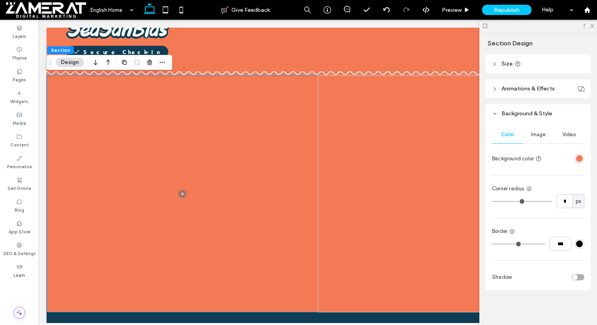
click at [538, 139] on div "Image" at bounding box center [538, 134] width 31 height 17
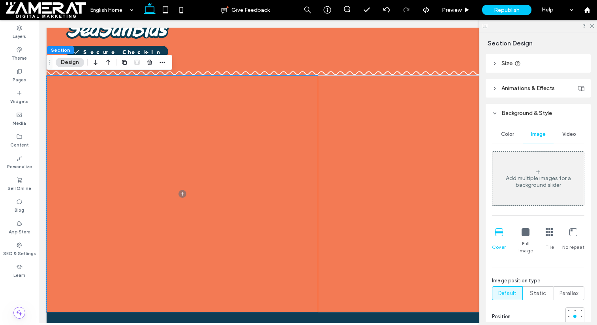
click at [525, 162] on div "Add multiple images for a background slider" at bounding box center [539, 179] width 92 height 52
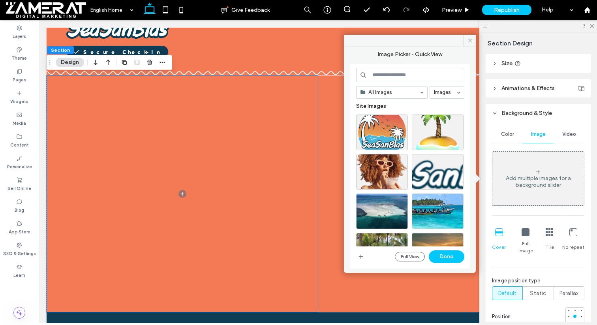
click at [382, 73] on input at bounding box center [410, 75] width 108 height 14
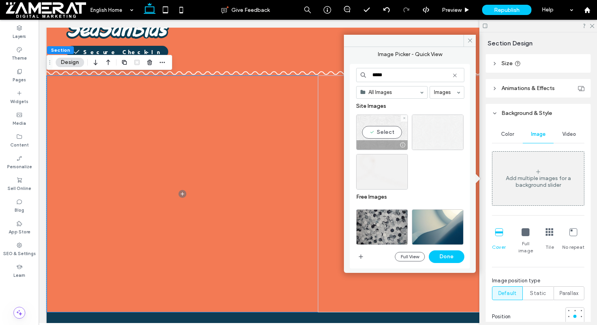
type input "*****"
click at [382, 129] on div "Select" at bounding box center [382, 133] width 52 height 36
click at [451, 260] on button "Done" at bounding box center [447, 257] width 36 height 13
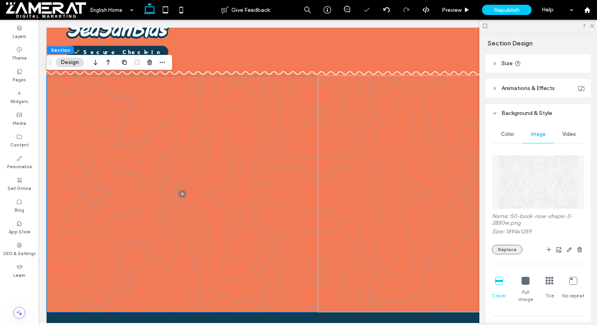
click at [503, 251] on button "Replace" at bounding box center [507, 249] width 30 height 9
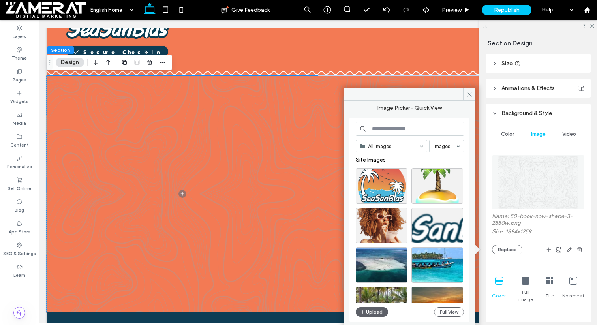
click at [398, 129] on input at bounding box center [410, 129] width 108 height 14
type input "*****"
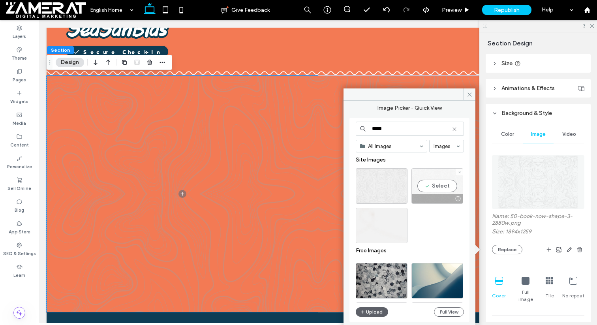
click at [439, 183] on div "Select" at bounding box center [438, 186] width 52 height 36
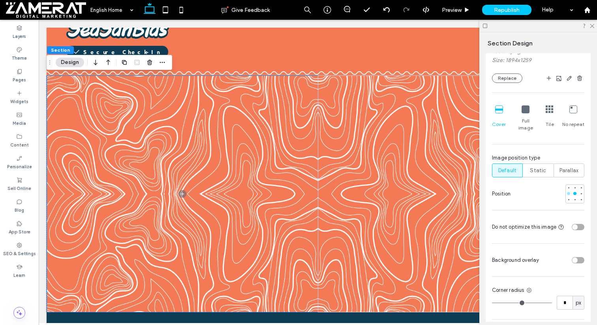
scroll to position [457, 0]
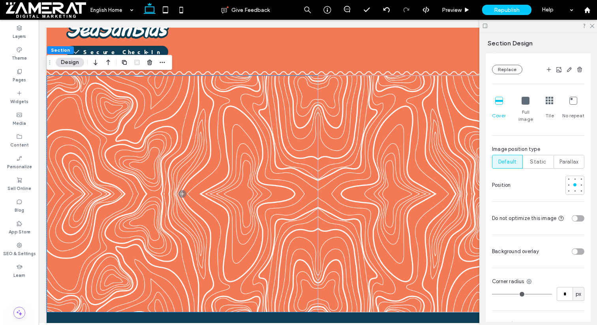
click at [580, 249] on div "toggle" at bounding box center [578, 252] width 13 height 6
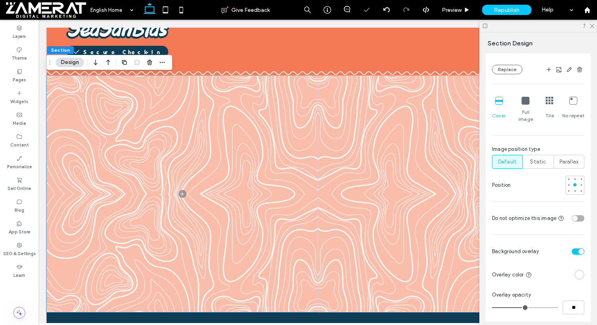
click at [580, 271] on div "rgba(255, 255, 255, 1)" at bounding box center [580, 274] width 7 height 7
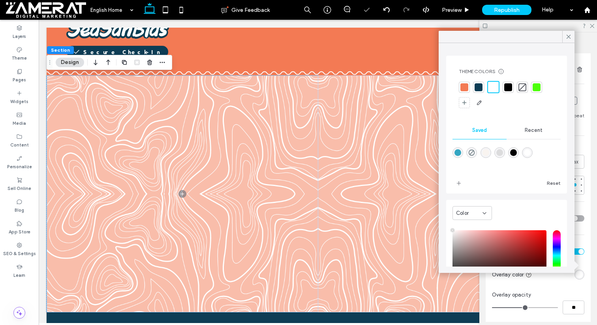
click at [464, 89] on div at bounding box center [465, 87] width 8 height 8
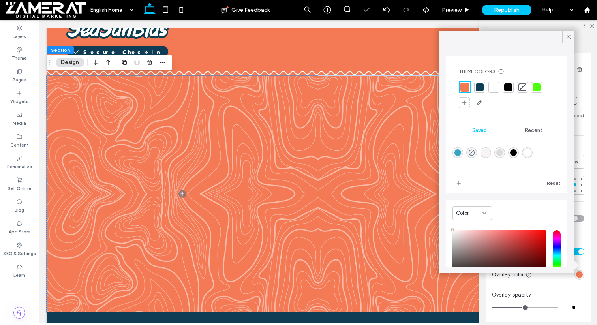
click at [569, 301] on input "**" at bounding box center [574, 308] width 22 height 14
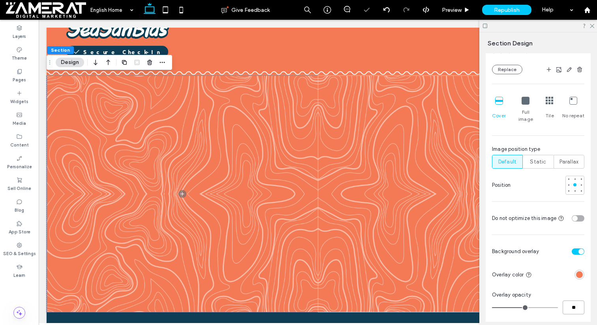
click at [569, 301] on input "**" at bounding box center [574, 308] width 22 height 14
type input "**"
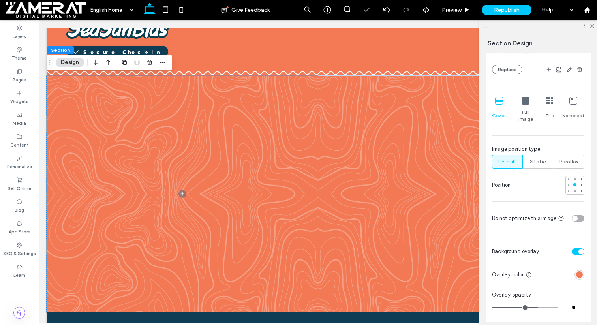
click at [569, 301] on input "**" at bounding box center [574, 308] width 22 height 14
type input "**"
click at [578, 226] on div "Color Image Video Name: book-now-shape-2880w.png Size: 1894x1259 Replace Cover …" at bounding box center [538, 190] width 105 height 497
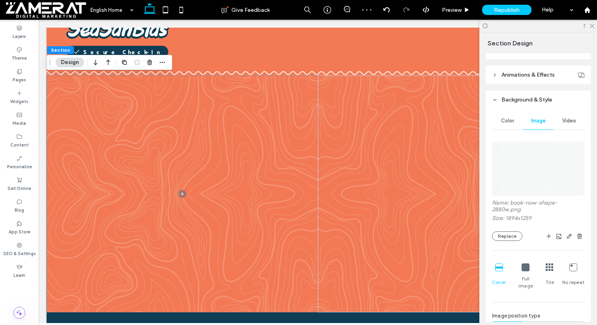
scroll to position [254, 0]
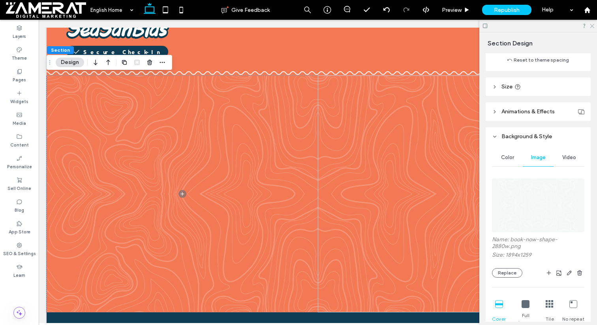
click at [592, 24] on icon at bounding box center [592, 25] width 5 height 5
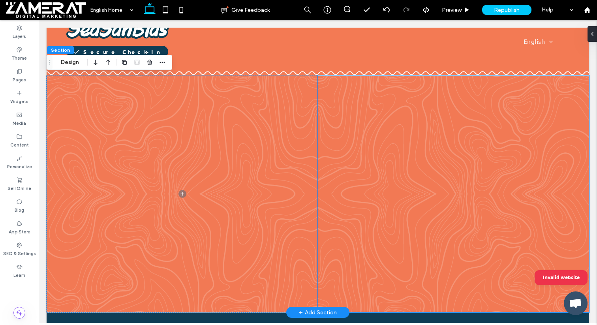
scroll to position [0, 0]
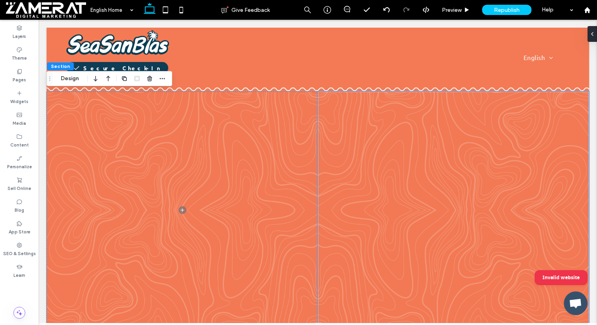
click at [333, 106] on div at bounding box center [453, 210] width 271 height 237
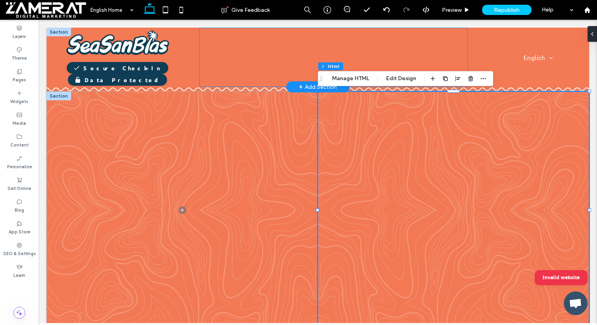
click at [261, 57] on div "Why is Check-In Required?" at bounding box center [334, 57] width 269 height 59
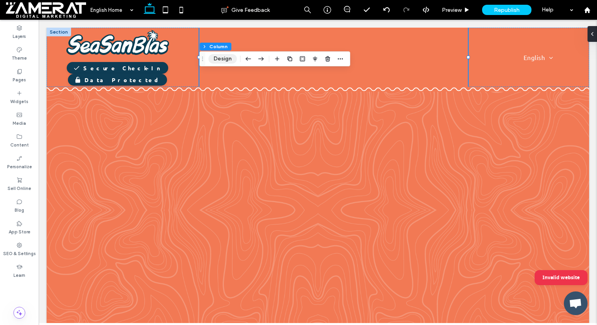
click at [225, 57] on button "Design" at bounding box center [223, 58] width 28 height 9
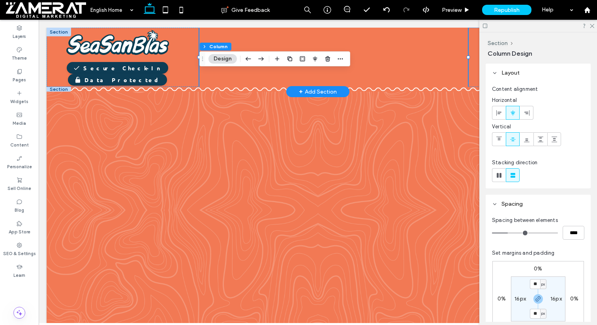
scroll to position [319, 0]
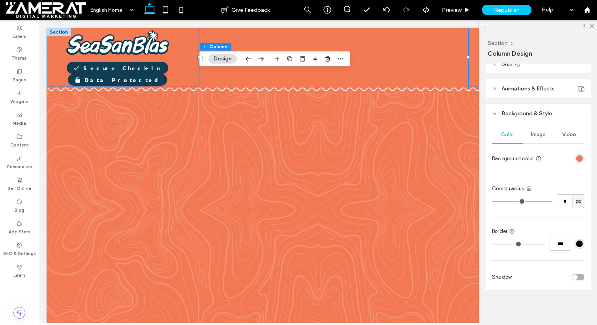
click at [581, 156] on div "rgba(243, 122, 84, 1)" at bounding box center [580, 158] width 7 height 7
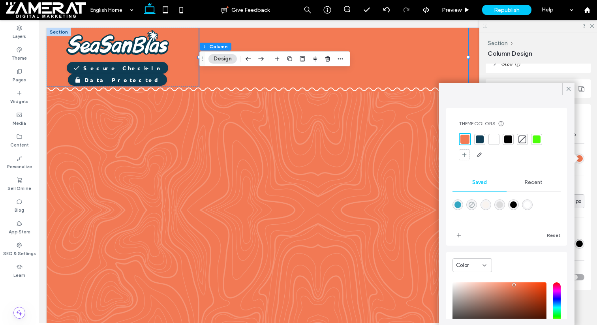
click at [473, 205] on icon "rgba(0,0,0,0)" at bounding box center [472, 205] width 7 height 7
type input "*******"
type input "*"
type input "**"
click at [478, 135] on div at bounding box center [479, 139] width 8 height 8
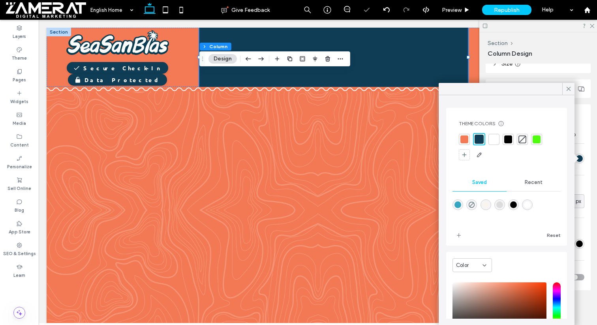
scroll to position [64, 0]
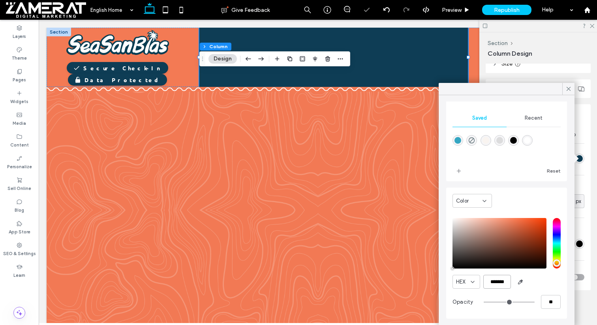
click at [500, 283] on input "*******" at bounding box center [498, 282] width 28 height 14
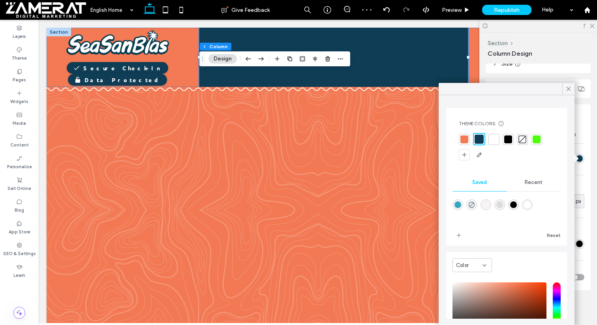
click at [477, 136] on div at bounding box center [479, 139] width 9 height 9
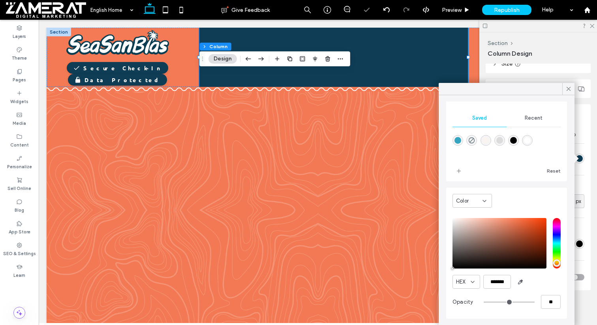
click at [462, 139] on div "rgba(33,158,188,0.91)" at bounding box center [458, 140] width 11 height 11
type input "*******"
type input "**"
type input "***"
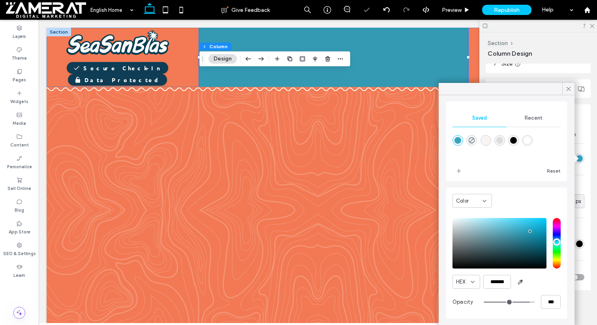
click at [510, 139] on div "rgba(0,0,0,1)" at bounding box center [514, 140] width 11 height 11
type input "*******"
type input "***"
type input "****"
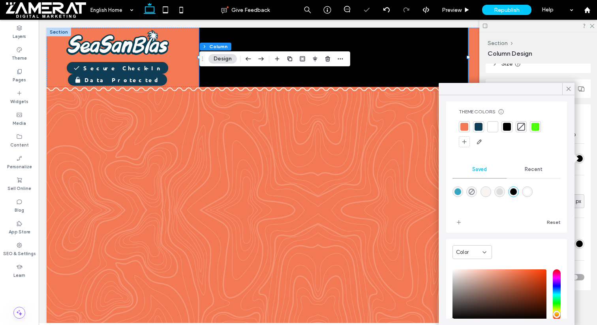
scroll to position [0, 0]
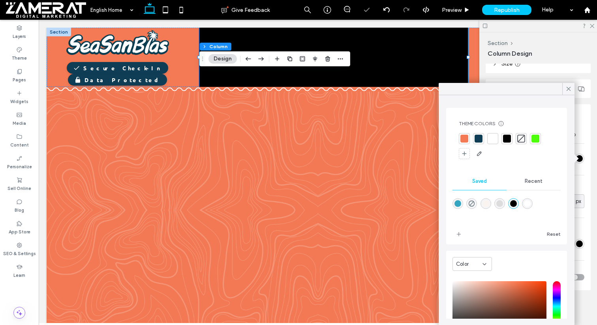
click at [482, 135] on div at bounding box center [479, 139] width 8 height 8
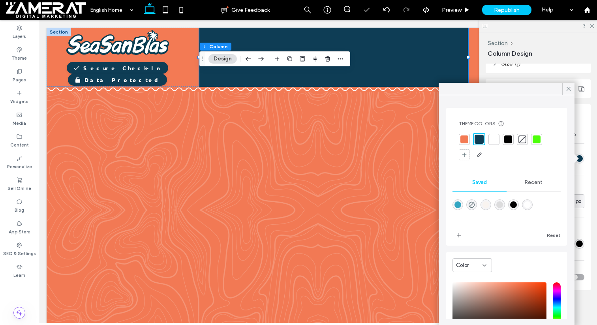
scroll to position [64, 0]
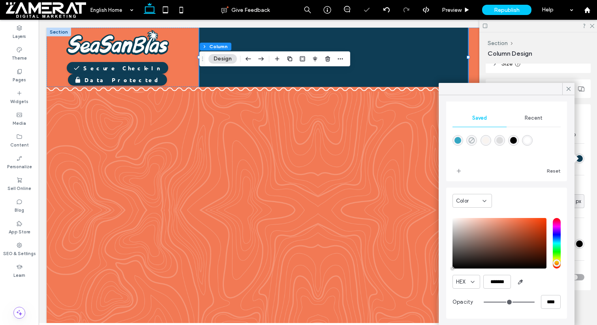
click at [472, 141] on icon "rgba(0,0,0,0)" at bounding box center [472, 140] width 7 height 7
type input "*"
type input "**"
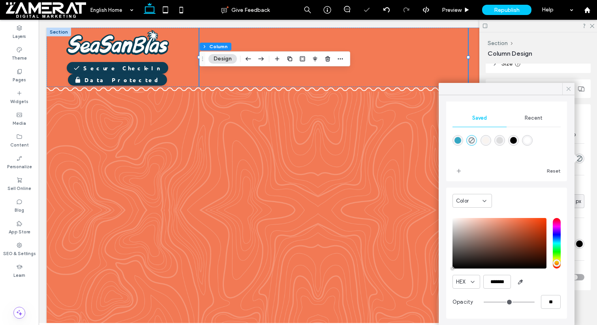
click at [567, 90] on icon at bounding box center [568, 88] width 7 height 7
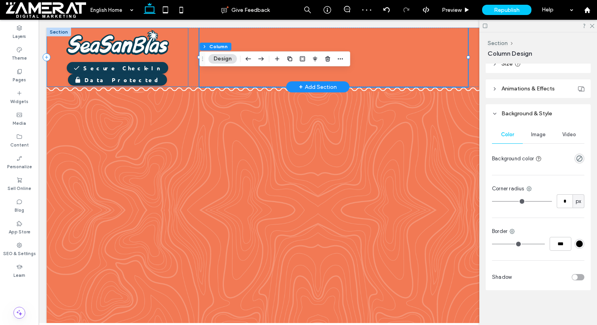
click at [57, 48] on div "Secure Check-In Data Protected" at bounding box center [118, 57] width 142 height 59
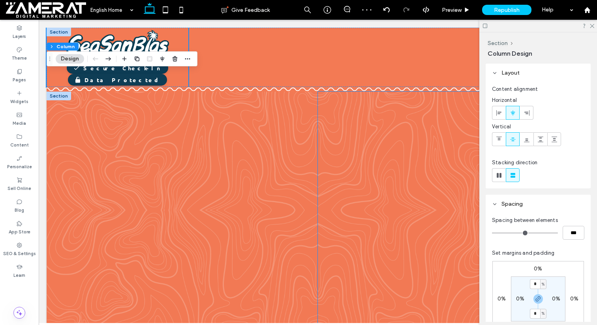
scroll to position [56, 0]
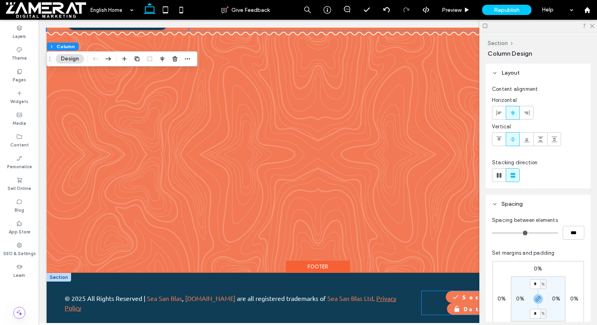
click at [452, 298] on div "Secure Check-In" at bounding box center [497, 297] width 102 height 12
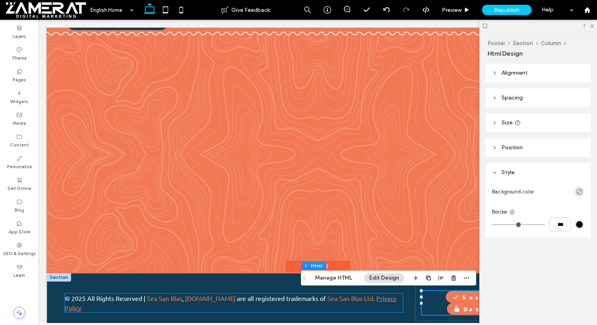
click at [356, 294] on link "Sea San Blas Ltd" at bounding box center [351, 298] width 46 height 8
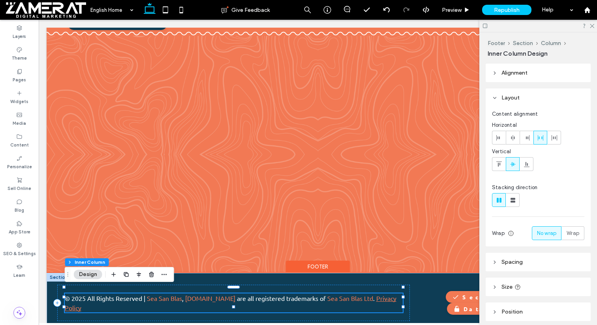
click at [356, 294] on link "Sea San Blas Ltd" at bounding box center [351, 298] width 46 height 8
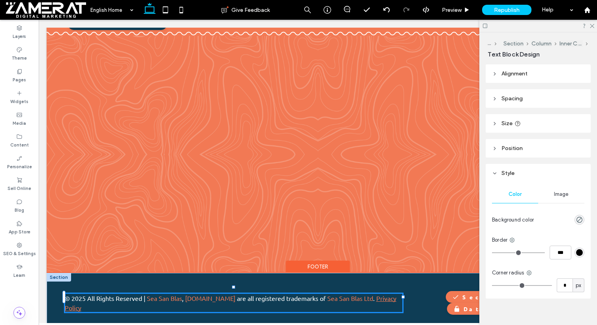
click at [356, 294] on link "Sea San Blas Ltd" at bounding box center [351, 298] width 46 height 8
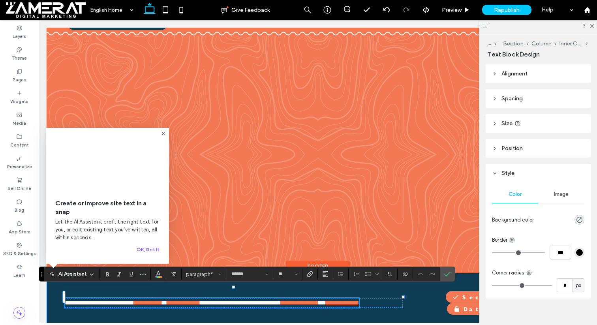
click at [417, 306] on div "Secure Check-In Data Protected" at bounding box center [497, 303] width 163 height 36
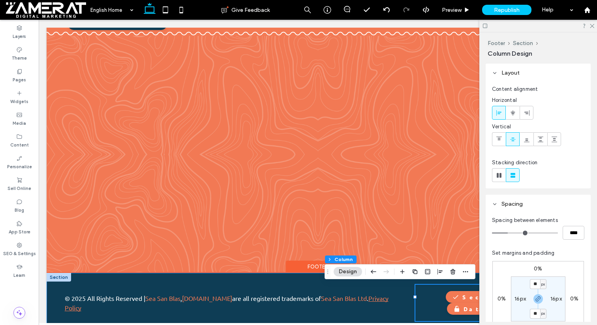
click at [402, 310] on div "© 2025 All Rights Reserved | Sea San Blas , SeaSanBlas.com are all registered t…" at bounding box center [318, 303] width 543 height 60
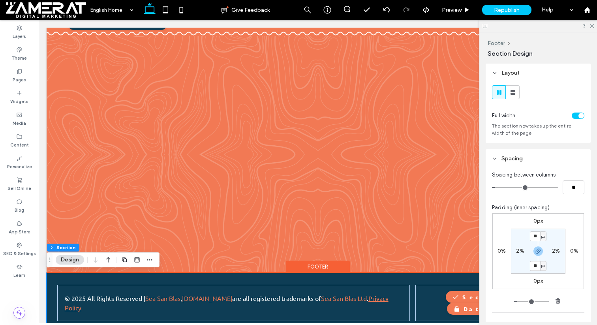
click at [407, 316] on div "© 2025 All Rights Reserved | Sea San Blas , SeaSanBlas.com are all registered t…" at bounding box center [318, 303] width 543 height 60
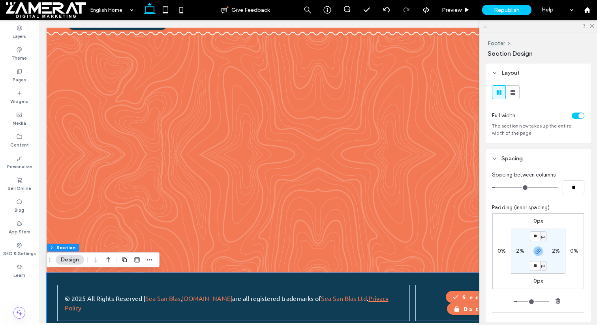
scroll to position [262, 0]
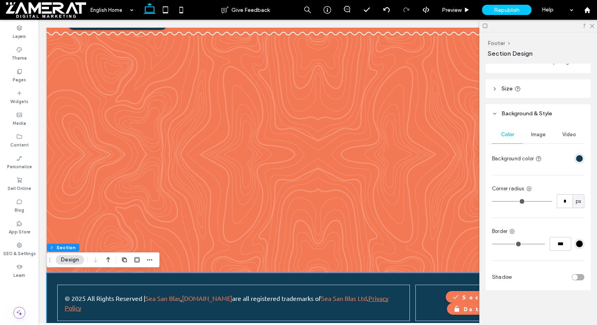
click at [581, 159] on div "rgba(14, 61, 85, 1)" at bounding box center [580, 158] width 7 height 7
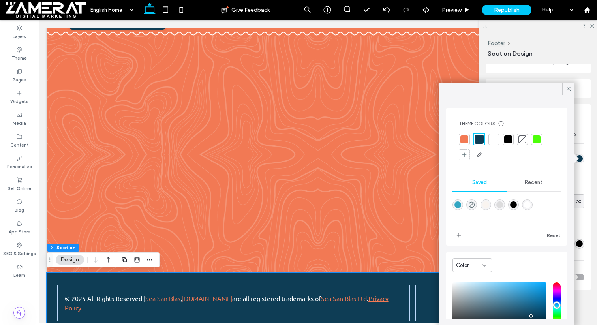
scroll to position [64, 0]
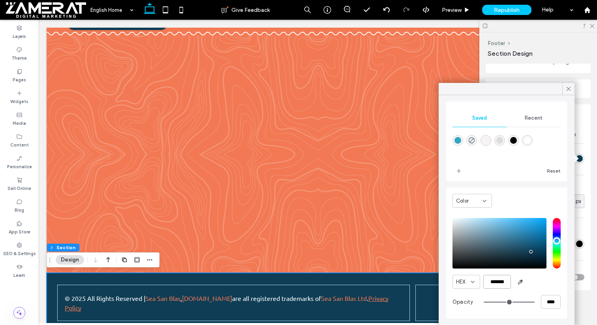
click at [501, 287] on input "*******" at bounding box center [498, 282] width 28 height 14
click at [567, 87] on icon at bounding box center [568, 88] width 7 height 7
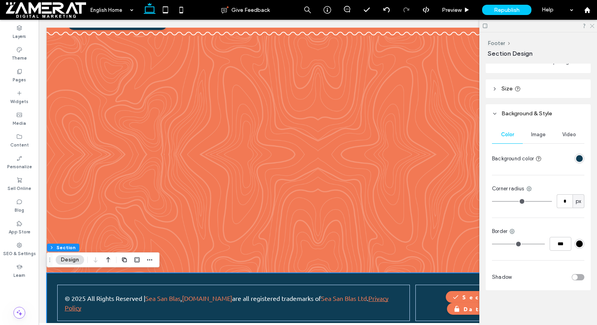
click at [593, 25] on icon at bounding box center [592, 25] width 5 height 5
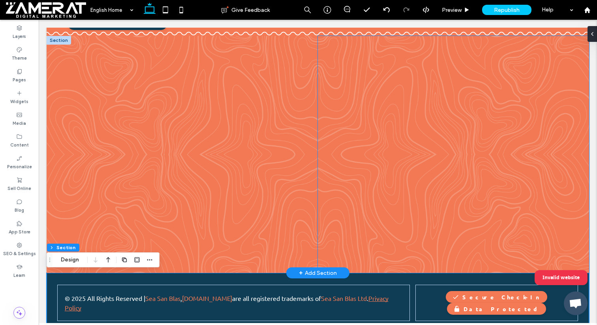
scroll to position [0, 0]
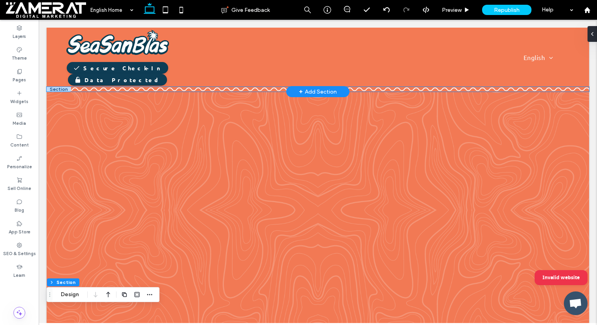
click at [106, 89] on hr at bounding box center [318, 89] width 543 height 5
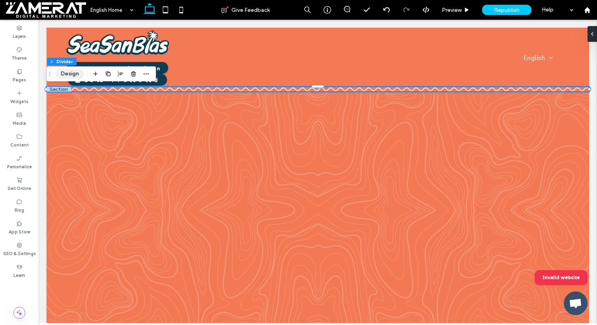
click at [75, 74] on button "Design" at bounding box center [70, 73] width 28 height 9
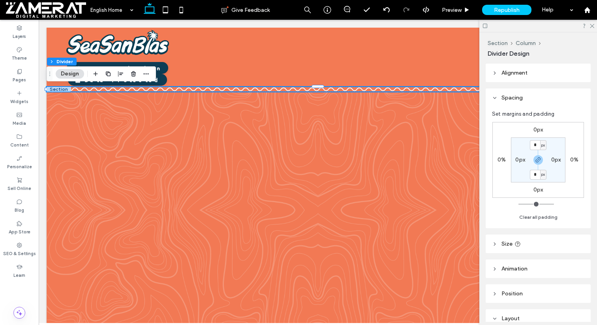
scroll to position [226, 0]
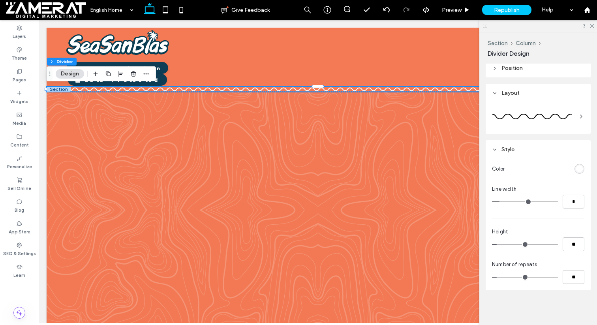
click at [582, 168] on div "rgb(255, 255, 255)" at bounding box center [580, 169] width 7 height 7
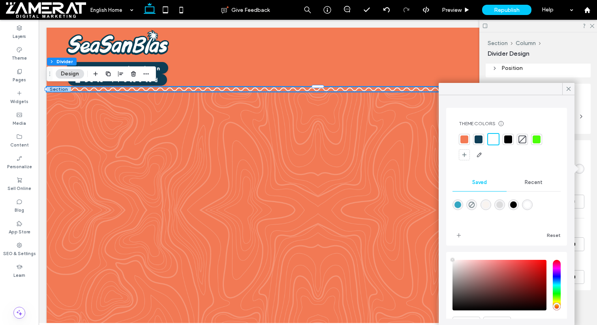
click at [476, 140] on div at bounding box center [479, 140] width 8 height 8
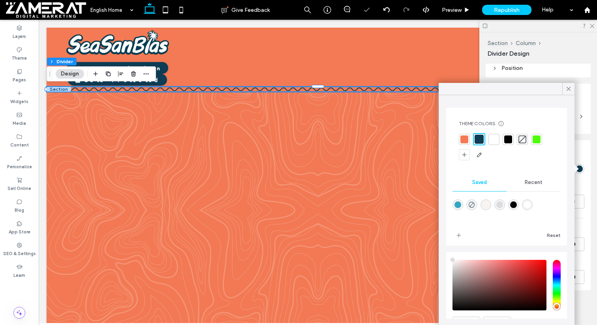
click at [465, 140] on div at bounding box center [465, 140] width 8 height 8
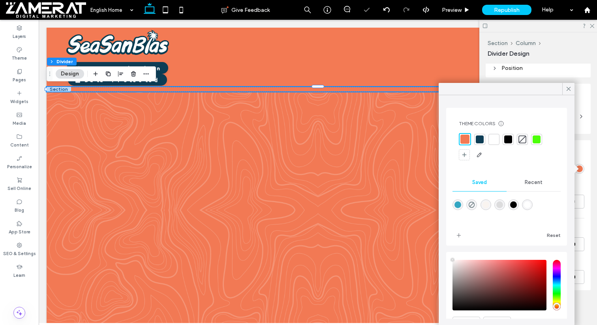
click at [500, 143] on div at bounding box center [507, 147] width 96 height 28
click at [496, 142] on div at bounding box center [494, 140] width 8 height 8
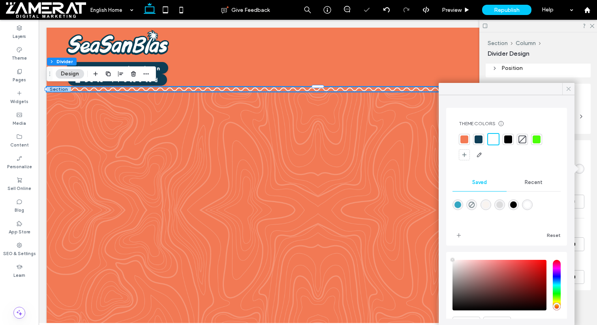
click at [568, 87] on icon at bounding box center [568, 88] width 7 height 7
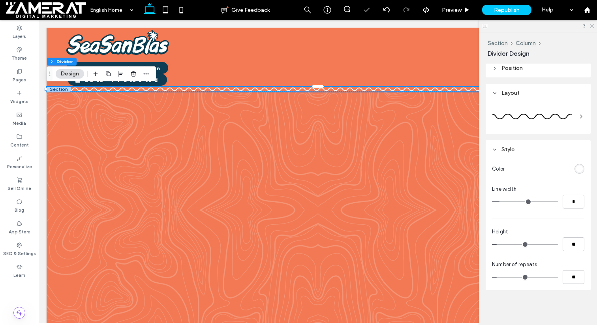
click at [592, 24] on icon at bounding box center [592, 25] width 5 height 5
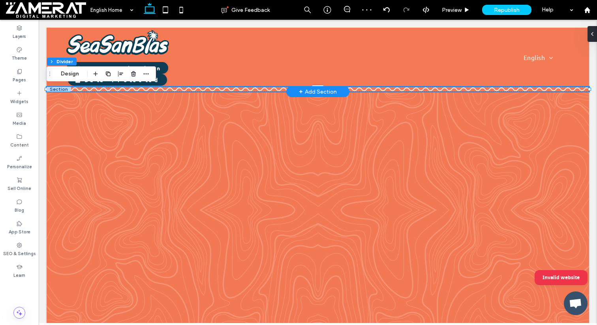
click at [65, 89] on div at bounding box center [59, 89] width 24 height 5
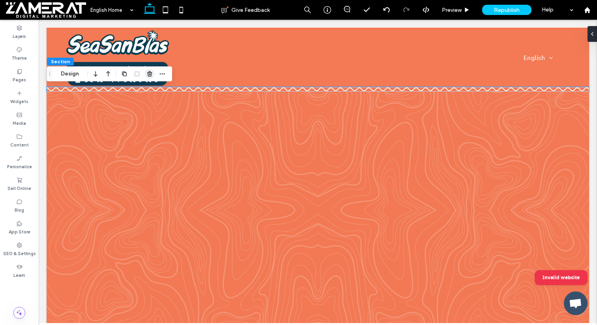
click at [152, 74] on icon "button" at bounding box center [150, 74] width 6 height 6
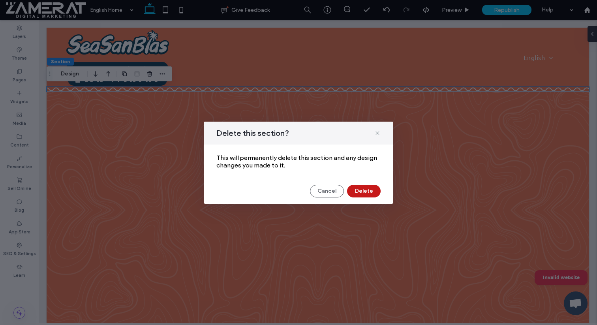
click at [364, 196] on button "Delete" at bounding box center [364, 191] width 34 height 13
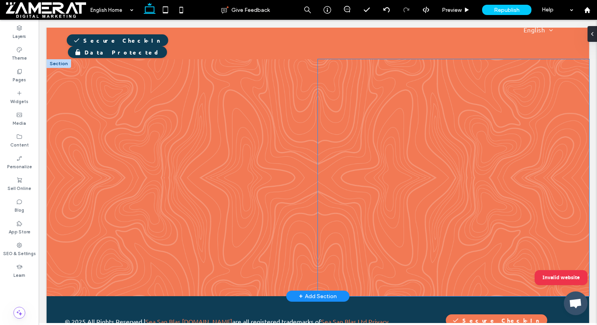
scroll to position [0, 0]
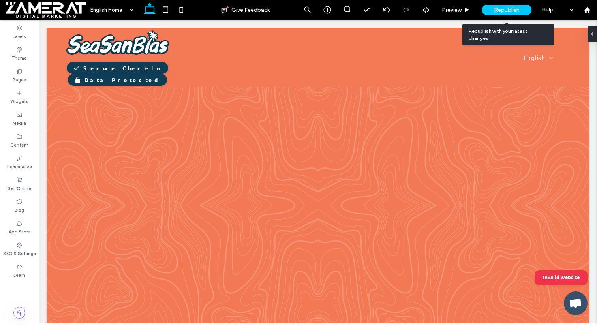
click at [503, 10] on span "Republish" at bounding box center [507, 10] width 26 height 7
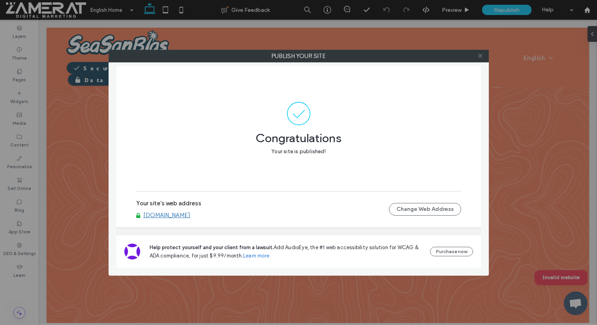
click at [482, 54] on icon at bounding box center [481, 56] width 6 height 6
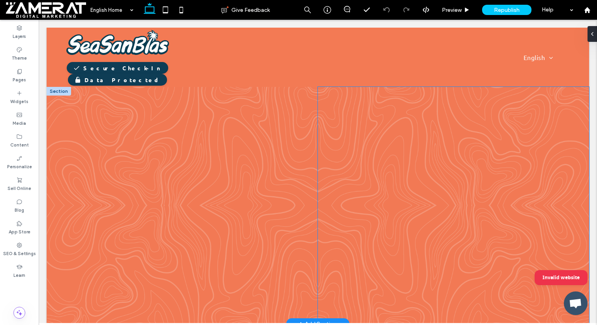
click at [424, 159] on div at bounding box center [453, 205] width 271 height 237
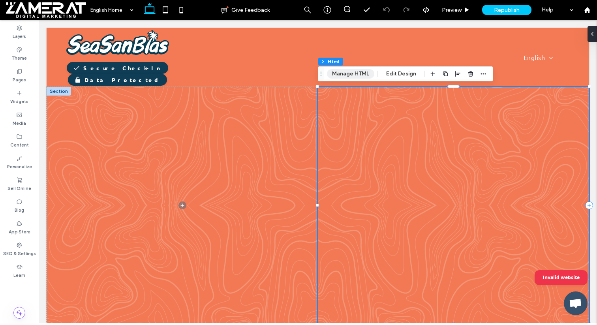
click at [354, 75] on button "Manage HTML" at bounding box center [350, 73] width 47 height 9
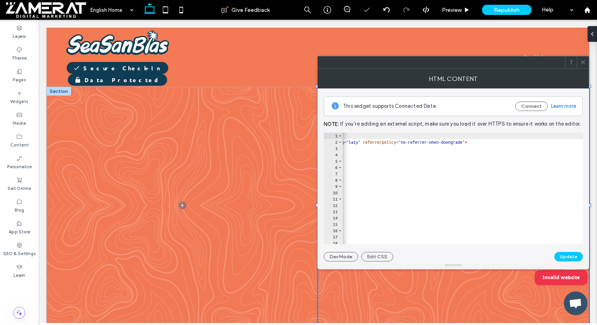
scroll to position [0, 317]
click at [454, 139] on div "< div id = "ssb-checkin-wrap" style = "max-width: 800px; margin: 0 auto;" > < i…" at bounding box center [411, 195] width 771 height 124
click at [447, 143] on div "< div id = "ssb-checkin-wrap" style = "max-width: 800px; margin: 0 auto;" > < i…" at bounding box center [404, 195] width 771 height 124
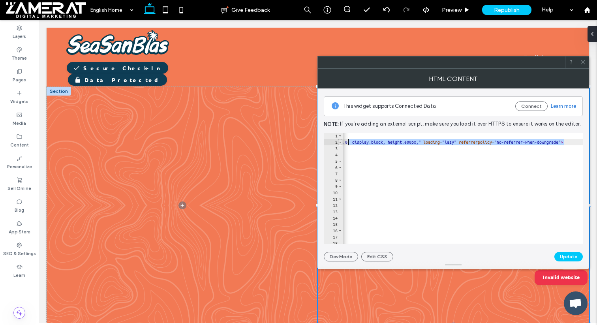
scroll to position [0, 0]
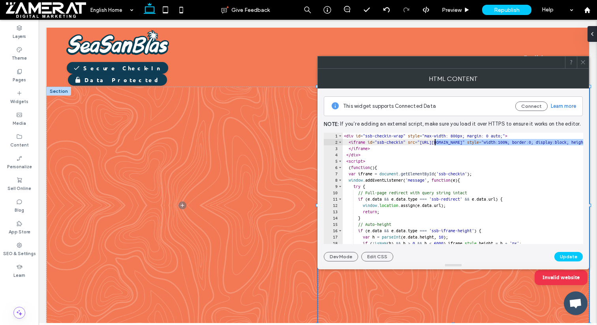
drag, startPoint x: 424, startPoint y: 141, endPoint x: 436, endPoint y: 144, distance: 12.3
paste textarea "****"
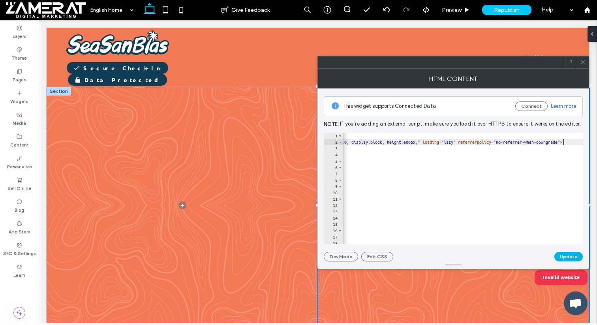
type textarea "**********"
click at [572, 260] on button "Update" at bounding box center [569, 256] width 28 height 9
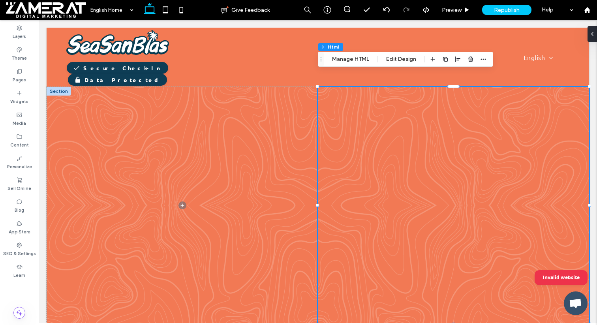
click at [401, 64] on div "Section Column Html Manage HTML Edit Design" at bounding box center [405, 59] width 175 height 15
click at [401, 60] on button "Edit Design" at bounding box center [401, 59] width 40 height 9
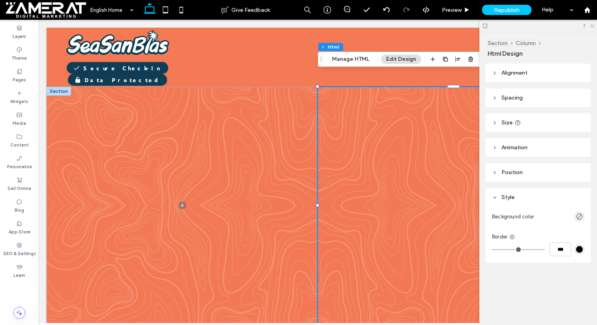
click at [593, 23] on icon at bounding box center [592, 25] width 5 height 5
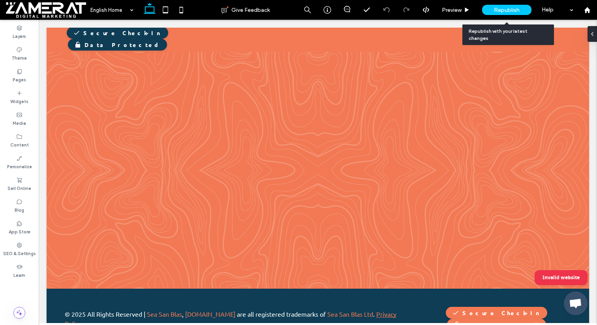
click at [487, 4] on div "Republish" at bounding box center [506, 10] width 49 height 20
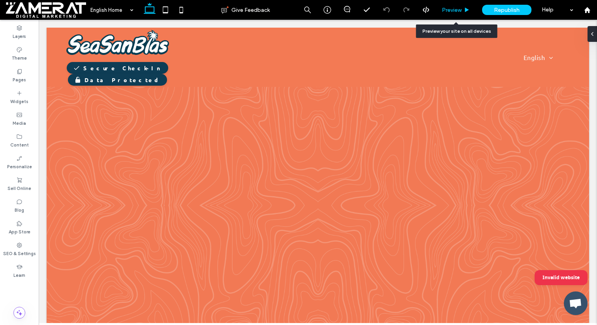
click at [453, 2] on div "Preview" at bounding box center [456, 10] width 40 height 20
click at [452, 7] on span "Preview" at bounding box center [452, 10] width 20 height 7
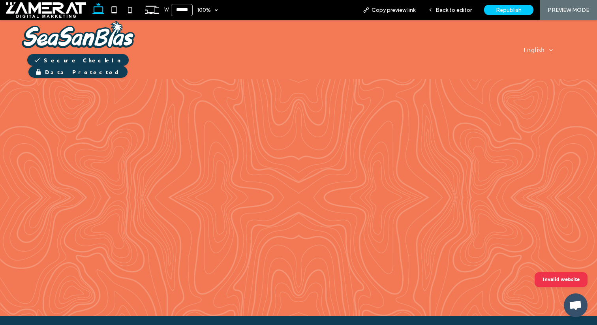
scroll to position [39, 0]
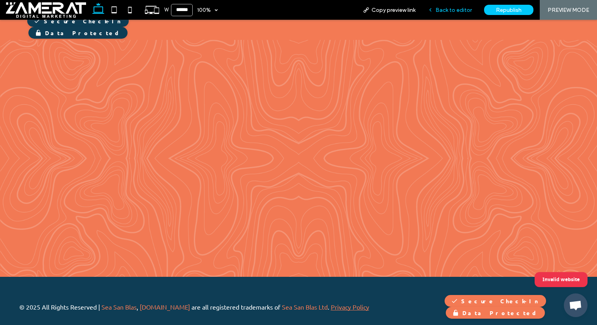
click at [448, 13] on span "Back to editor" at bounding box center [454, 10] width 36 height 7
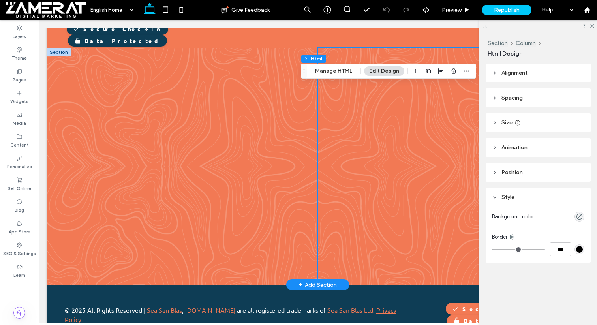
scroll to position [3, 0]
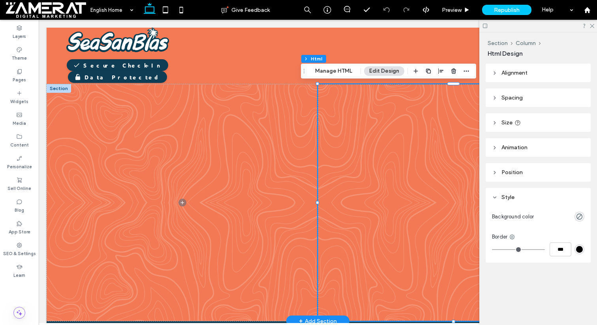
click at [334, 77] on div "Section Column Html Manage HTML Edit Design" at bounding box center [388, 71] width 175 height 15
click at [335, 72] on button "Manage HTML" at bounding box center [333, 70] width 47 height 9
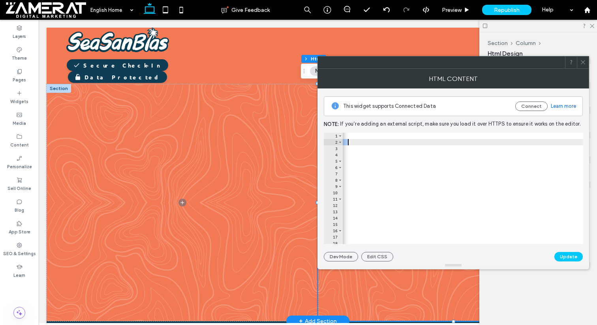
scroll to position [0, 386]
drag, startPoint x: 436, startPoint y: 141, endPoint x: 373, endPoint y: 140, distance: 62.4
click at [373, 140] on div "< div id = "ssb-checkin-wrap" style = "max-width: 800px; margin: 0 auto;" > < i…" at bounding box center [342, 195] width 771 height 124
paste textarea "Cursor at row 2"
click at [384, 143] on div "< div id = "ssb-checkin-wrap" style = "max-width: 800px; margin: 0 auto;" > < i…" at bounding box center [342, 195] width 771 height 124
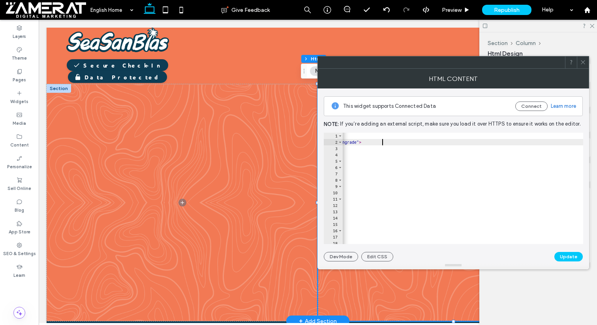
scroll to position [0, 35]
type textarea "**********"
click at [575, 255] on button "Update" at bounding box center [569, 256] width 28 height 9
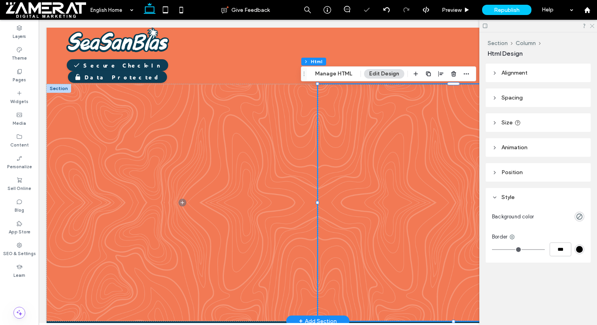
click at [592, 25] on icon at bounding box center [592, 25] width 5 height 5
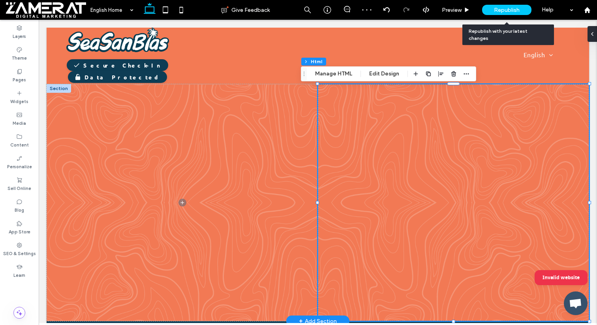
click at [498, 6] on div "Republish" at bounding box center [506, 10] width 49 height 10
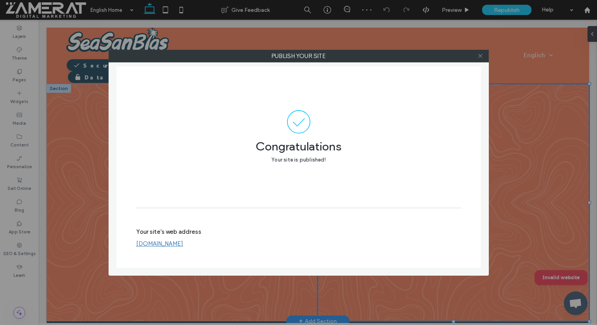
click at [482, 54] on use at bounding box center [481, 56] width 4 height 4
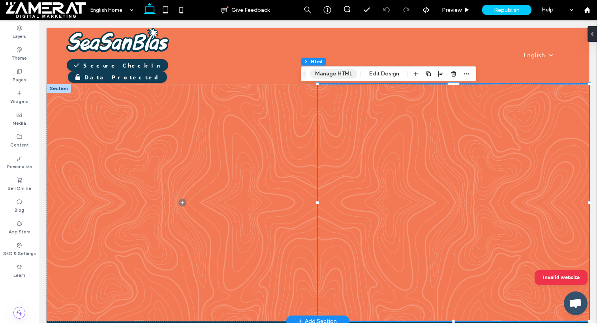
click at [336, 77] on button "Manage HTML" at bounding box center [333, 73] width 47 height 9
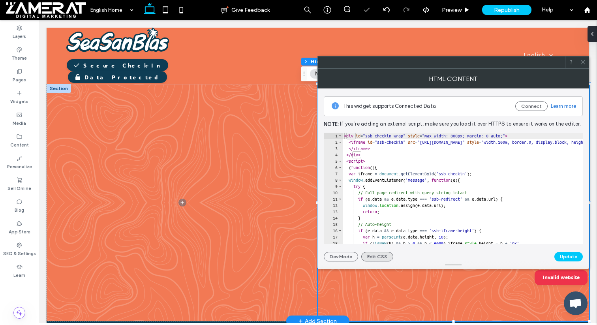
click at [379, 257] on button "Edit CSS" at bounding box center [378, 256] width 32 height 9
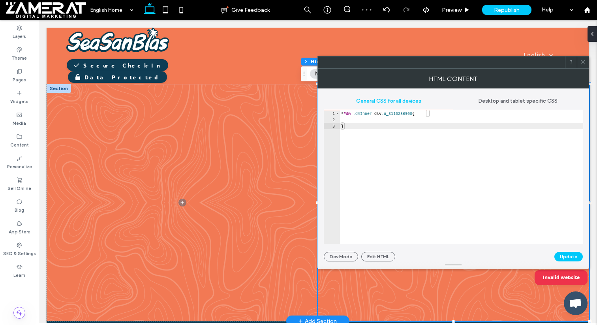
click at [528, 104] on div "Desktop and tablet specific CSS" at bounding box center [519, 100] width 130 height 17
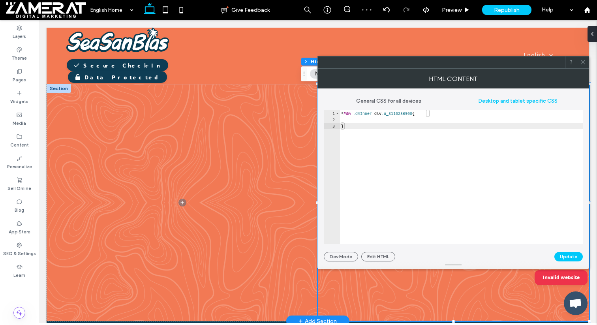
click at [402, 97] on div "General CSS for all devices" at bounding box center [389, 100] width 130 height 17
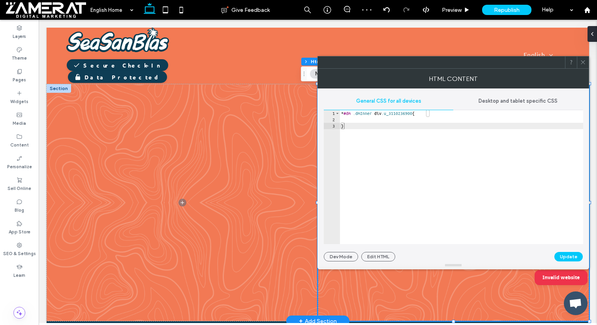
click at [585, 63] on icon at bounding box center [583, 62] width 6 height 6
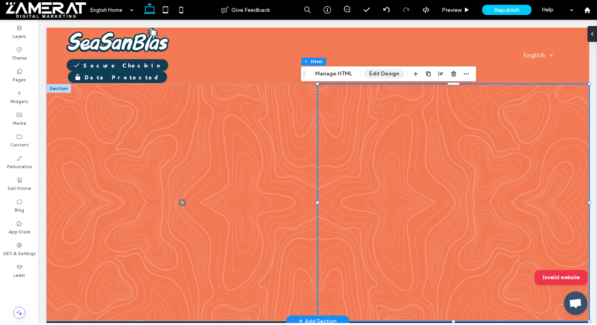
click at [376, 74] on button "Edit Design" at bounding box center [384, 73] width 40 height 9
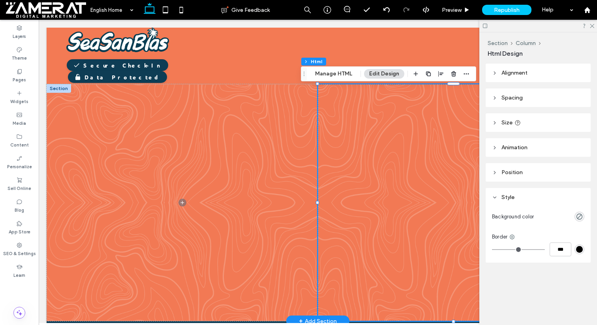
click at [563, 174] on header "Position" at bounding box center [538, 172] width 105 height 19
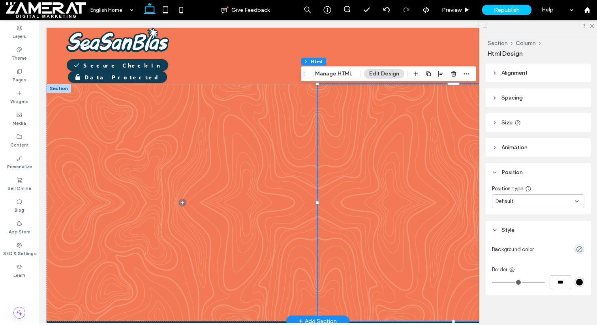
click at [550, 138] on header "Animation" at bounding box center [538, 147] width 105 height 19
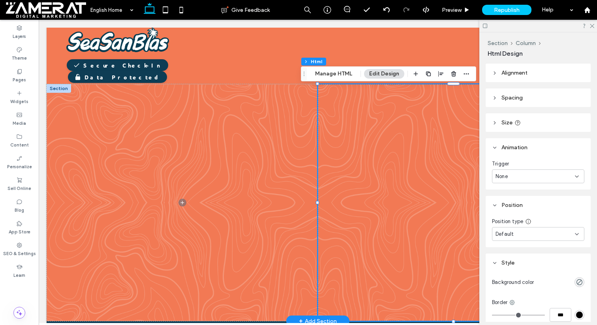
click at [545, 115] on header "Size" at bounding box center [538, 122] width 105 height 19
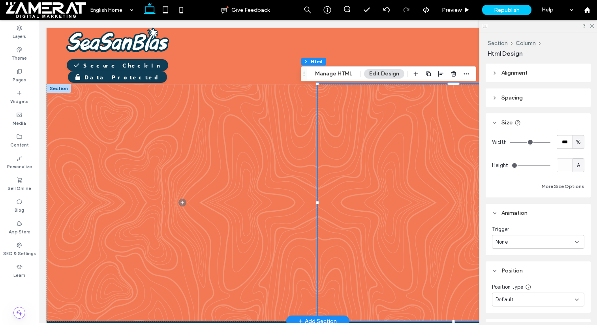
click at [543, 98] on header "Spacing" at bounding box center [538, 98] width 105 height 19
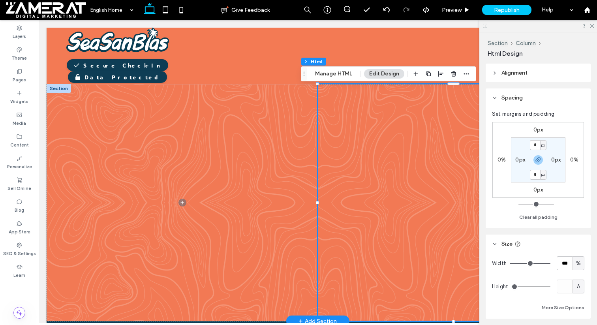
click at [543, 74] on header "Alignment" at bounding box center [538, 73] width 105 height 19
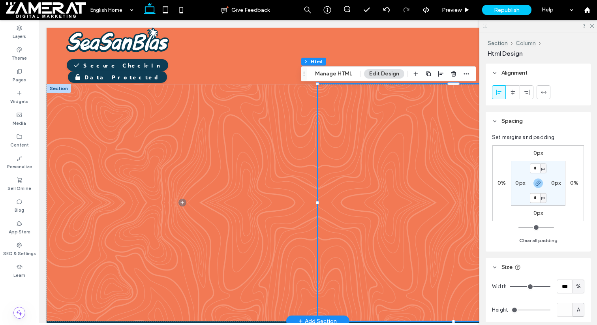
click at [525, 42] on button "Column" at bounding box center [526, 43] width 20 height 7
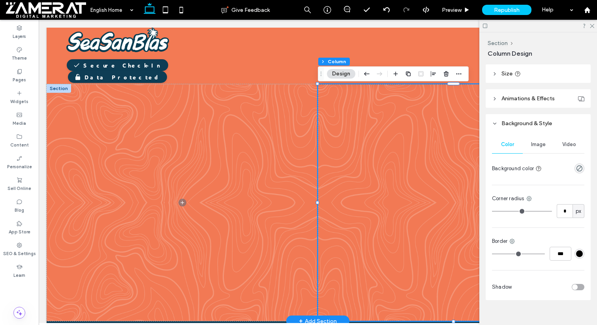
scroll to position [319, 0]
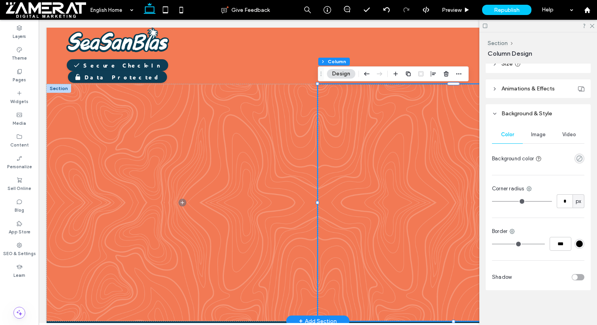
click at [578, 159] on icon "rgba(0, 0, 0, 0)" at bounding box center [580, 158] width 7 height 7
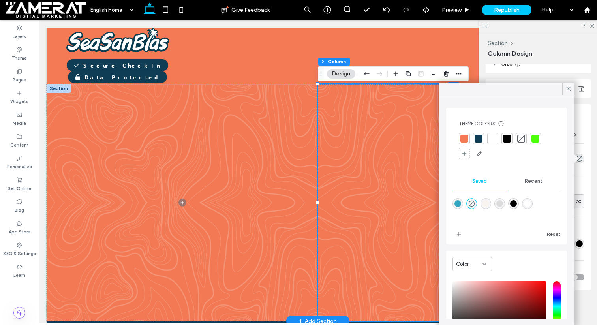
click at [482, 140] on div at bounding box center [479, 139] width 8 height 8
click at [474, 202] on icon "rgba(0,0,0,0)" at bounding box center [472, 205] width 7 height 7
click at [573, 87] on div at bounding box center [569, 89] width 12 height 12
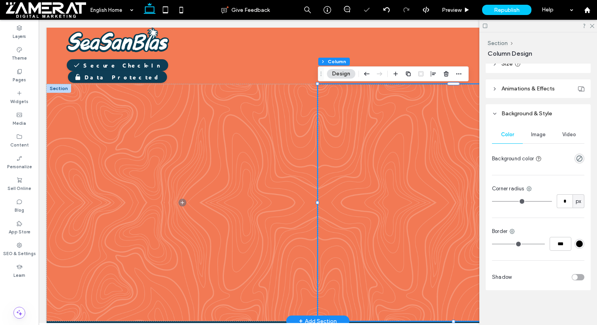
click at [593, 21] on div at bounding box center [539, 26] width 118 height 12
click at [593, 24] on icon at bounding box center [592, 25] width 5 height 5
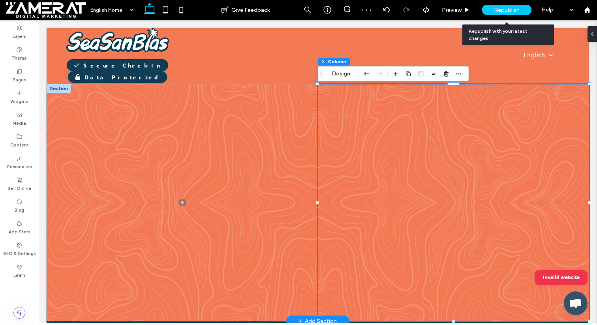
click at [508, 10] on span "Republish" at bounding box center [507, 10] width 26 height 7
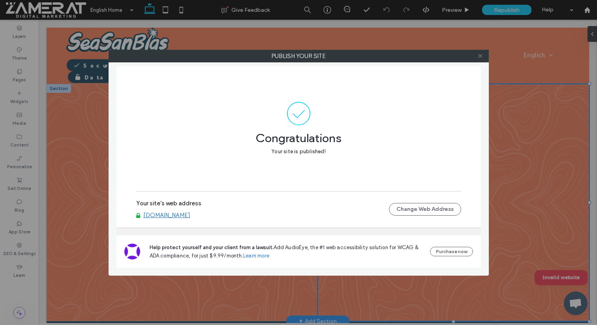
click at [479, 55] on use at bounding box center [481, 56] width 4 height 4
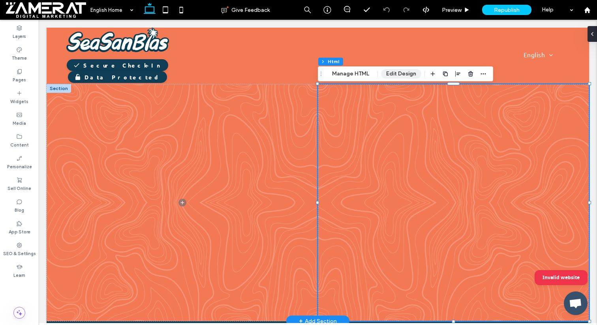
click at [389, 74] on button "Edit Design" at bounding box center [401, 73] width 40 height 9
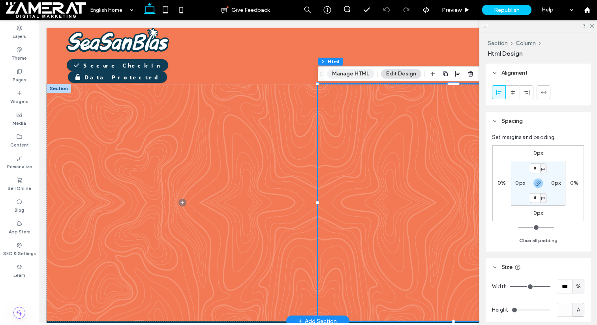
click at [359, 77] on button "Manage HTML" at bounding box center [350, 73] width 47 height 9
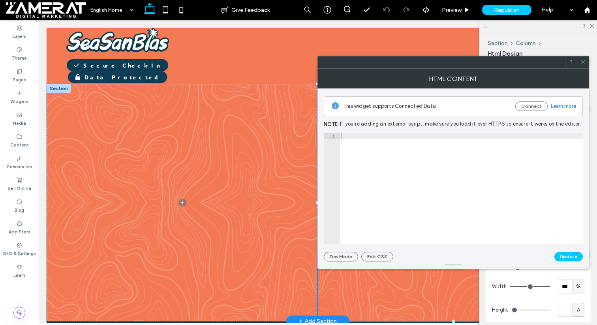
click at [376, 264] on div at bounding box center [454, 266] width 272 height 8
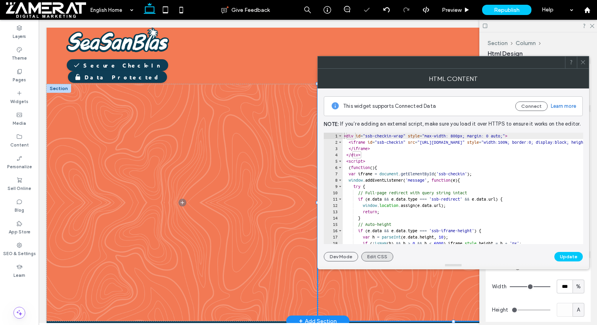
click at [379, 260] on button "Edit CSS" at bounding box center [378, 256] width 32 height 9
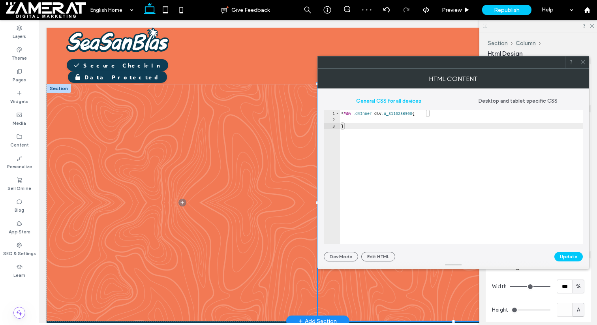
type textarea "**********"
click at [434, 111] on div "* #dm .dmInner div .u_3110236900 { }" at bounding box center [462, 183] width 244 height 147
paste textarea "*"
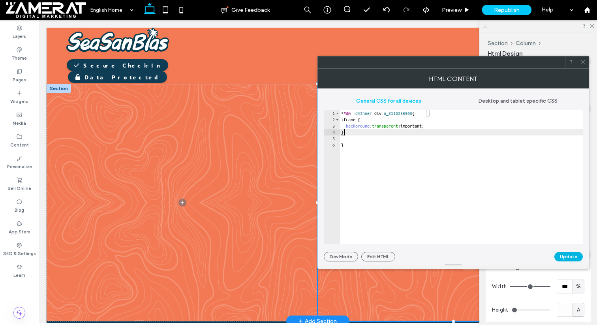
type textarea "*"
click at [572, 260] on button "Update" at bounding box center [569, 256] width 28 height 9
click at [592, 23] on icon at bounding box center [592, 25] width 5 height 5
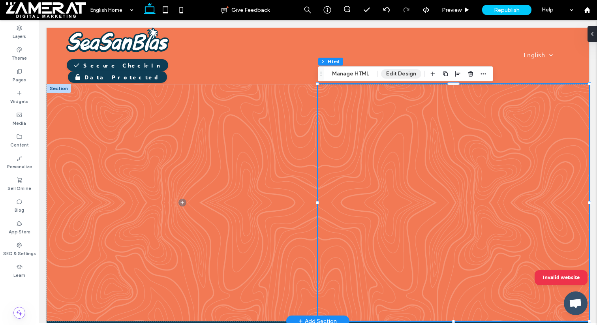
click at [405, 75] on button "Edit Design" at bounding box center [401, 73] width 40 height 9
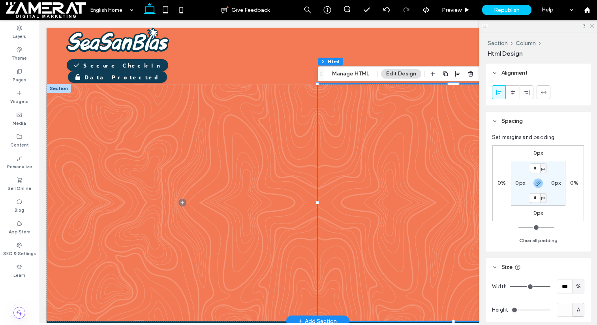
click at [592, 23] on icon at bounding box center [592, 25] width 5 height 5
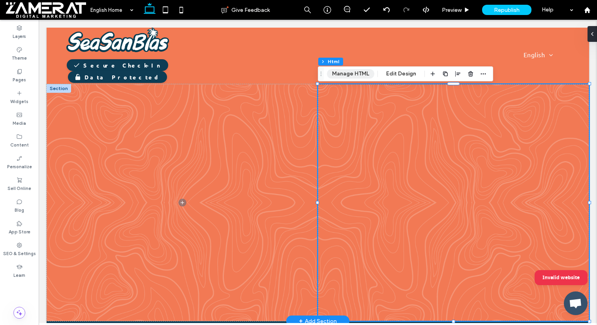
click at [351, 75] on button "Manage HTML" at bounding box center [350, 73] width 47 height 9
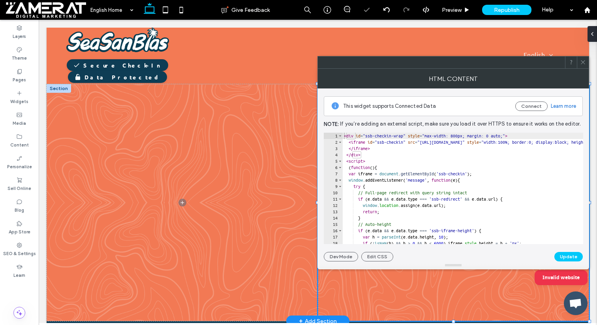
click at [584, 64] on icon at bounding box center [583, 62] width 6 height 6
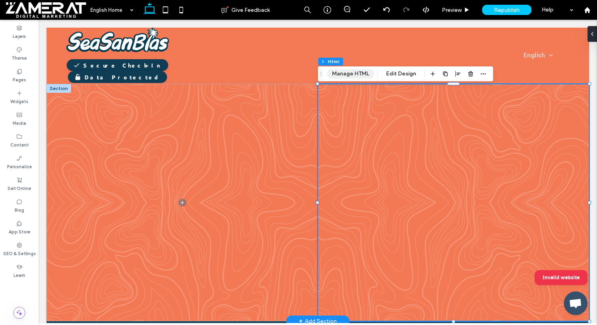
click at [356, 78] on button "Manage HTML" at bounding box center [350, 73] width 47 height 9
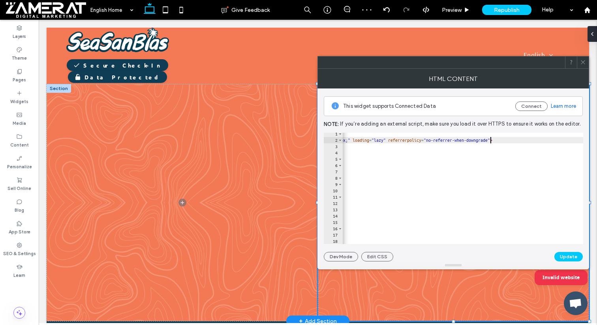
scroll to position [0, 27]
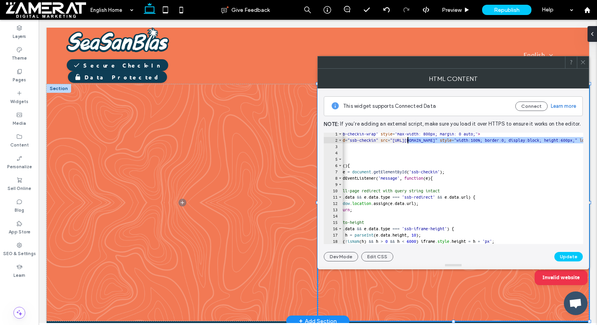
drag, startPoint x: 492, startPoint y: 141, endPoint x: 409, endPoint y: 140, distance: 83.4
paste textarea "**********"
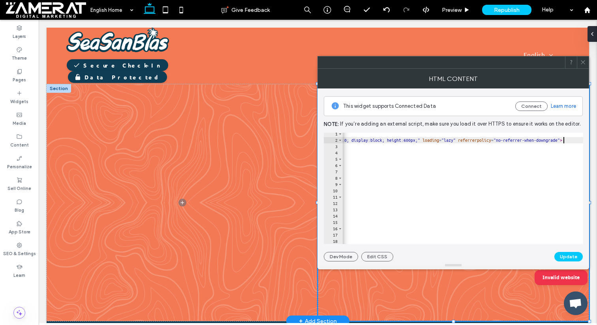
type textarea "**********"
click at [579, 256] on button "Update" at bounding box center [569, 256] width 28 height 9
click at [585, 61] on use at bounding box center [583, 62] width 4 height 4
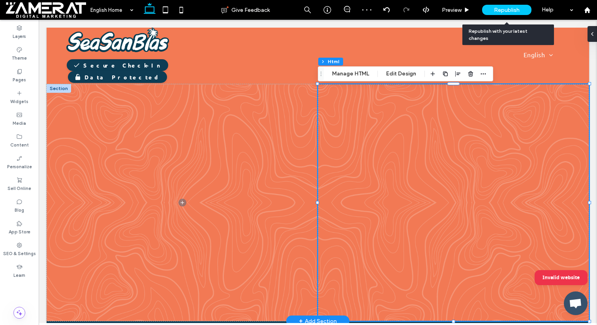
click at [509, 9] on span "Republish" at bounding box center [507, 10] width 26 height 7
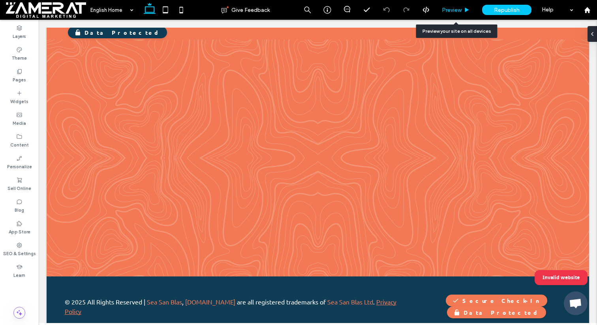
click at [466, 9] on use at bounding box center [467, 10] width 4 height 4
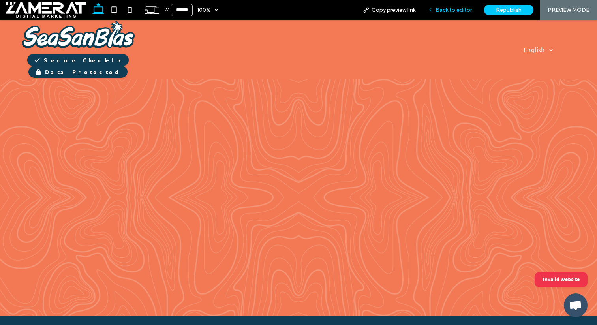
click at [461, 11] on span "Back to editor" at bounding box center [454, 10] width 36 height 7
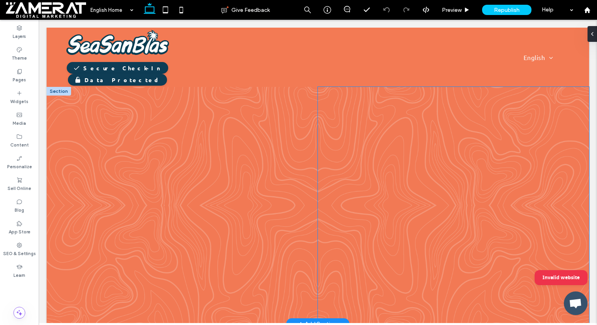
click at [347, 240] on div at bounding box center [453, 205] width 271 height 237
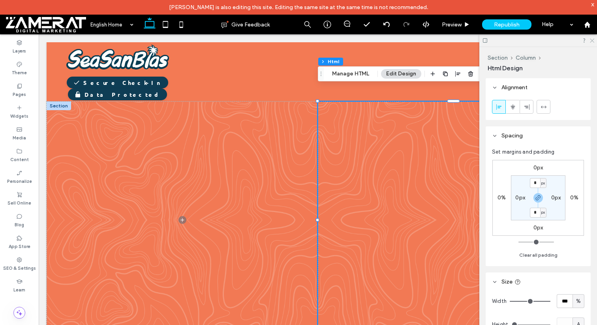
click at [592, 41] on use at bounding box center [592, 41] width 4 height 4
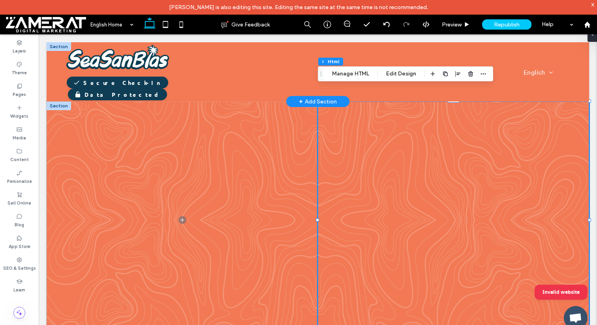
click at [60, 45] on div at bounding box center [59, 46] width 24 height 9
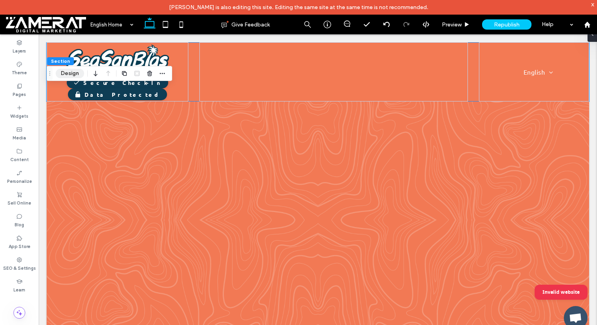
click at [76, 75] on button "Design" at bounding box center [70, 73] width 28 height 9
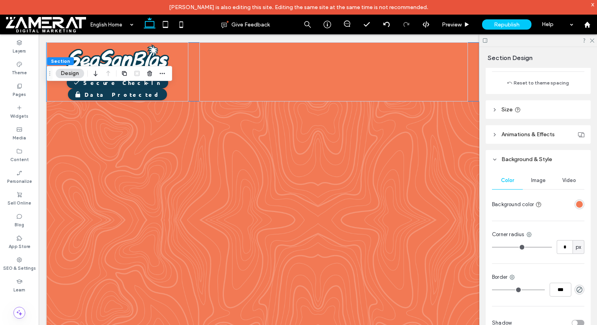
scroll to position [277, 0]
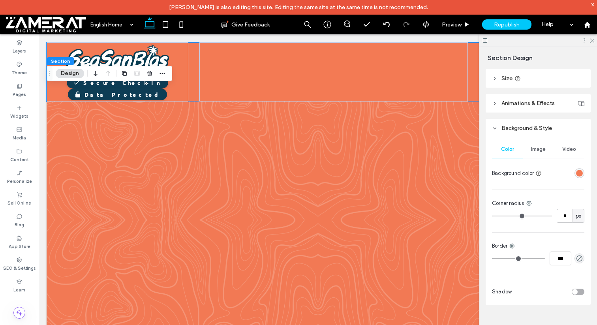
click at [580, 173] on div "rgba(243, 122, 84, 1)" at bounding box center [580, 173] width 7 height 7
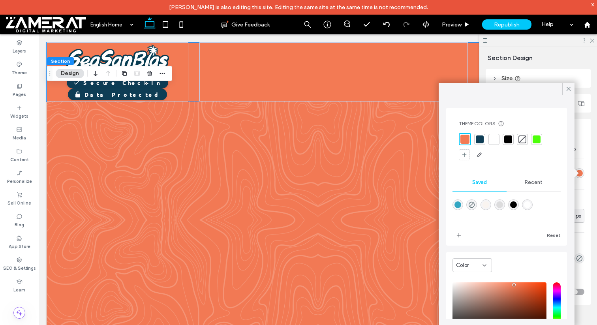
click at [477, 138] on div at bounding box center [480, 140] width 8 height 8
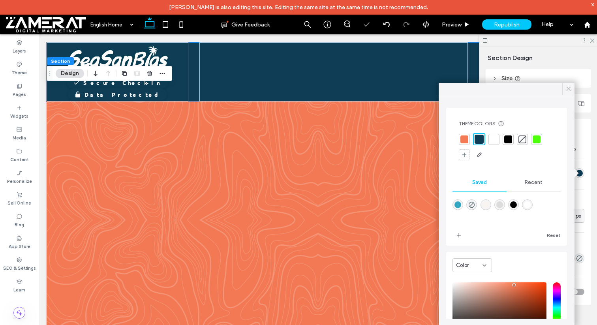
click at [567, 89] on icon at bounding box center [568, 88] width 7 height 7
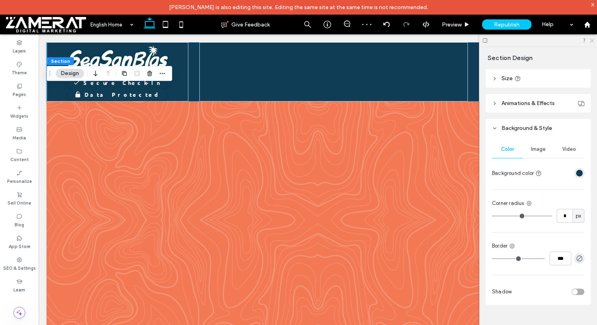
click at [594, 39] on icon at bounding box center [592, 40] width 5 height 5
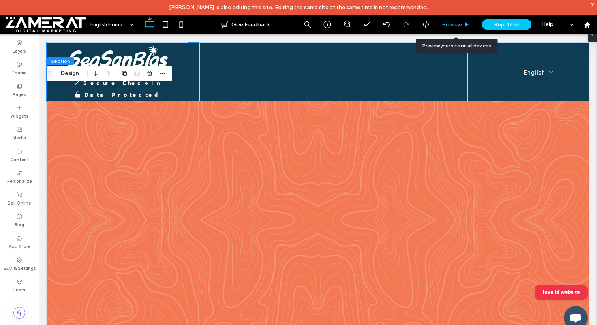
click at [462, 23] on div "Preview" at bounding box center [456, 24] width 40 height 7
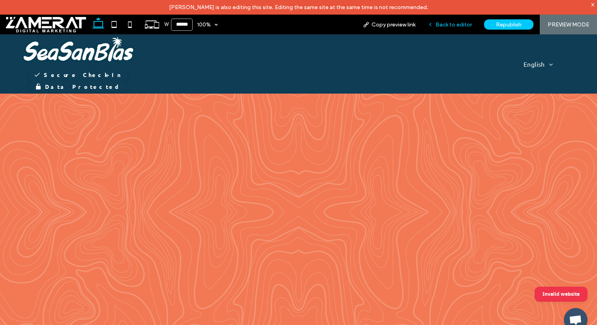
click at [459, 23] on span "Back to editor" at bounding box center [454, 24] width 36 height 7
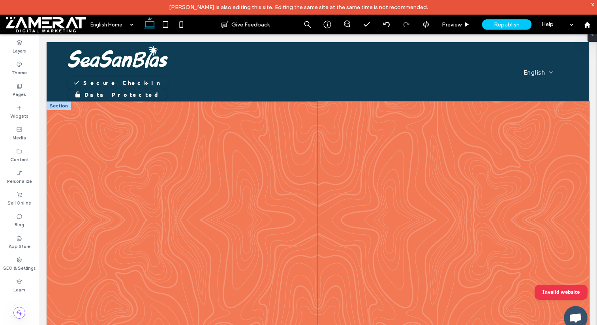
click at [372, 164] on div at bounding box center [453, 220] width 271 height 237
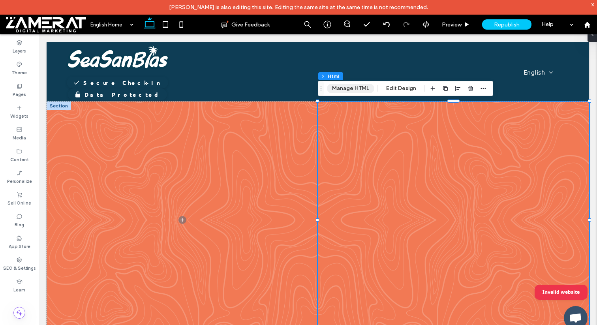
click at [365, 90] on button "Manage HTML" at bounding box center [350, 88] width 47 height 9
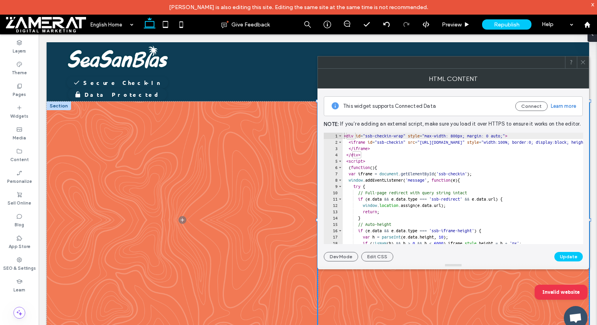
click at [580, 61] on icon at bounding box center [583, 62] width 6 height 6
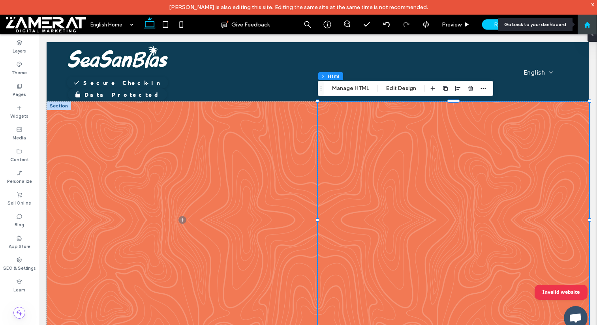
click at [591, 20] on div at bounding box center [588, 25] width 20 height 20
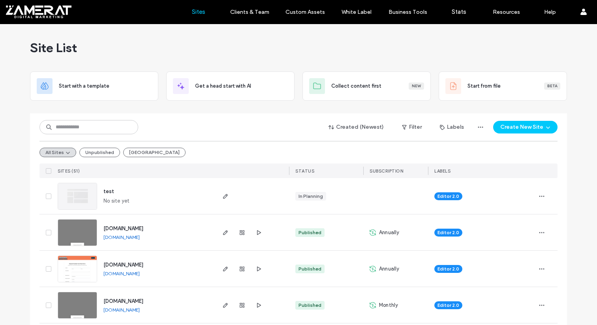
click at [230, 36] on div "Site List" at bounding box center [298, 47] width 537 height 47
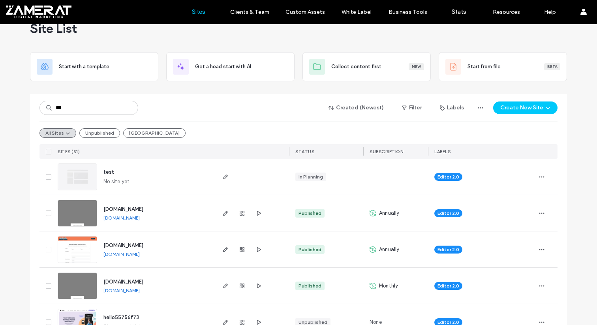
type input "***"
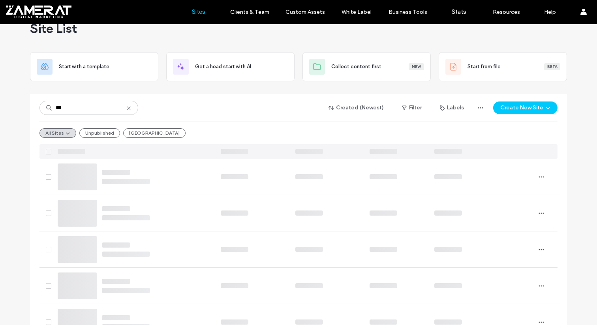
scroll to position [0, 0]
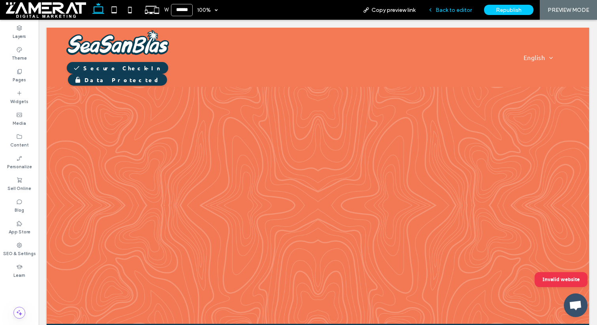
click at [454, 6] on div "Back to editor" at bounding box center [450, 10] width 57 height 20
click at [447, 11] on span "Back to editor" at bounding box center [454, 10] width 36 height 7
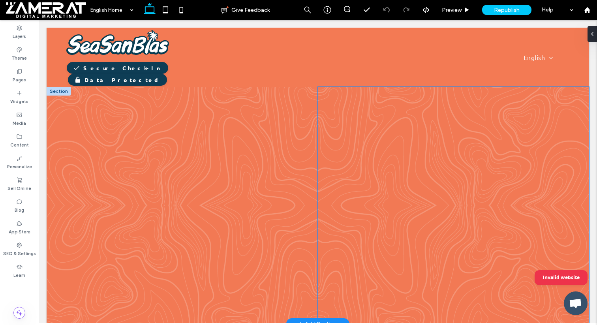
click at [407, 116] on div at bounding box center [453, 205] width 271 height 237
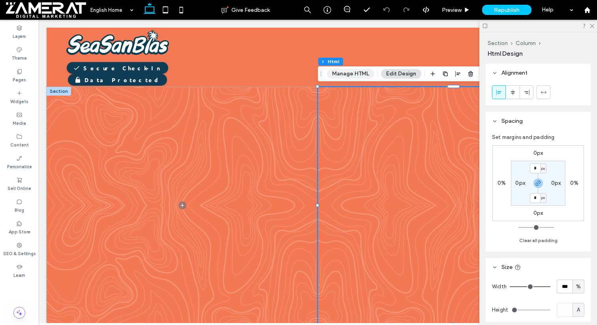
click at [338, 71] on button "Manage HTML" at bounding box center [350, 73] width 47 height 9
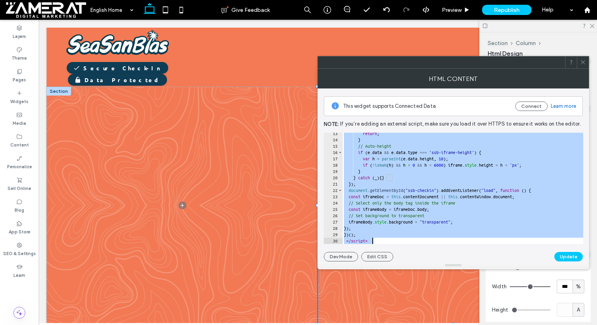
scroll to position [78, 0]
drag, startPoint x: 383, startPoint y: 154, endPoint x: 405, endPoint y: 271, distance: 119.0
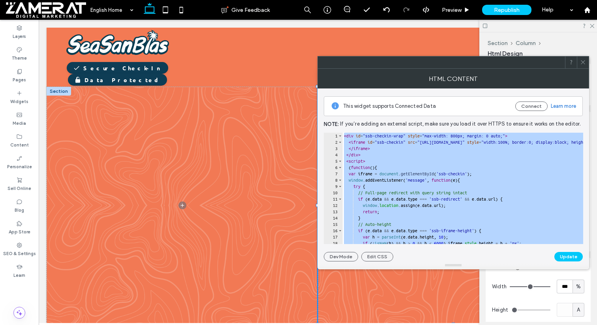
scroll to position [0, 0]
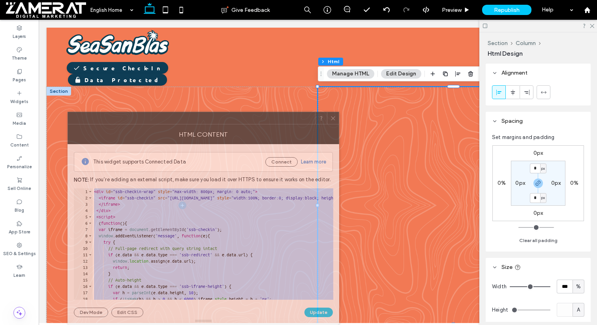
drag, startPoint x: 539, startPoint y: 61, endPoint x: 289, endPoint y: 121, distance: 257.1
click at [289, 121] on div at bounding box center [191, 118] width 247 height 12
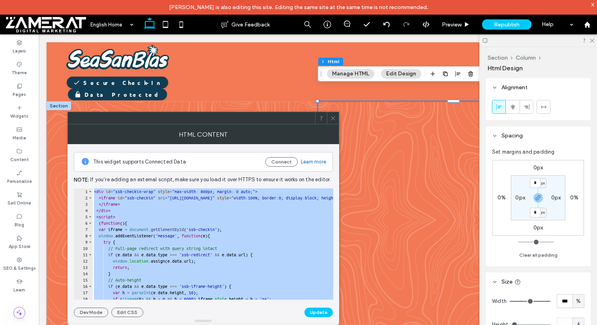
click at [194, 213] on div "< div id = "ssb-checkin-wrap" style = "max-width: 800px; margin: 0 auto;" > < i…" at bounding box center [513, 250] width 842 height 124
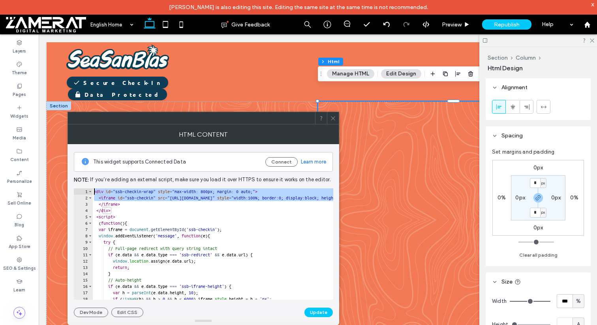
drag, startPoint x: 312, startPoint y: 200, endPoint x: 192, endPoint y: 181, distance: 122.0
click at [192, 181] on div "This widget supports Connected Data Connect Learn more Note: If you’re adding a…" at bounding box center [203, 230] width 259 height 173
click at [194, 196] on div "< div id = "ssb-checkin-wrap" style = "max-width: 800px; margin: 0 auto;" > < i…" at bounding box center [513, 250] width 842 height 124
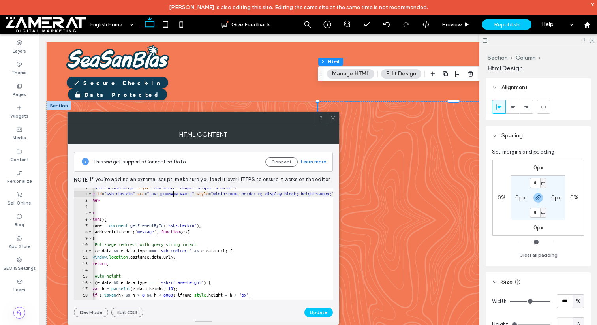
scroll to position [4, 0]
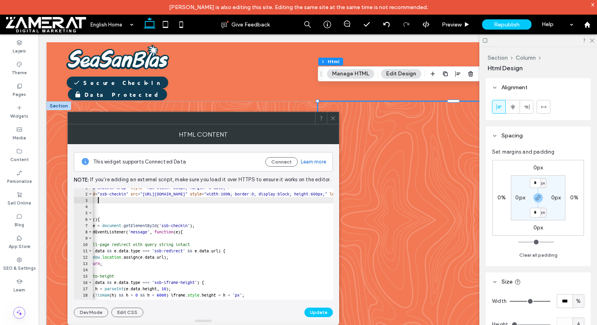
click at [285, 200] on div "< div id = "ssb-checkin-wrap" style = "max-width: 800px; margin: 0 auto;" > < i…" at bounding box center [486, 247] width 842 height 124
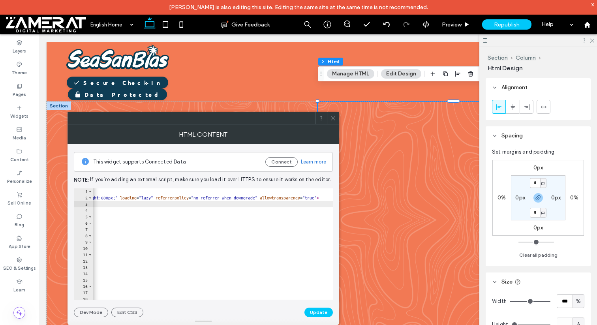
scroll to position [0, 237]
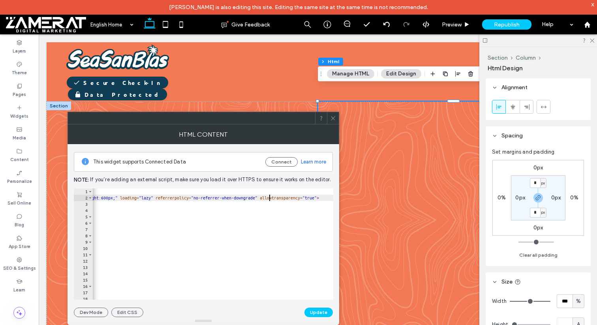
click at [269, 200] on div "< div id = "ssb-checkin-wrap" style = "max-width: 800px; margin: 0 auto;" > < i…" at bounding box center [276, 250] width 842 height 124
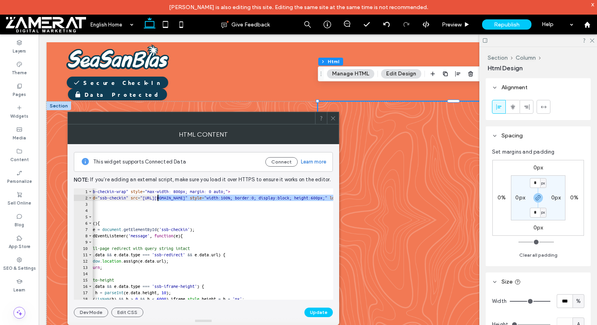
drag, startPoint x: 273, startPoint y: 200, endPoint x: 159, endPoint y: 200, distance: 113.8
click at [159, 200] on div "< div id = "ssb-checkin-wrap" style = "max-width: 800px; margin: 0 auto;" > < i…" at bounding box center [486, 250] width 842 height 124
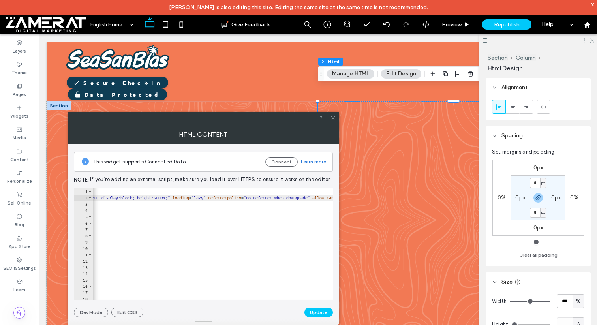
scroll to position [0, 185]
click at [302, 200] on div "< div id = "ssb-checkin-wrap" style = "max-width: 800px; margin: 0 auto;" > < i…" at bounding box center [329, 250] width 842 height 124
click at [301, 194] on div "< div id = "ssb-checkin-wrap" style = "max-width: 800px; margin: 0 auto;" > < i…" at bounding box center [294, 249] width 842 height 124
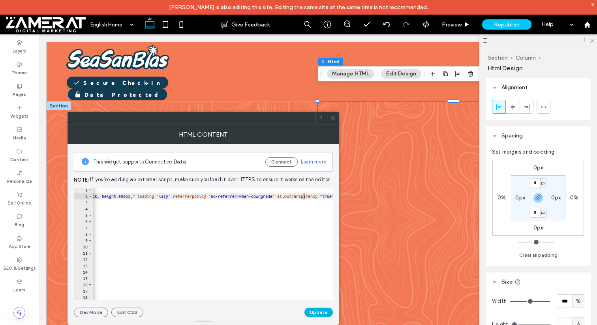
type textarea "**********"
click at [320, 311] on button "Update" at bounding box center [319, 312] width 28 height 9
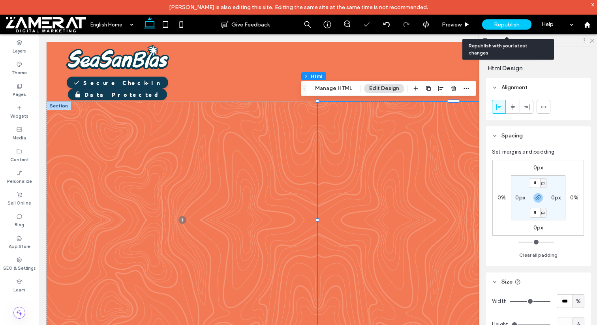
click at [518, 26] on span "Republish" at bounding box center [507, 24] width 26 height 7
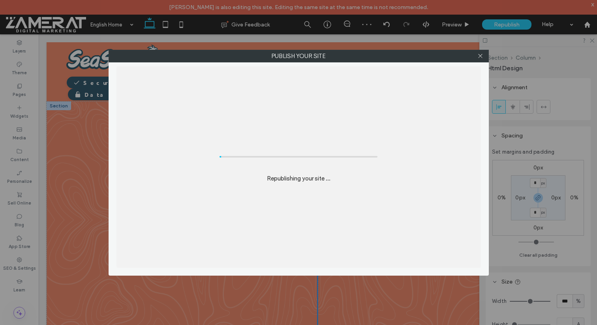
scroll to position [0, 0]
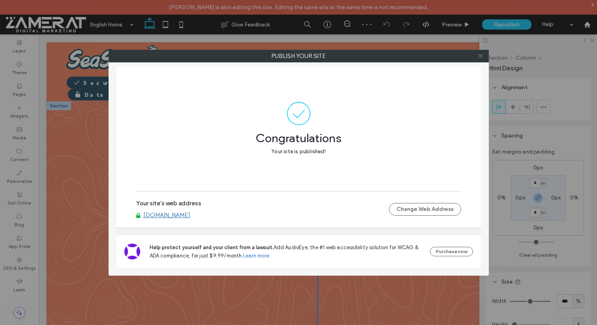
click at [483, 54] on icon at bounding box center [481, 56] width 6 height 6
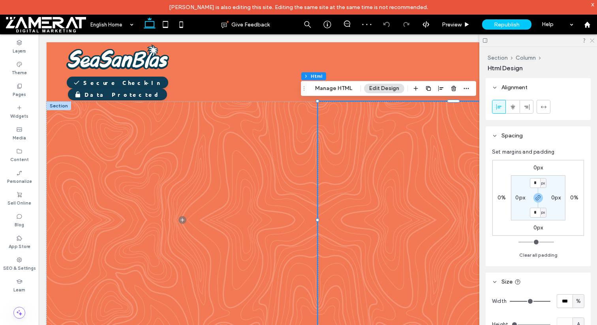
click at [594, 38] on icon at bounding box center [592, 40] width 5 height 5
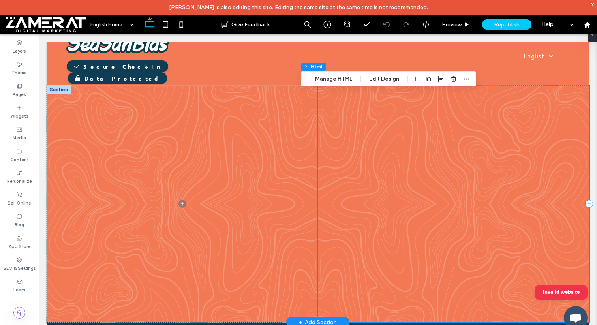
scroll to position [1, 0]
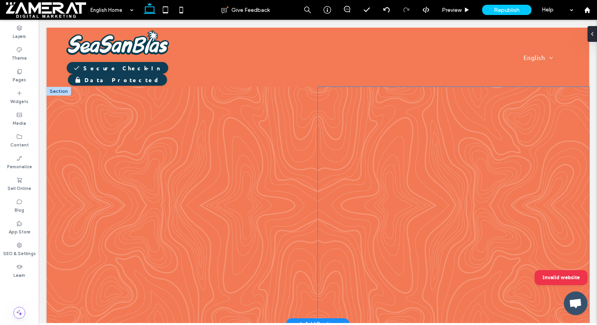
click at [387, 213] on div at bounding box center [453, 205] width 271 height 237
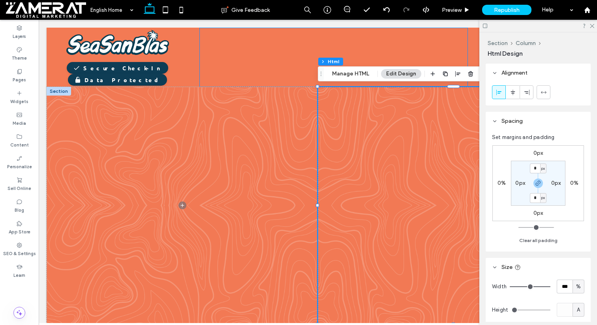
click at [353, 79] on div "Section Column Html Manage HTML Edit Design" at bounding box center [405, 73] width 175 height 15
click at [353, 74] on button "Manage HTML" at bounding box center [350, 73] width 47 height 9
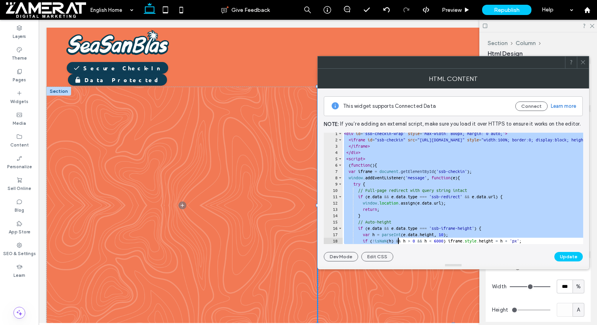
scroll to position [78, 0]
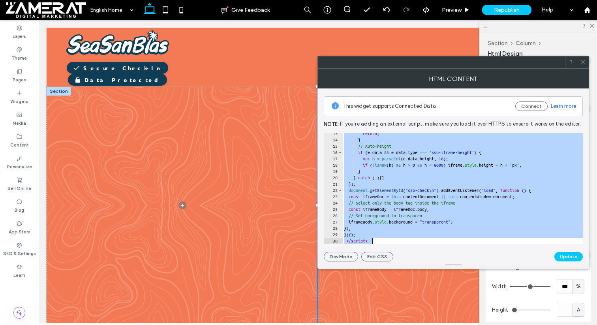
drag, startPoint x: 345, startPoint y: 135, endPoint x: 400, endPoint y: 260, distance: 137.3
click at [400, 260] on div "**********" at bounding box center [453, 175] width 259 height 173
type textarea "**********"
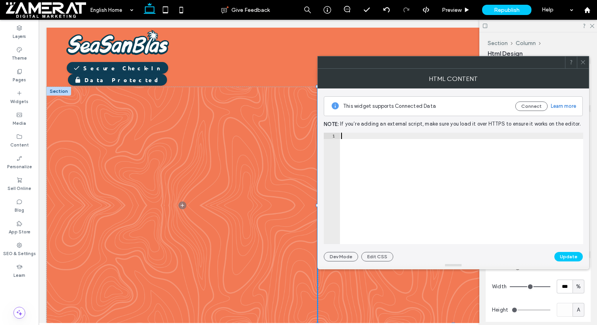
paste textarea "**********"
type textarea "**********"
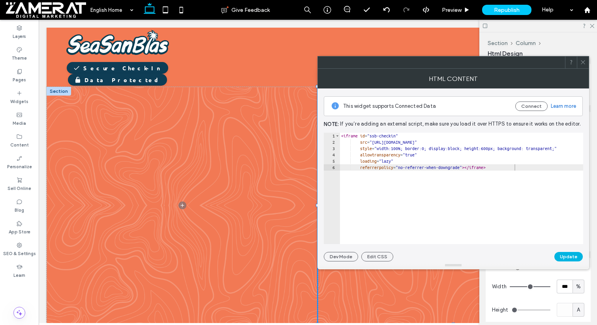
click at [563, 257] on button "Update" at bounding box center [569, 256] width 28 height 9
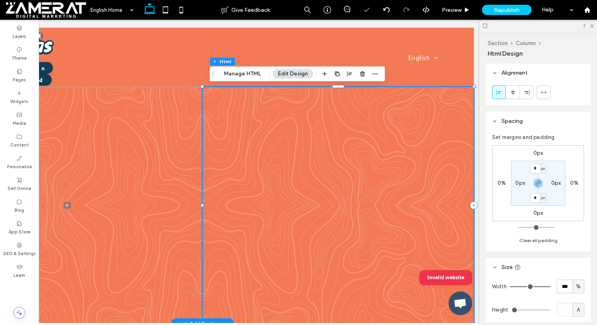
scroll to position [0, 118]
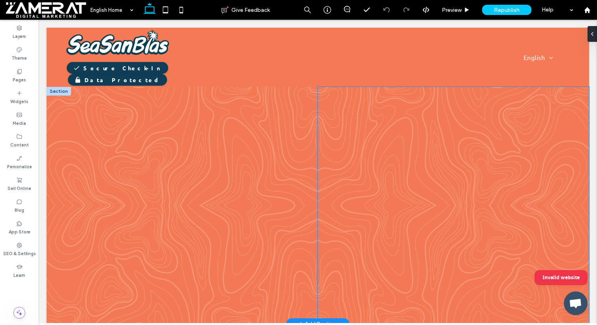
click at [394, 149] on div at bounding box center [453, 205] width 271 height 237
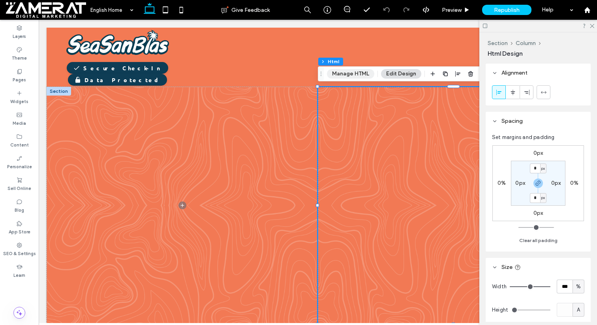
click at [359, 71] on button "Manage HTML" at bounding box center [350, 73] width 47 height 9
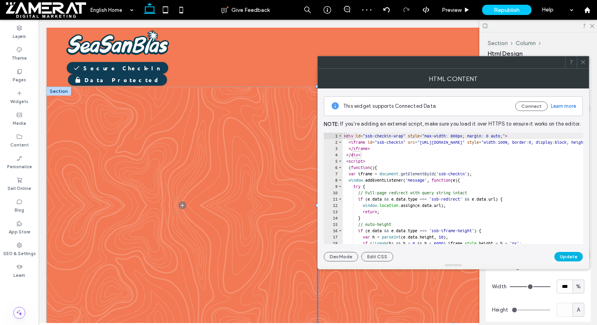
click at [570, 253] on button "Update" at bounding box center [569, 256] width 28 height 9
click at [582, 61] on use at bounding box center [583, 62] width 4 height 4
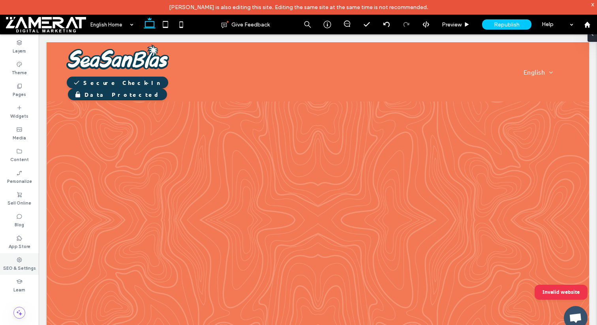
click at [19, 262] on use at bounding box center [19, 259] width 5 height 5
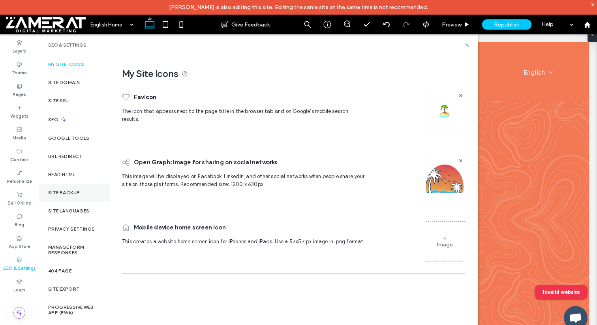
click at [76, 191] on label "Site Backup" at bounding box center [64, 193] width 32 height 6
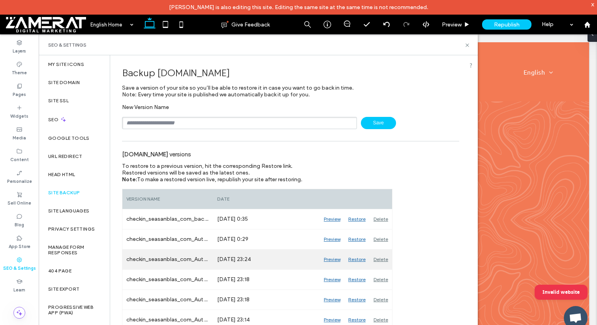
drag, startPoint x: 269, startPoint y: 260, endPoint x: 125, endPoint y: 258, distance: 144.2
click at [125, 258] on div "checkin_seasanblas_com_Auto_98 [DATE] 23:24 [GEOGRAPHIC_DATA] [GEOGRAPHIC_DATA]…" at bounding box center [257, 260] width 270 height 20
copy div "checkin_seasanblas_com_Auto_98 [DATE] 23:24"
click at [266, 257] on div "[DATE] 23:24" at bounding box center [266, 260] width 107 height 20
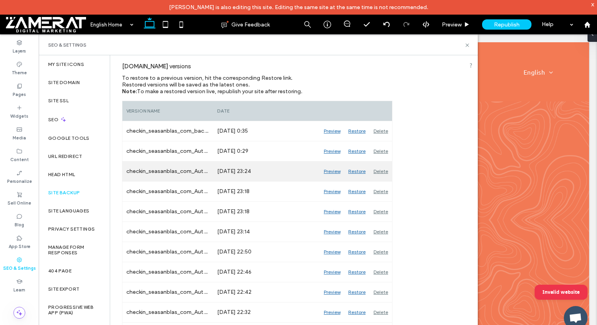
scroll to position [90, 0]
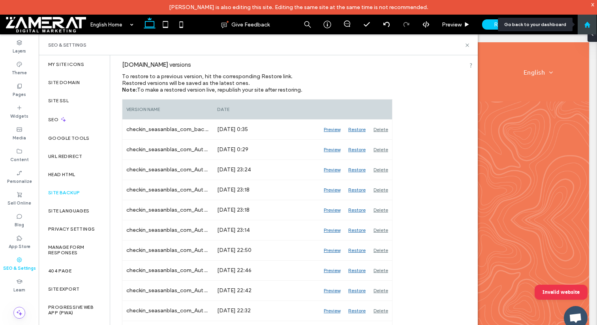
click at [592, 25] on div at bounding box center [587, 24] width 19 height 7
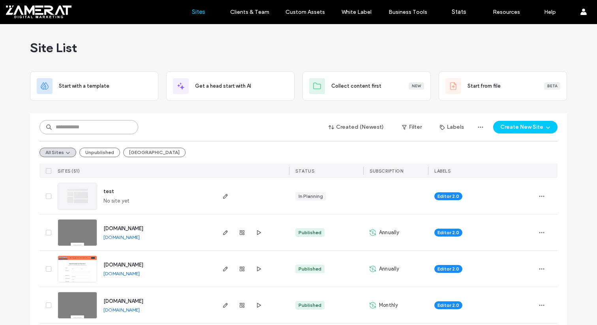
click at [118, 121] on input at bounding box center [89, 127] width 99 height 14
type input "***"
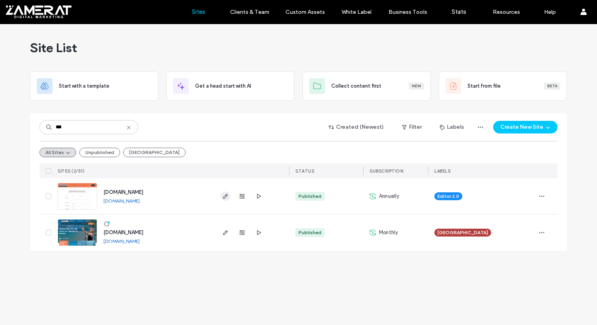
click at [224, 194] on icon "button" at bounding box center [225, 196] width 6 height 6
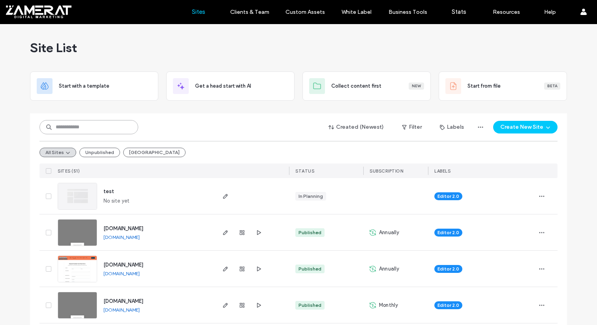
click at [121, 123] on input at bounding box center [89, 127] width 99 height 14
type input "*"
